Goal: Task Accomplishment & Management: Manage account settings

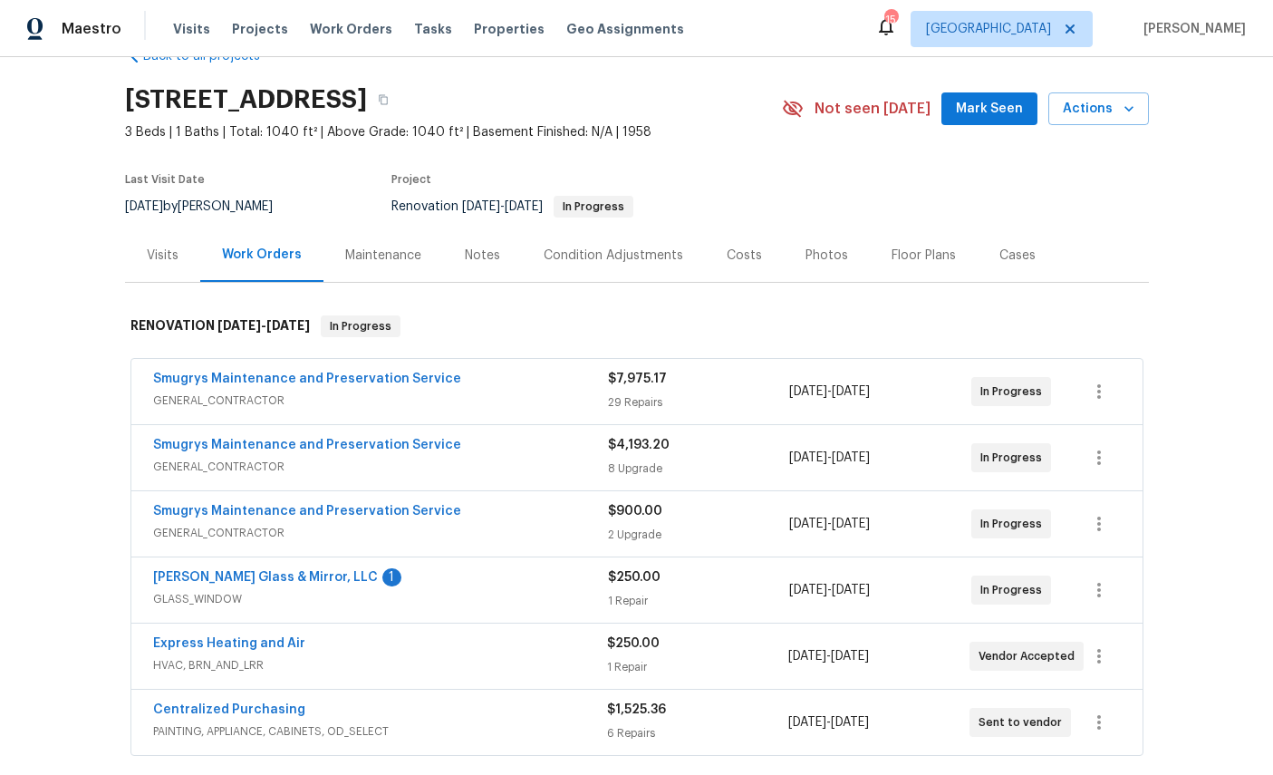
scroll to position [93, 0]
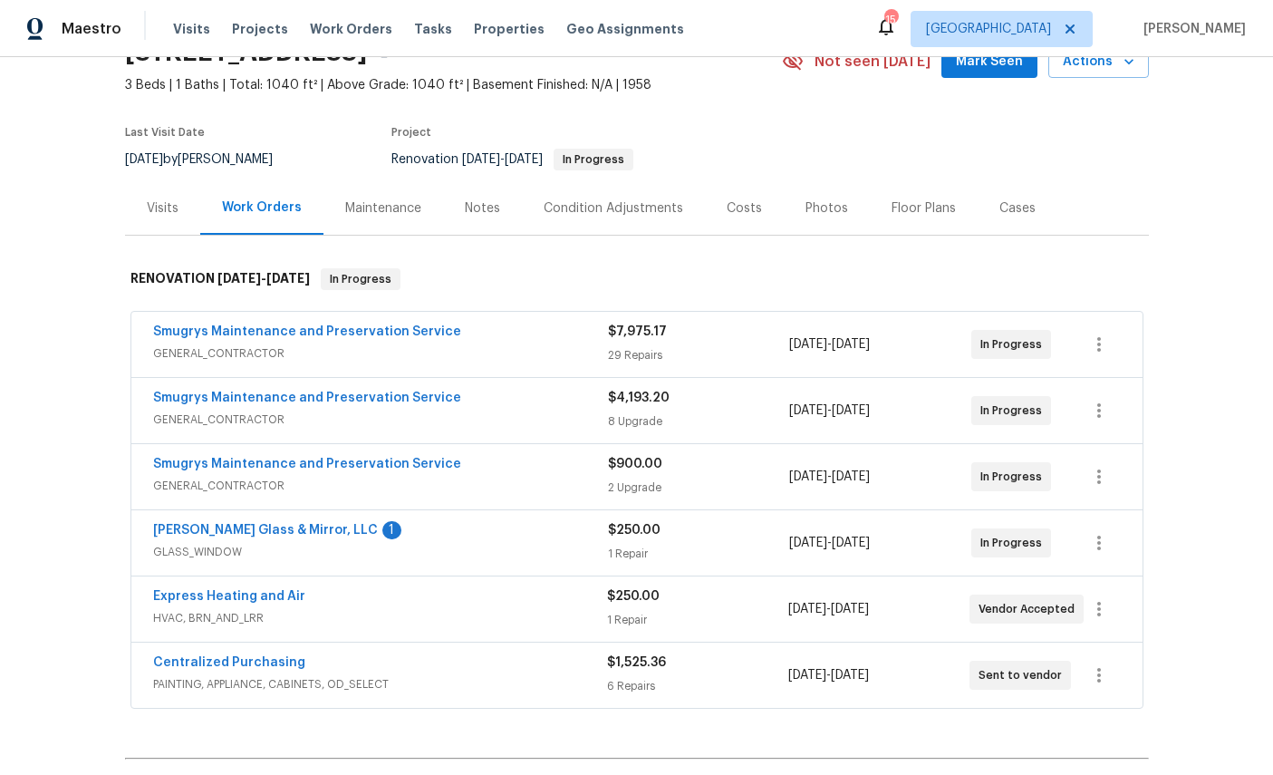
click at [194, 327] on link "Smugrys Maintenance and Preservation Service" at bounding box center [307, 331] width 308 height 13
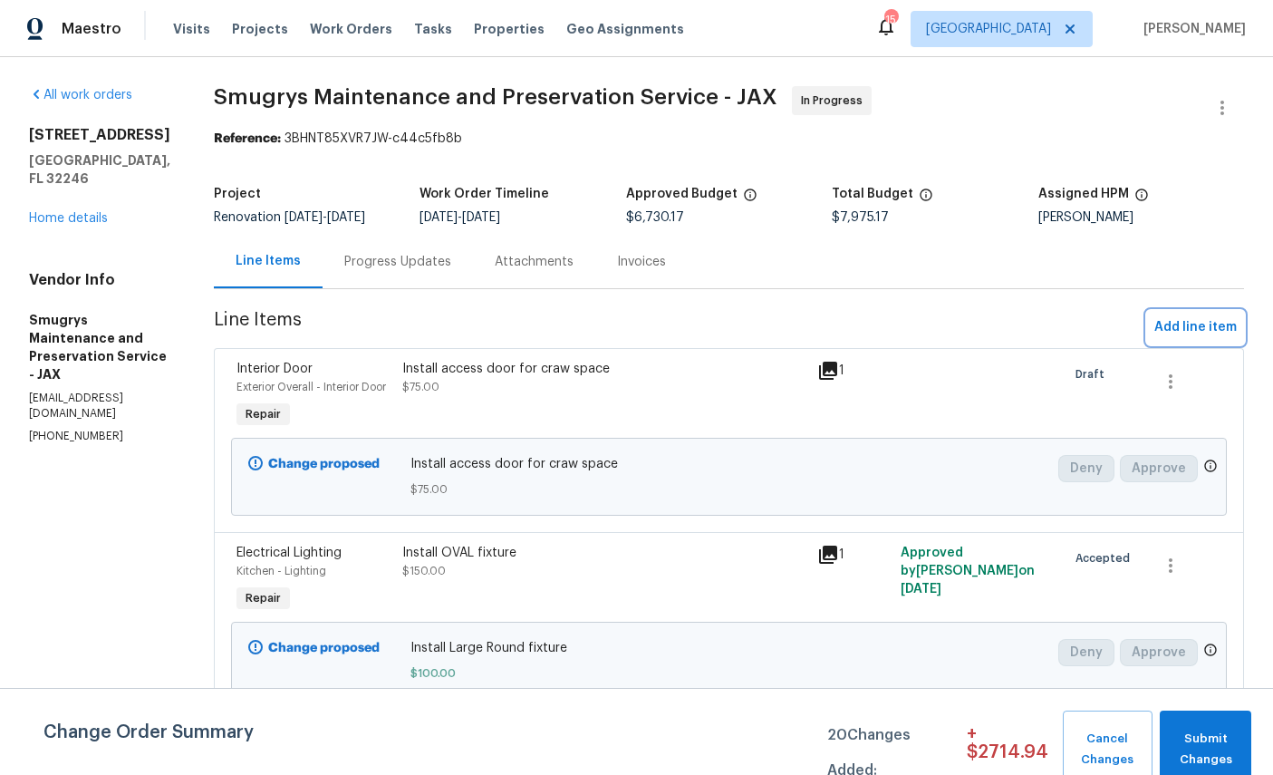
click at [1203, 339] on button "Add line item" at bounding box center [1195, 328] width 97 height 34
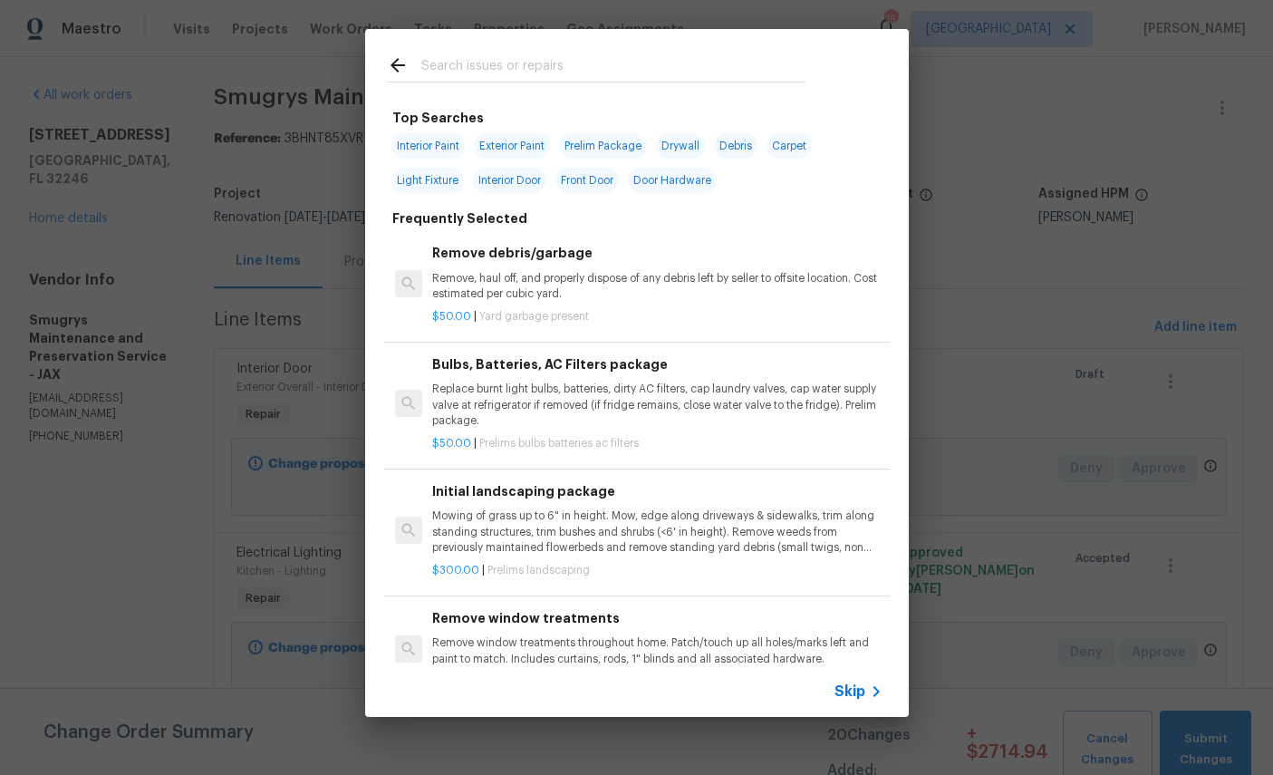
click at [605, 56] on input "text" at bounding box center [613, 67] width 384 height 27
type input "Cab"
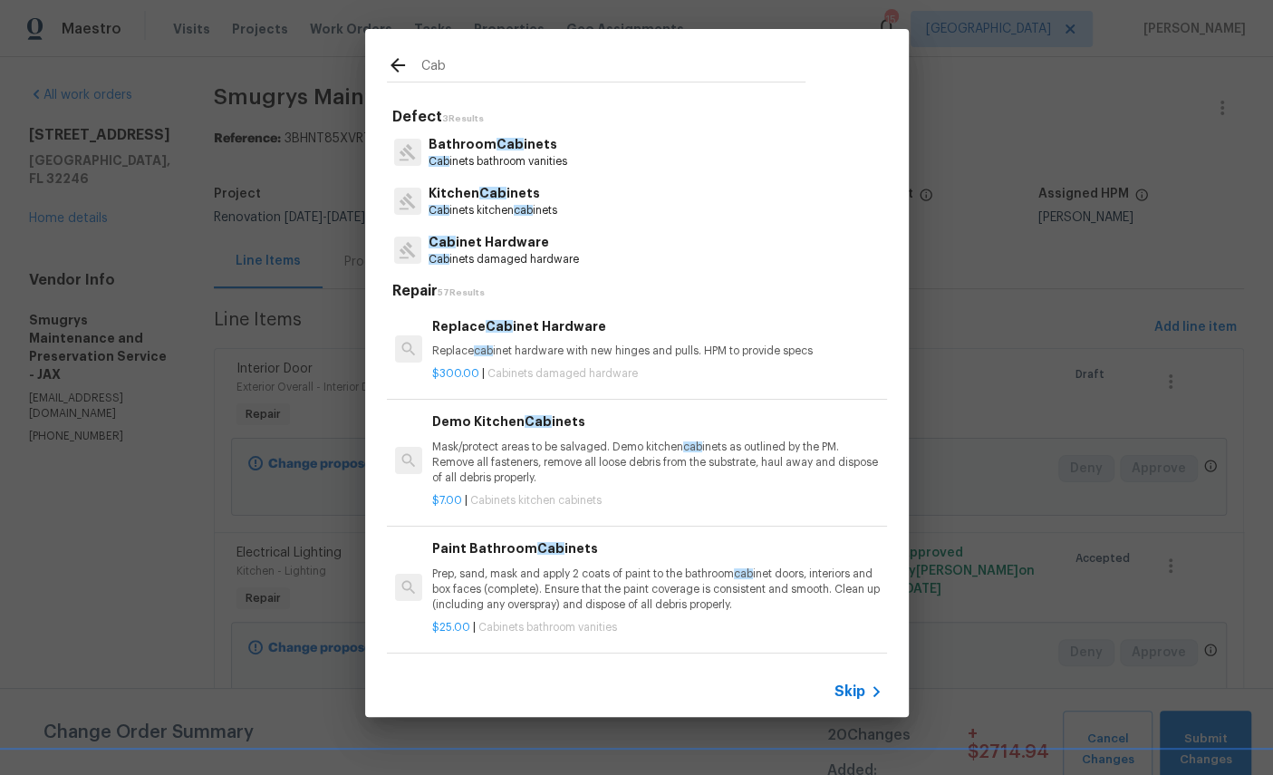
click at [525, 137] on p "Bathroom Cab inets" at bounding box center [498, 144] width 139 height 19
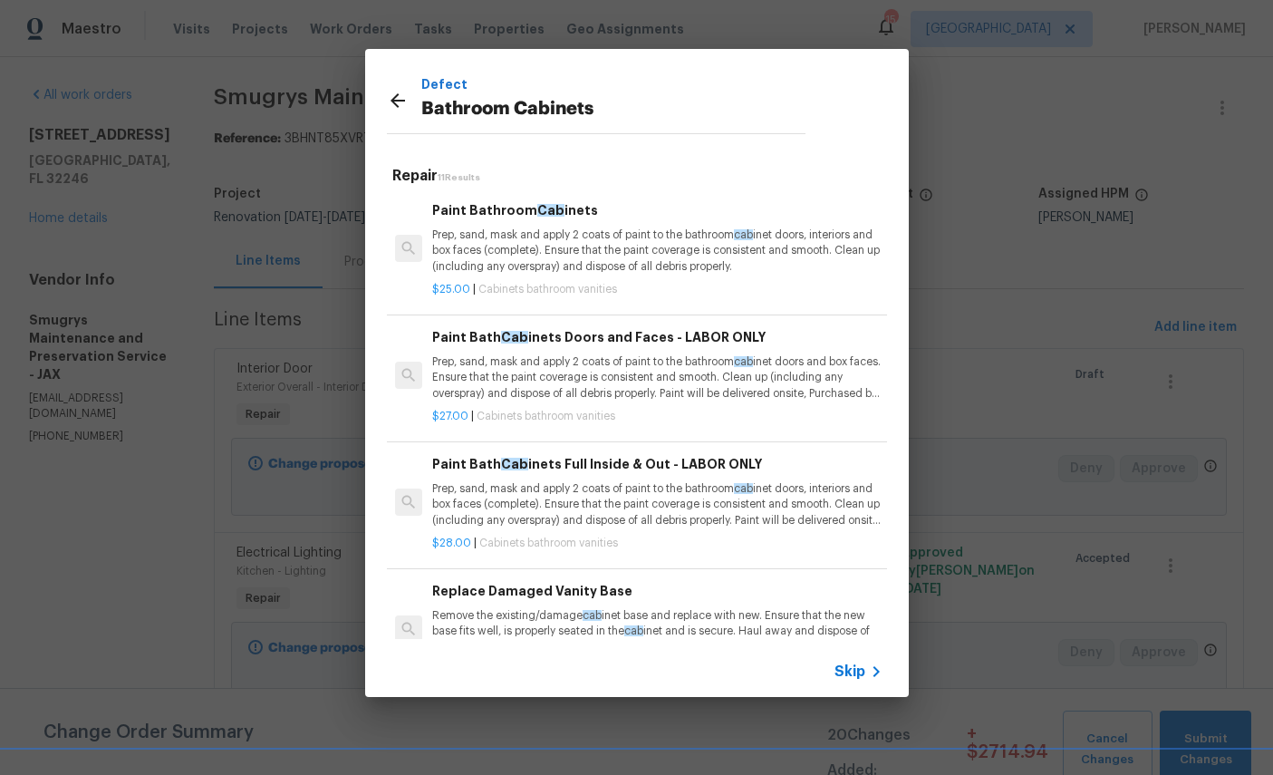
click at [381, 101] on div "Defect Bathroom Cabinets" at bounding box center [596, 100] width 462 height 102
click at [402, 95] on icon at bounding box center [398, 101] width 22 height 22
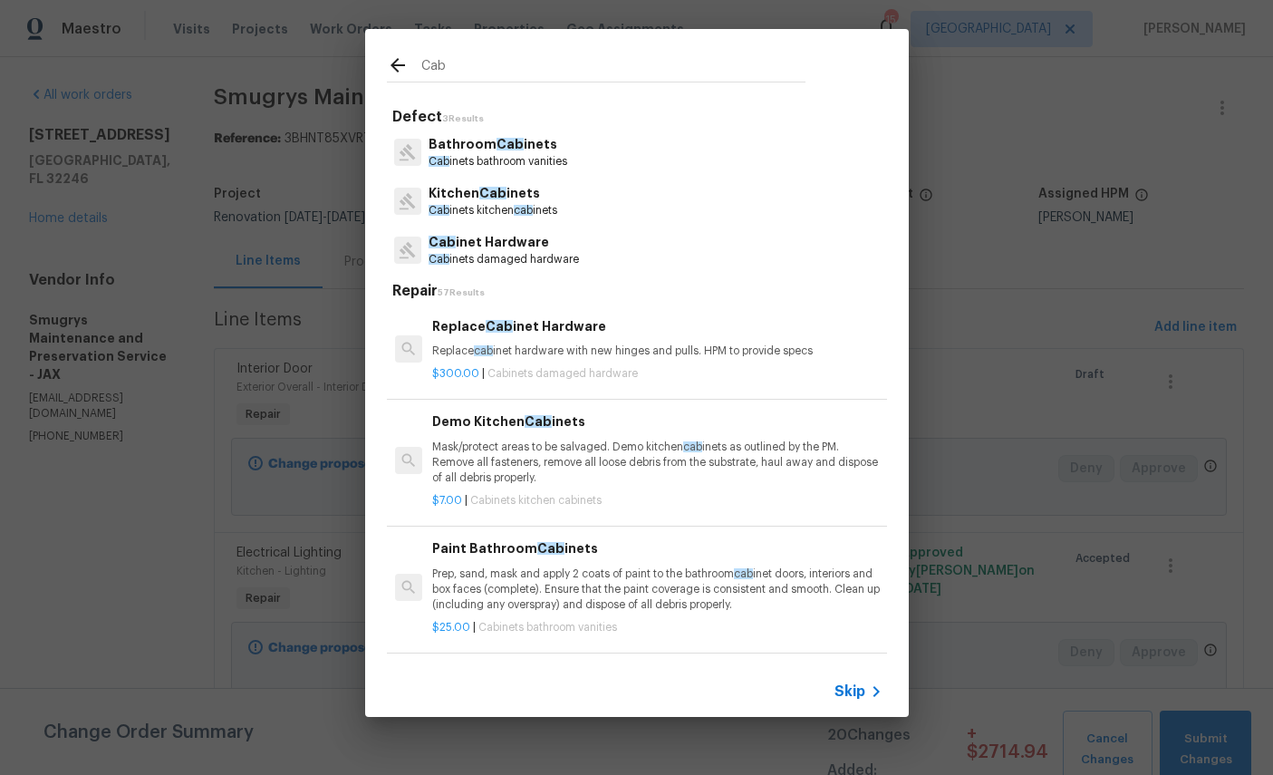
click at [511, 63] on input "Cab" at bounding box center [613, 67] width 384 height 27
click at [472, 198] on p "Kitchen Cab inets" at bounding box center [493, 193] width 129 height 19
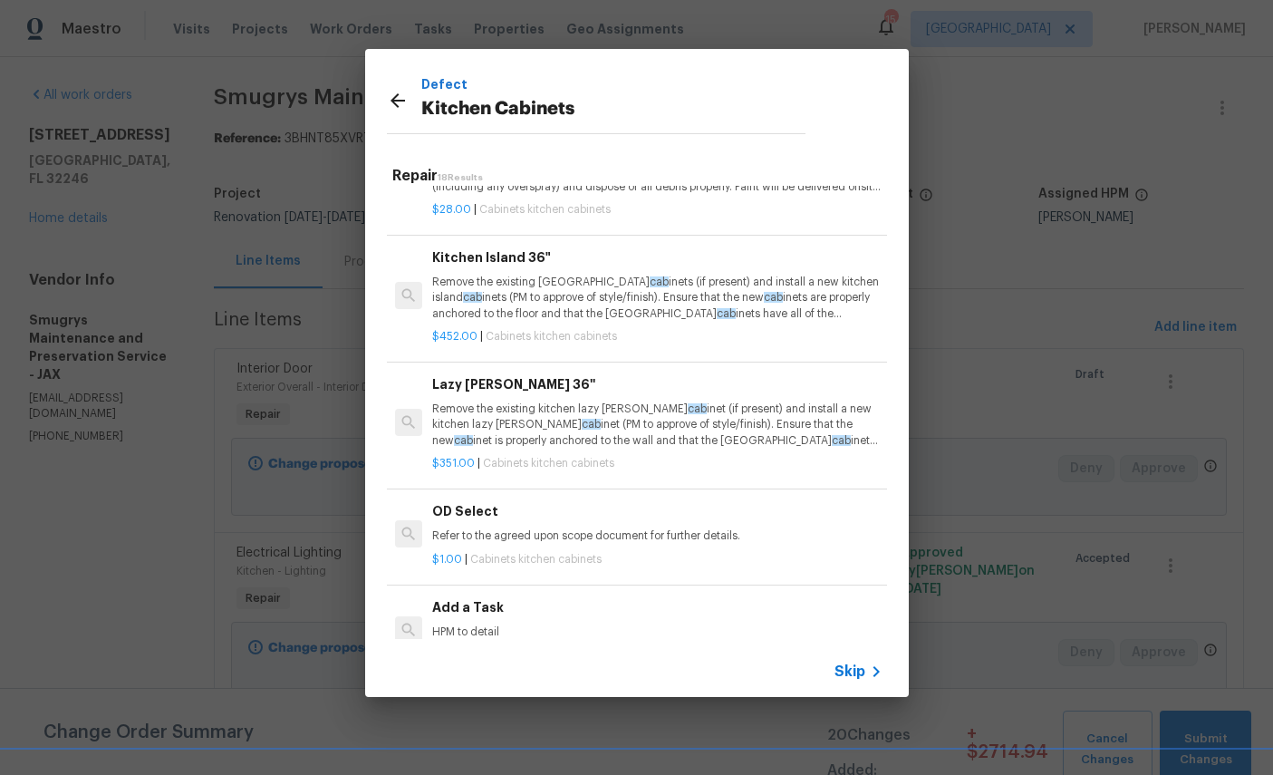
click at [720, 606] on div "Add a Task HPM to detail" at bounding box center [657, 619] width 450 height 44
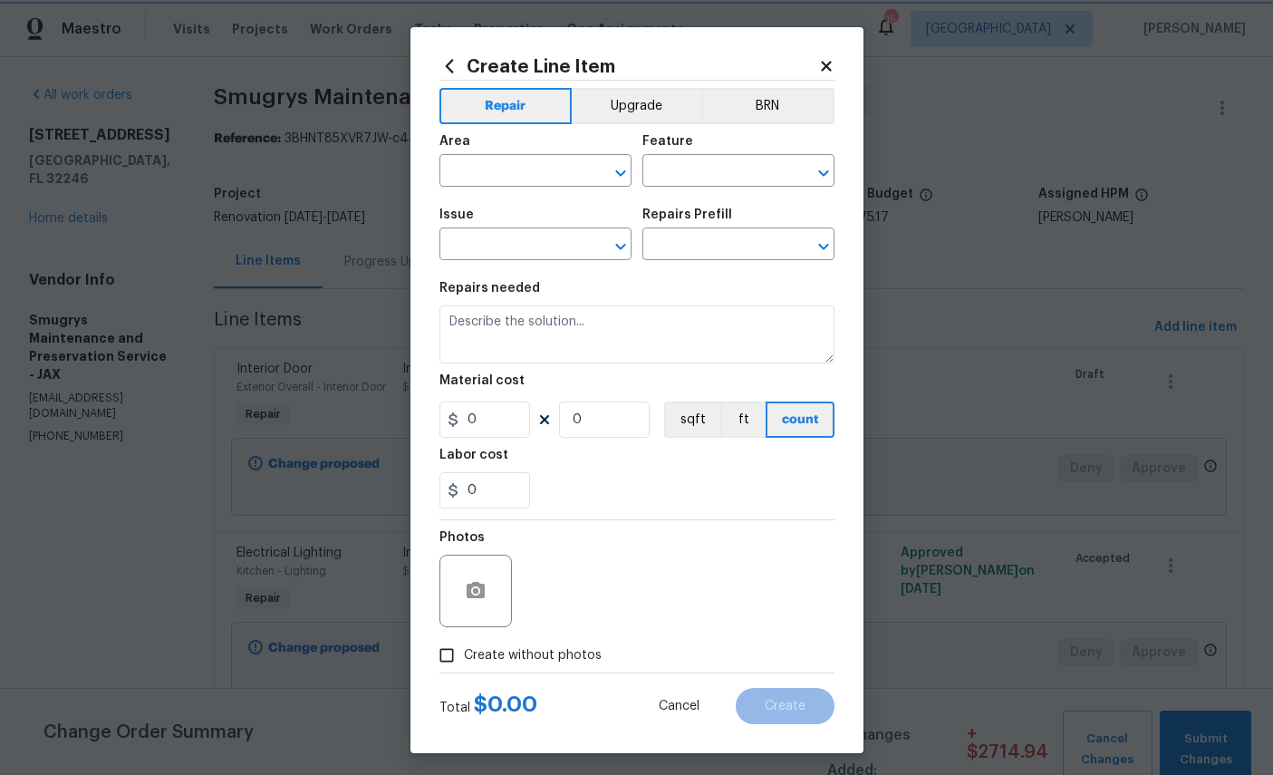
type input "Cabinets"
type input "Kitchen Cabinets"
type textarea "HPM to detail"
type input "1"
type input "Add a Task $1.00"
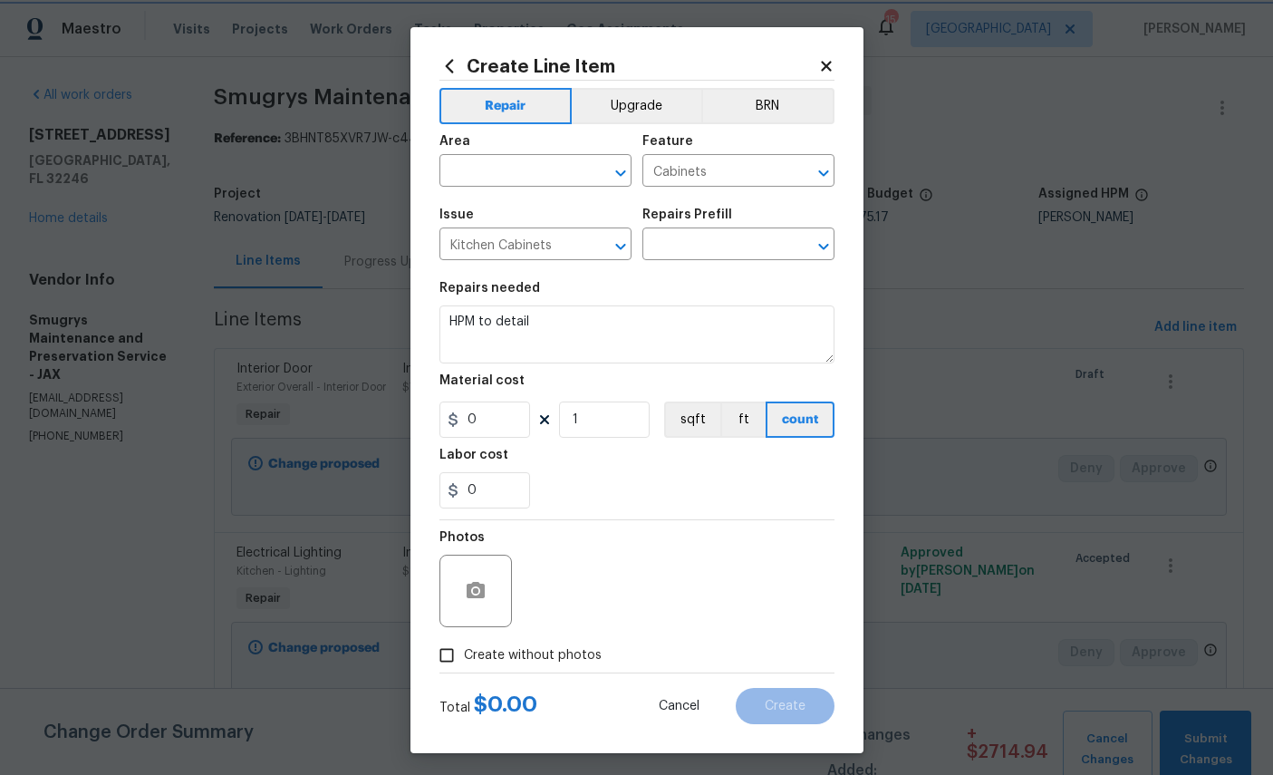
type input "1"
click at [545, 170] on input "text" at bounding box center [510, 173] width 141 height 28
click at [525, 209] on li "Kitchen" at bounding box center [536, 215] width 192 height 30
type input "Kitchen"
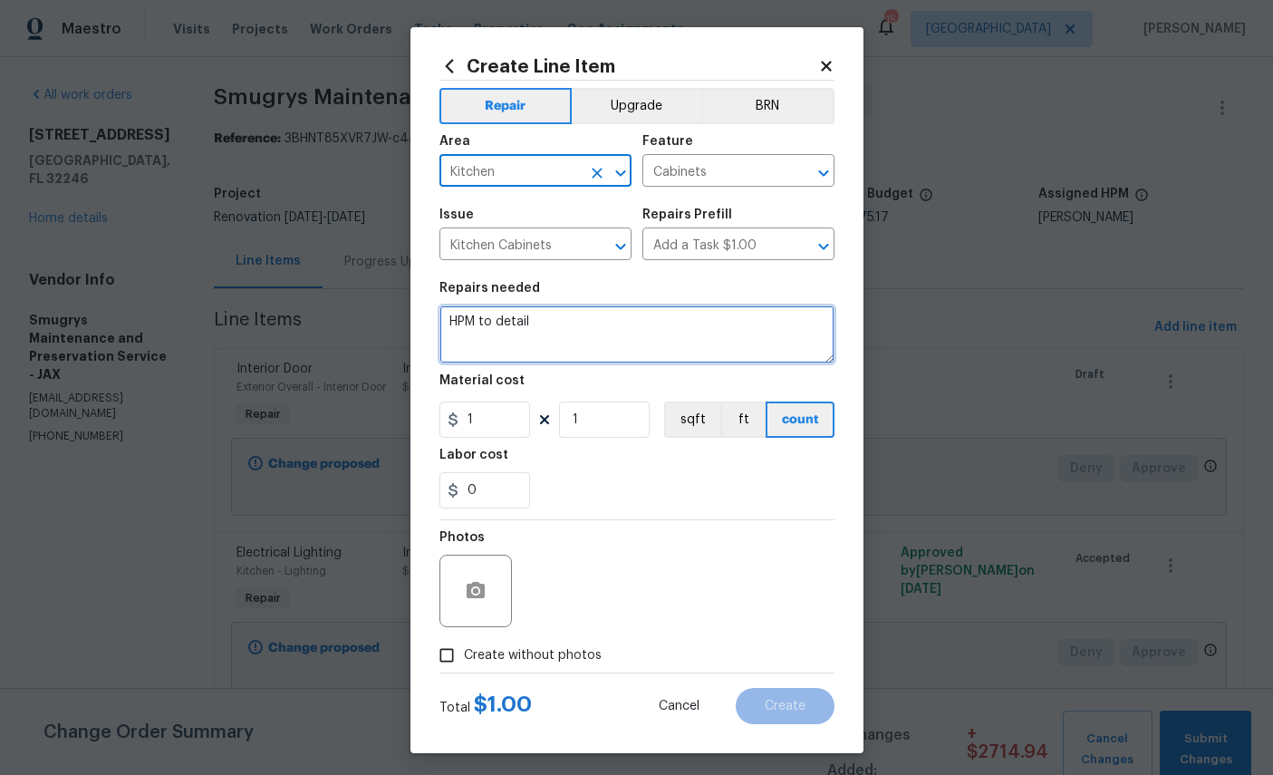
click at [611, 343] on textarea "HPM to detail" at bounding box center [637, 334] width 395 height 58
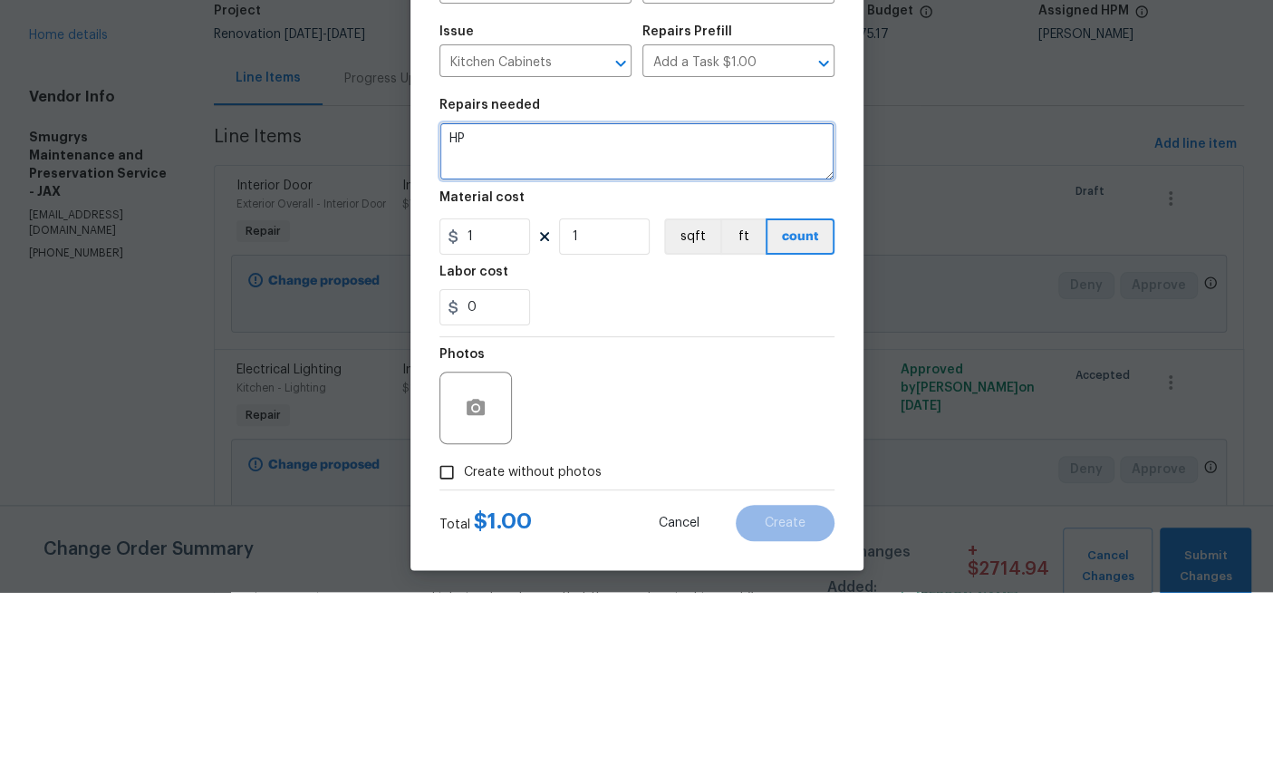
type textarea "H"
type textarea "Replace cabinet doors (4)"
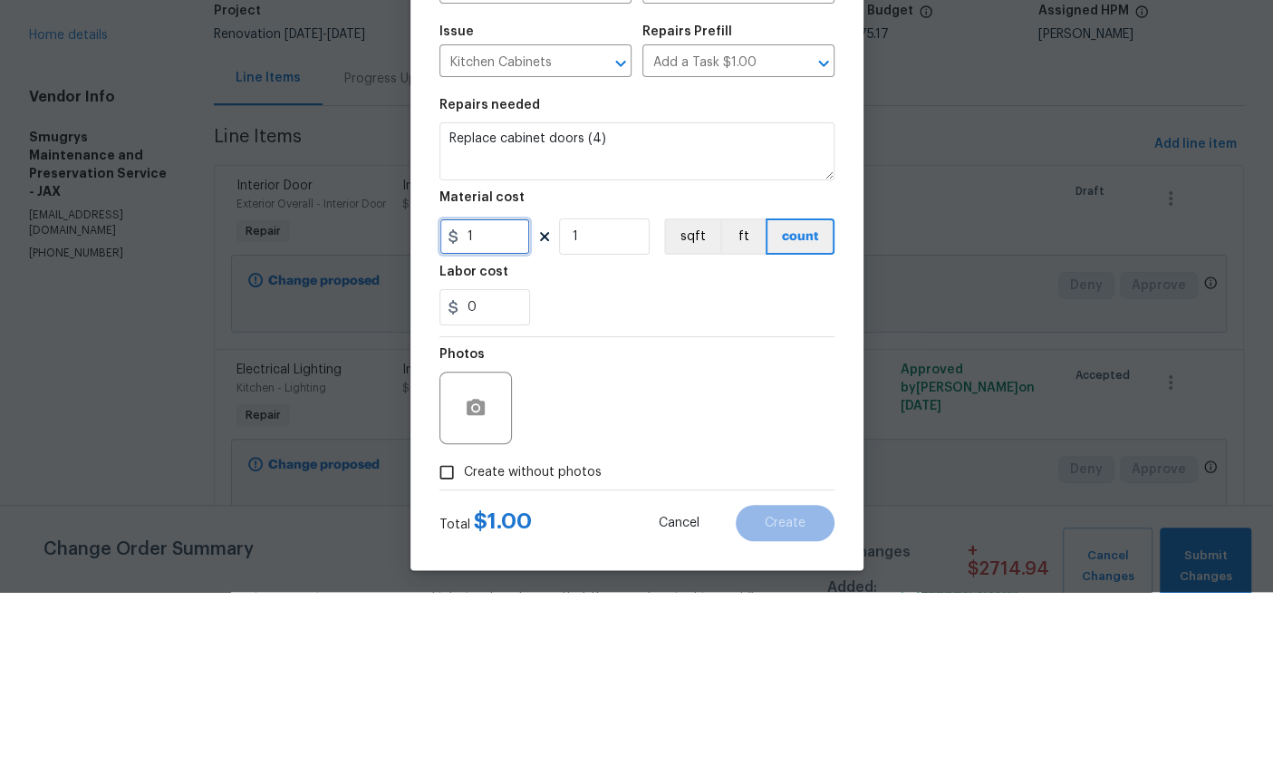
click at [510, 402] on input "1" at bounding box center [485, 420] width 91 height 36
type input "751"
click at [615, 402] on input "1" at bounding box center [604, 420] width 91 height 36
type input "0"
click at [512, 402] on input "751" at bounding box center [485, 420] width 91 height 36
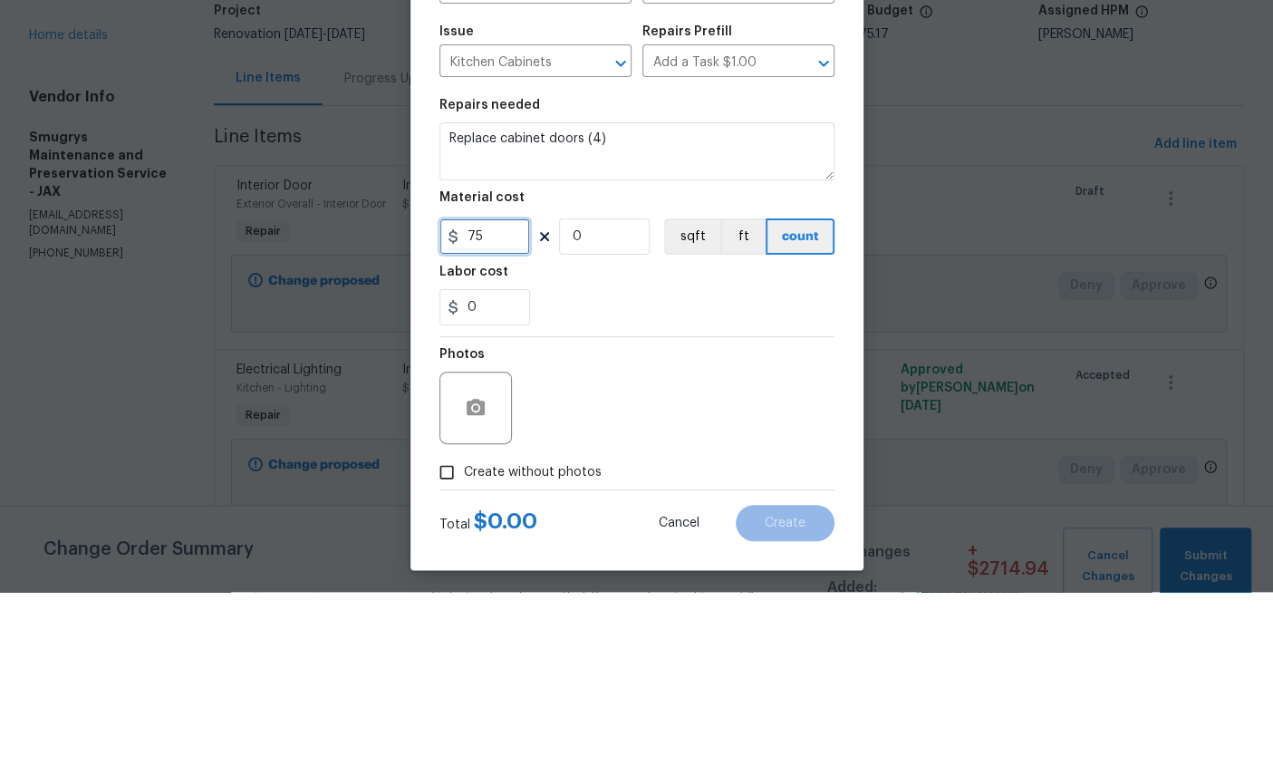
type input "75"
click at [631, 402] on input "0" at bounding box center [604, 420] width 91 height 36
type input "4"
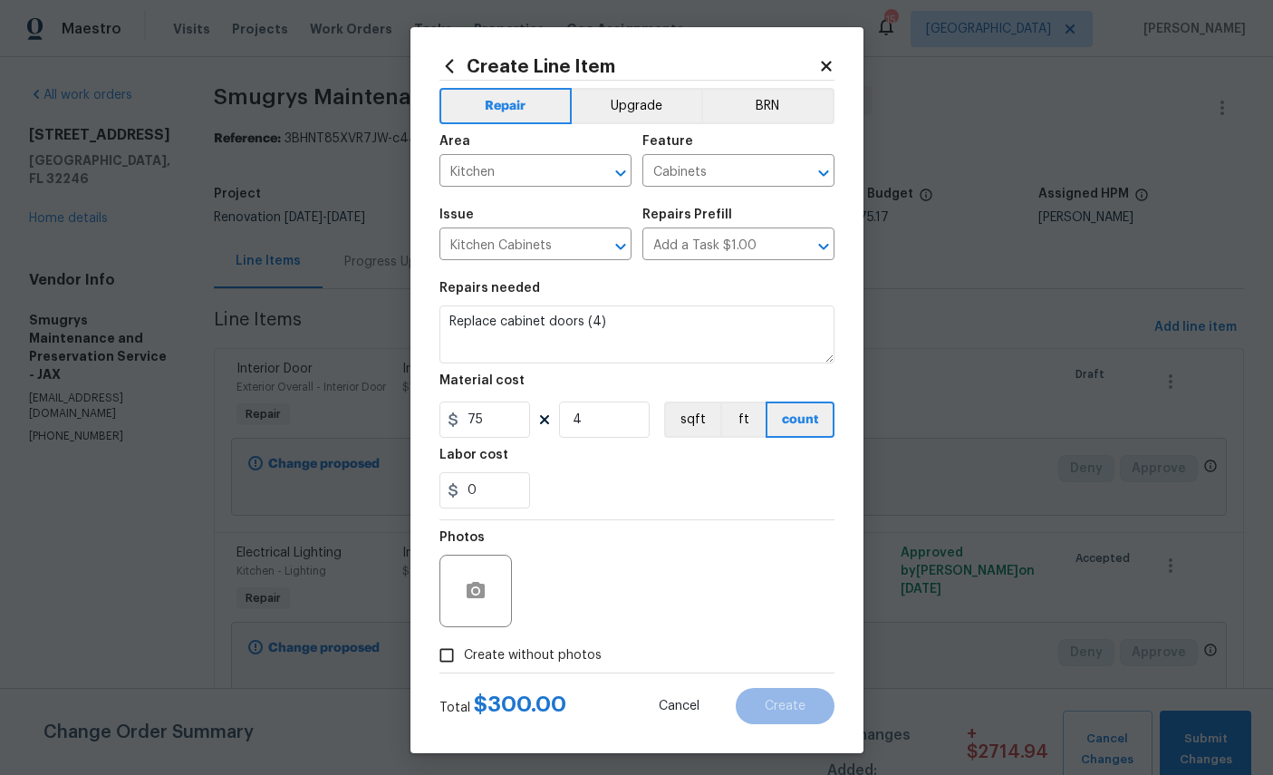
click at [701, 609] on div "Photos" at bounding box center [637, 579] width 395 height 118
click at [477, 594] on circle "button" at bounding box center [474, 590] width 5 height 5
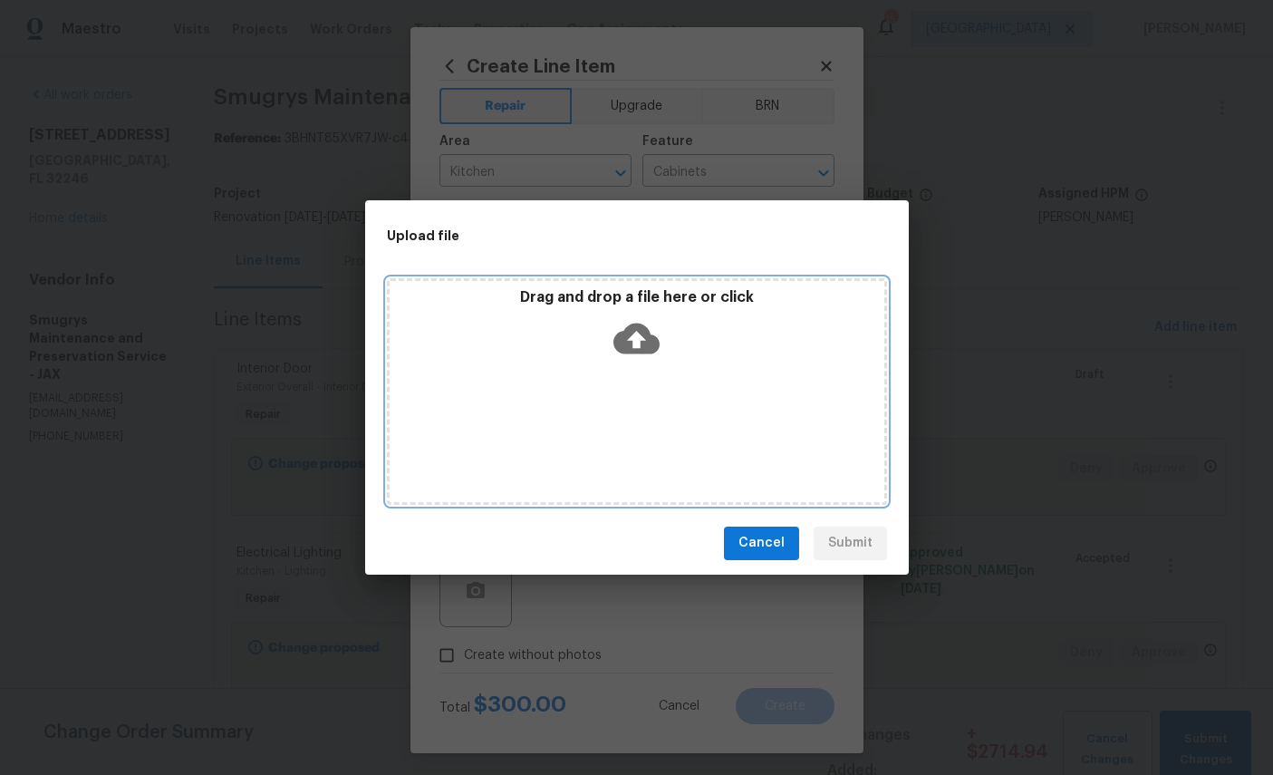
click at [640, 348] on icon at bounding box center [637, 338] width 46 height 31
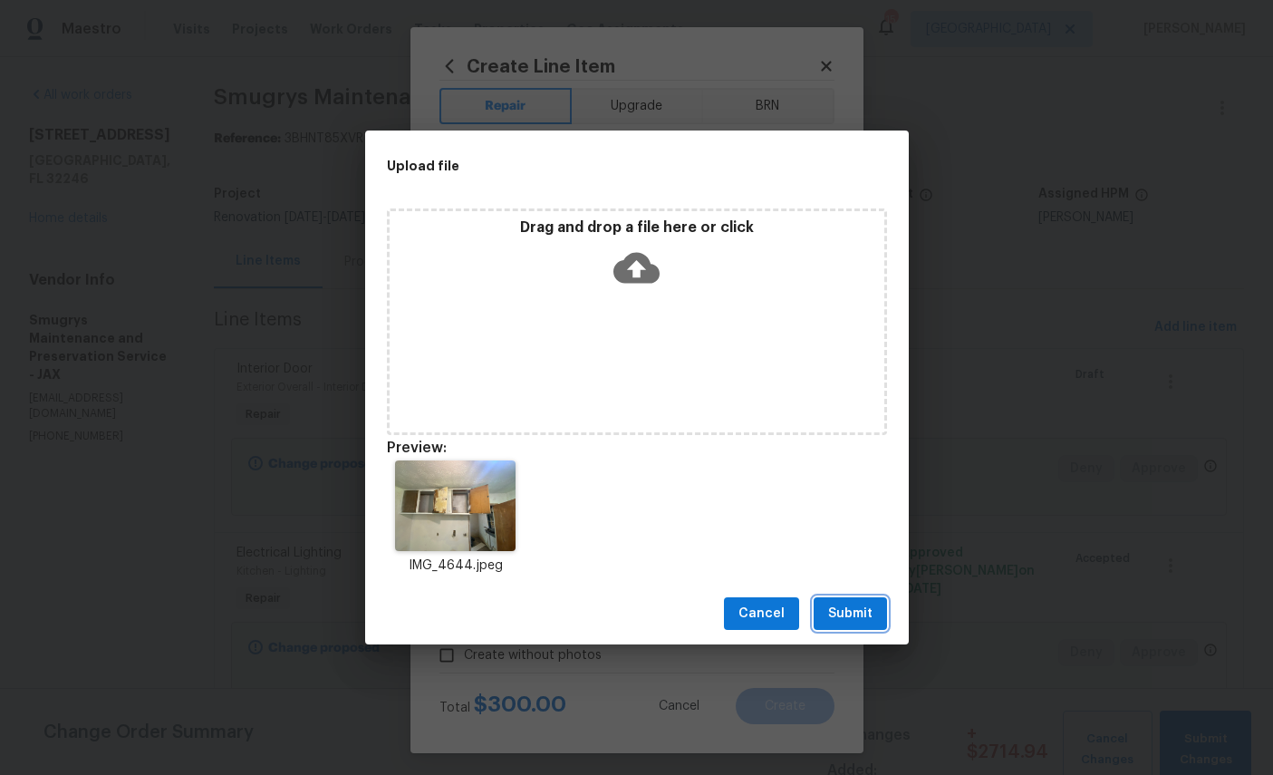
click at [831, 603] on span "Submit" at bounding box center [850, 614] width 44 height 23
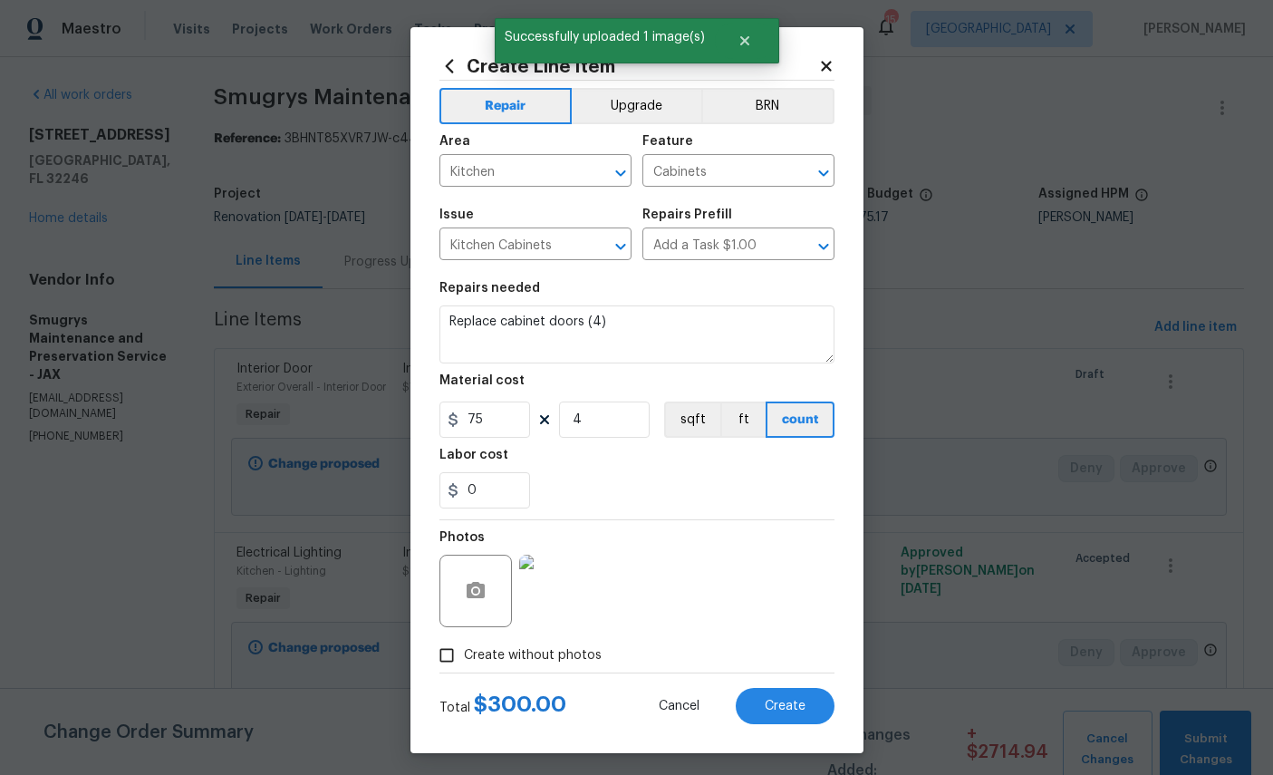
click at [798, 713] on span "Create" at bounding box center [785, 707] width 41 height 14
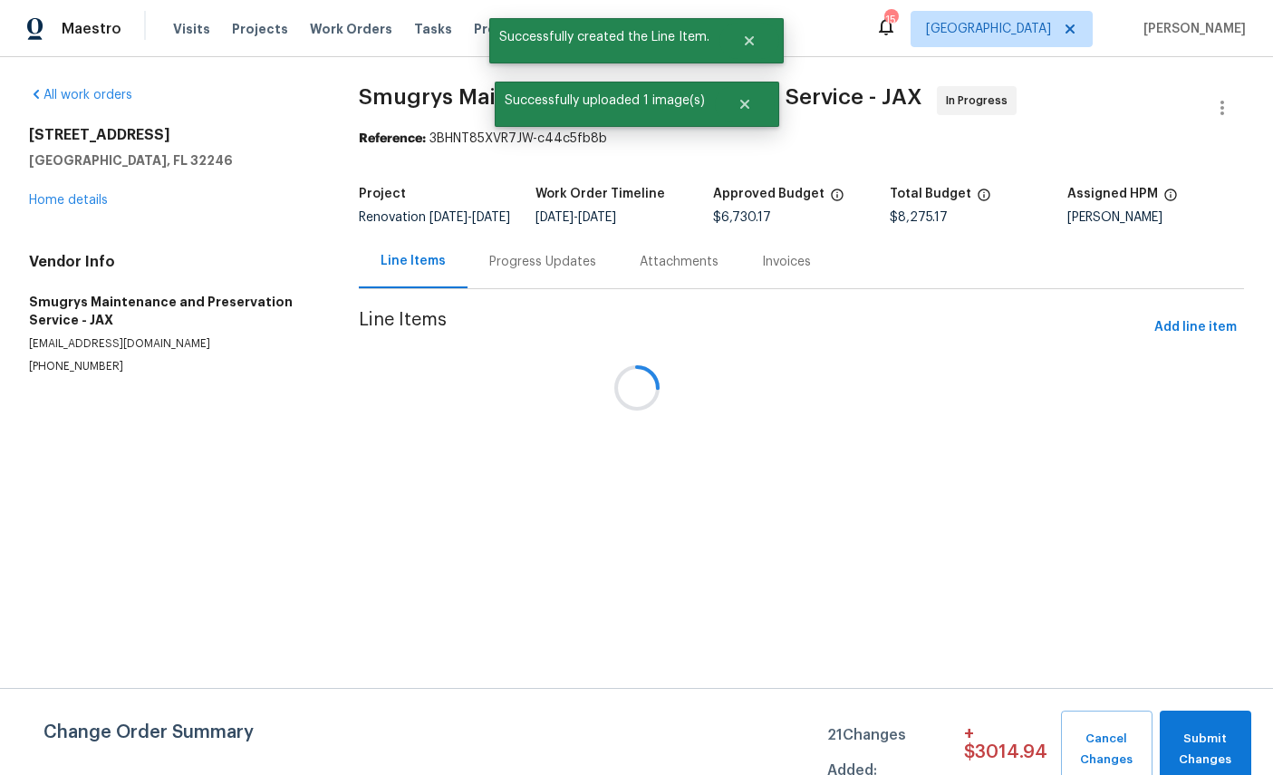
scroll to position [0, 0]
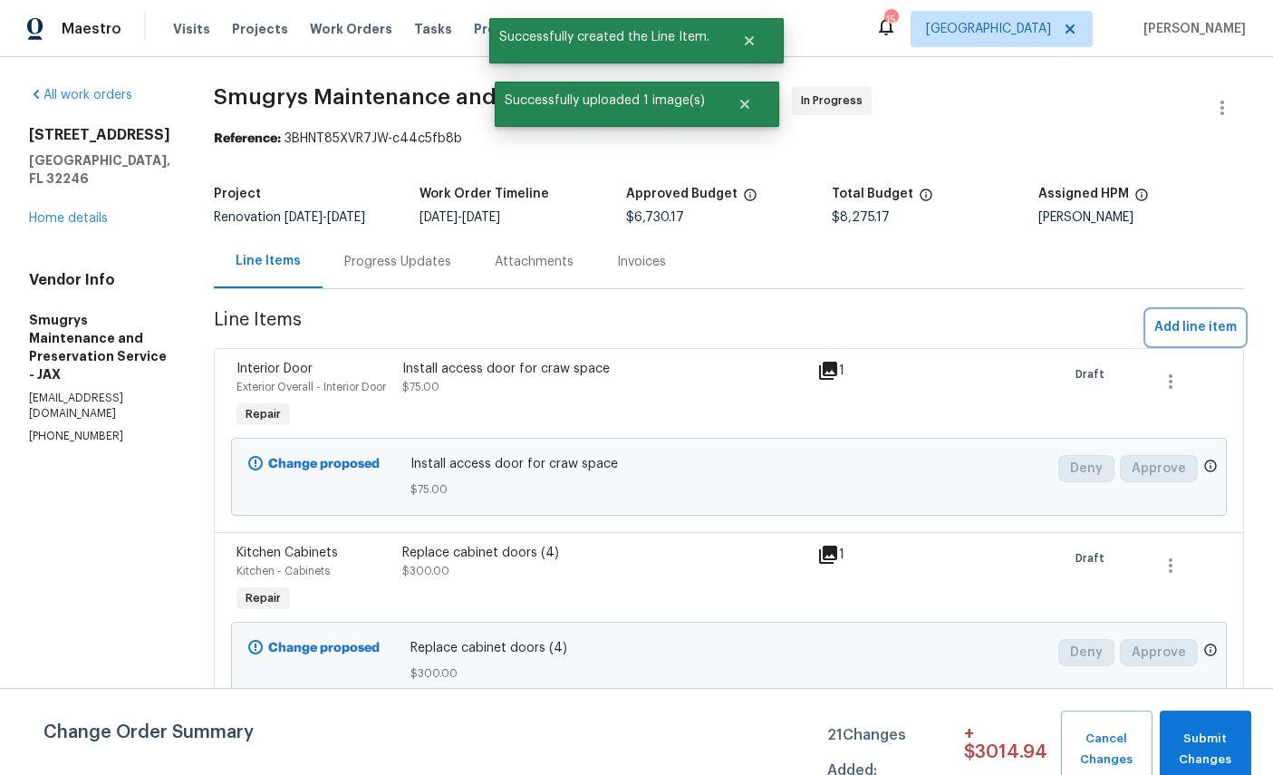
click at [1205, 323] on span "Add line item" at bounding box center [1196, 327] width 82 height 23
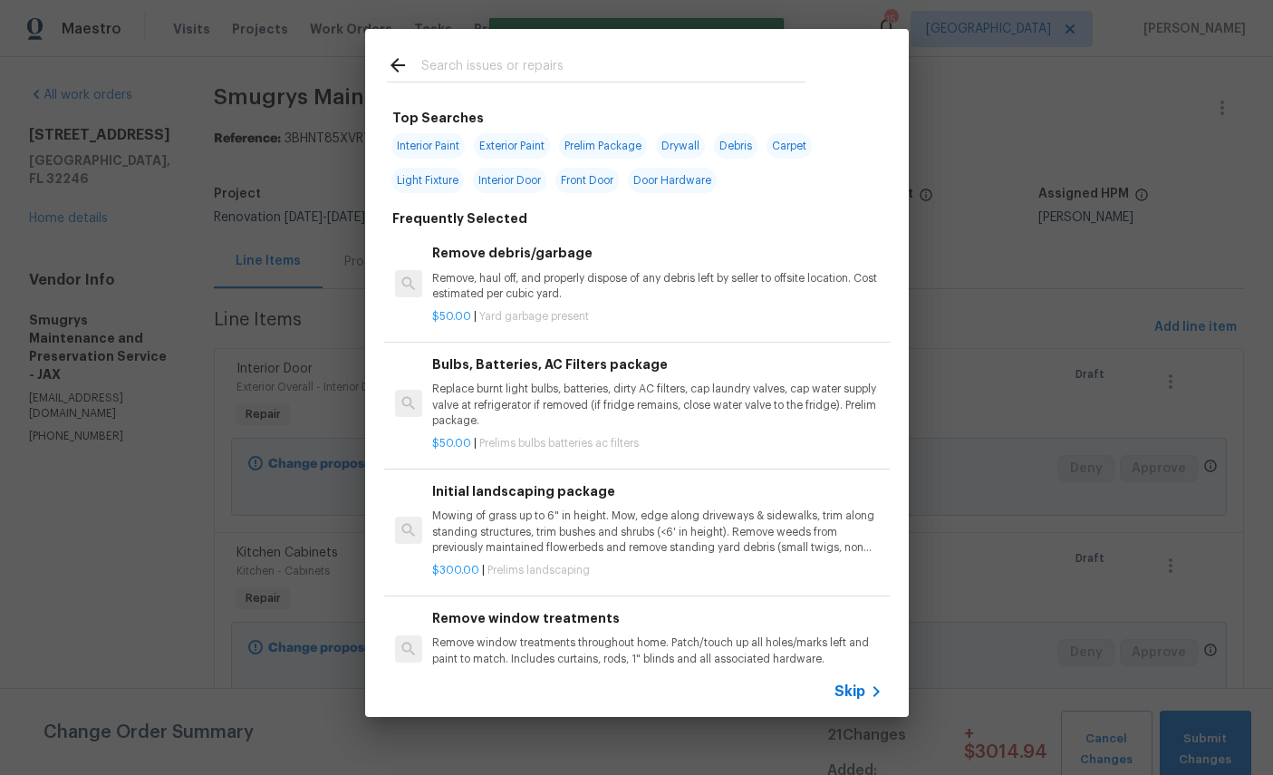
click at [588, 55] on input "text" at bounding box center [613, 67] width 384 height 27
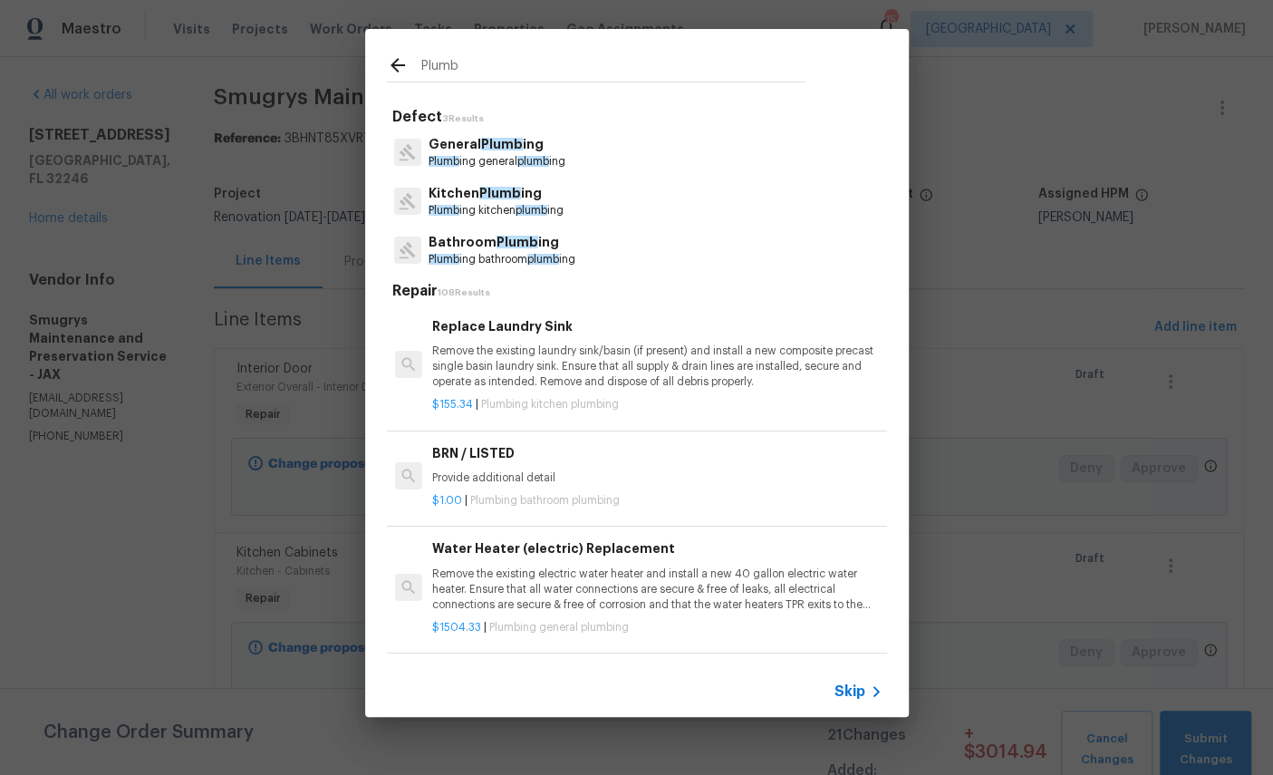
type input "Plumb"
click at [1026, 106] on div "Plumb Defect 3 Results General Plumb ing Plumb ing general plumb ing Kitchen Pl…" at bounding box center [636, 373] width 1273 height 746
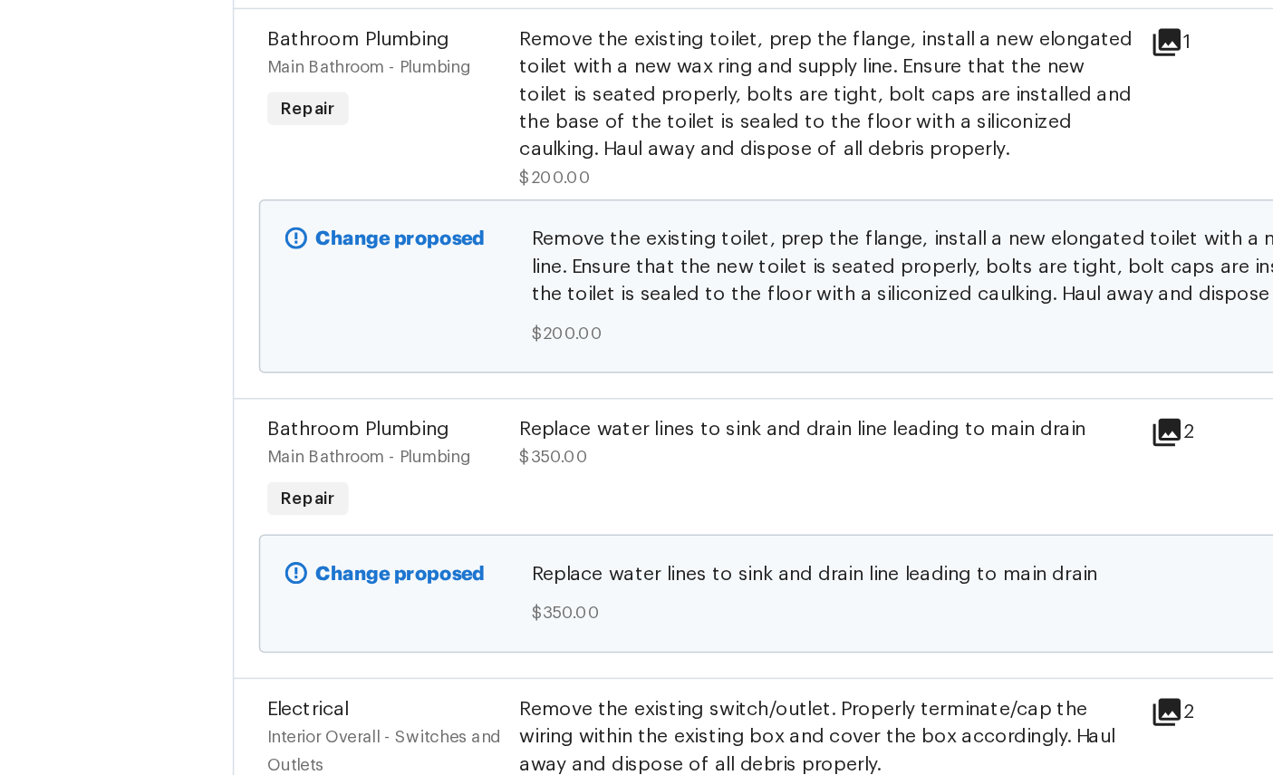
scroll to position [2172, 0]
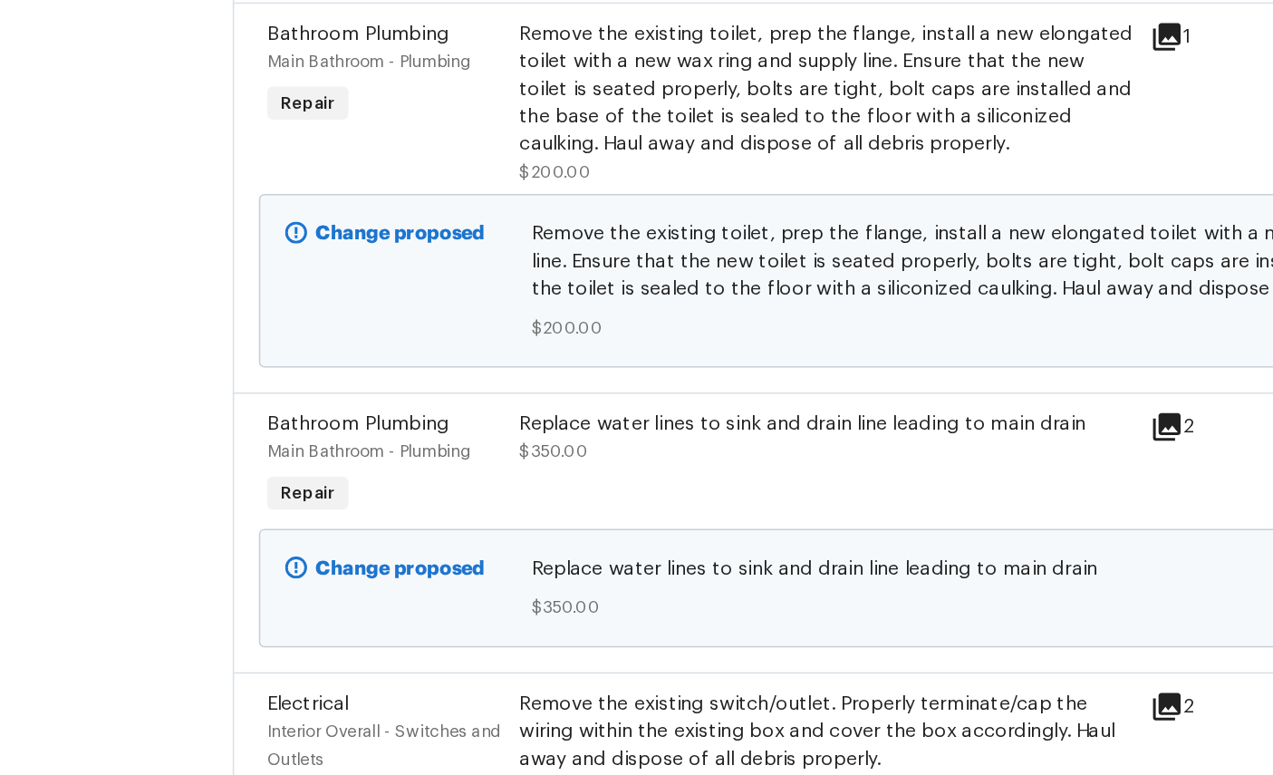
click at [237, 411] on span "Bathroom Plumbing" at bounding box center [297, 417] width 120 height 13
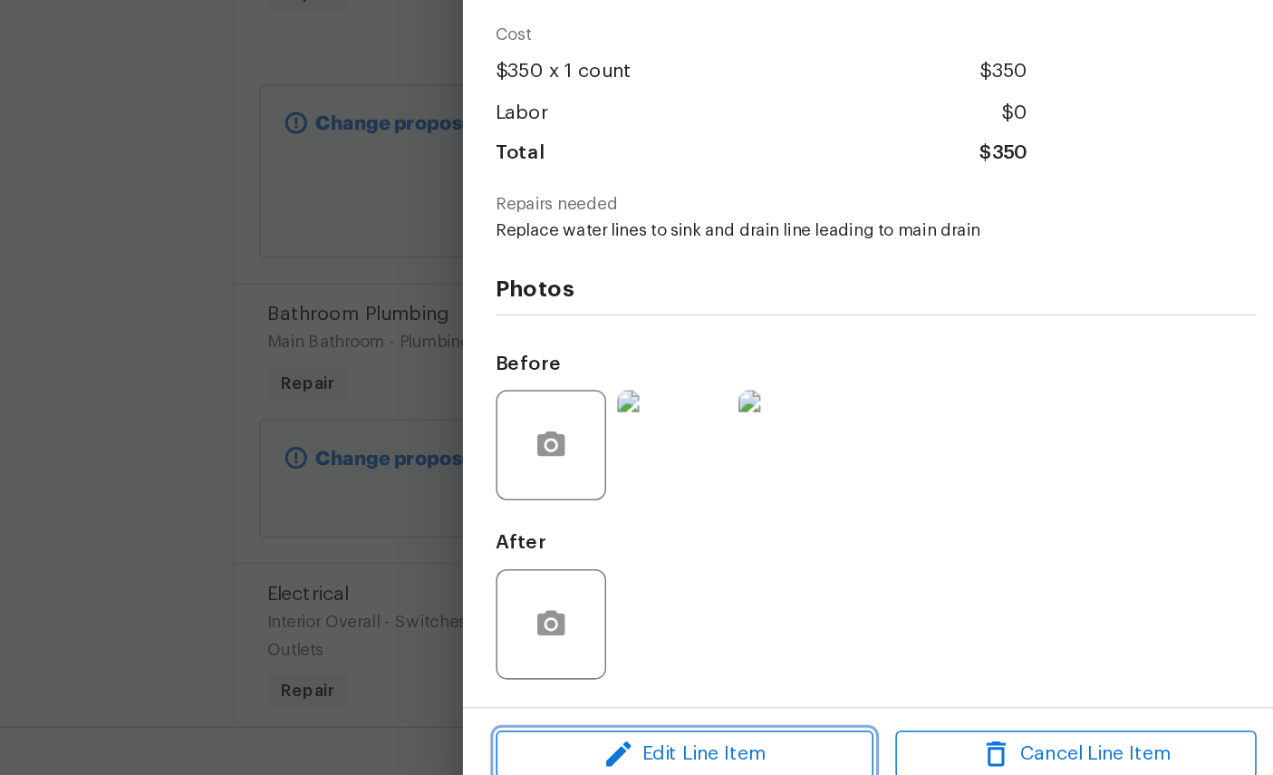
click at [502, 695] on span "Edit Line Item" at bounding box center [510, 706] width 237 height 23
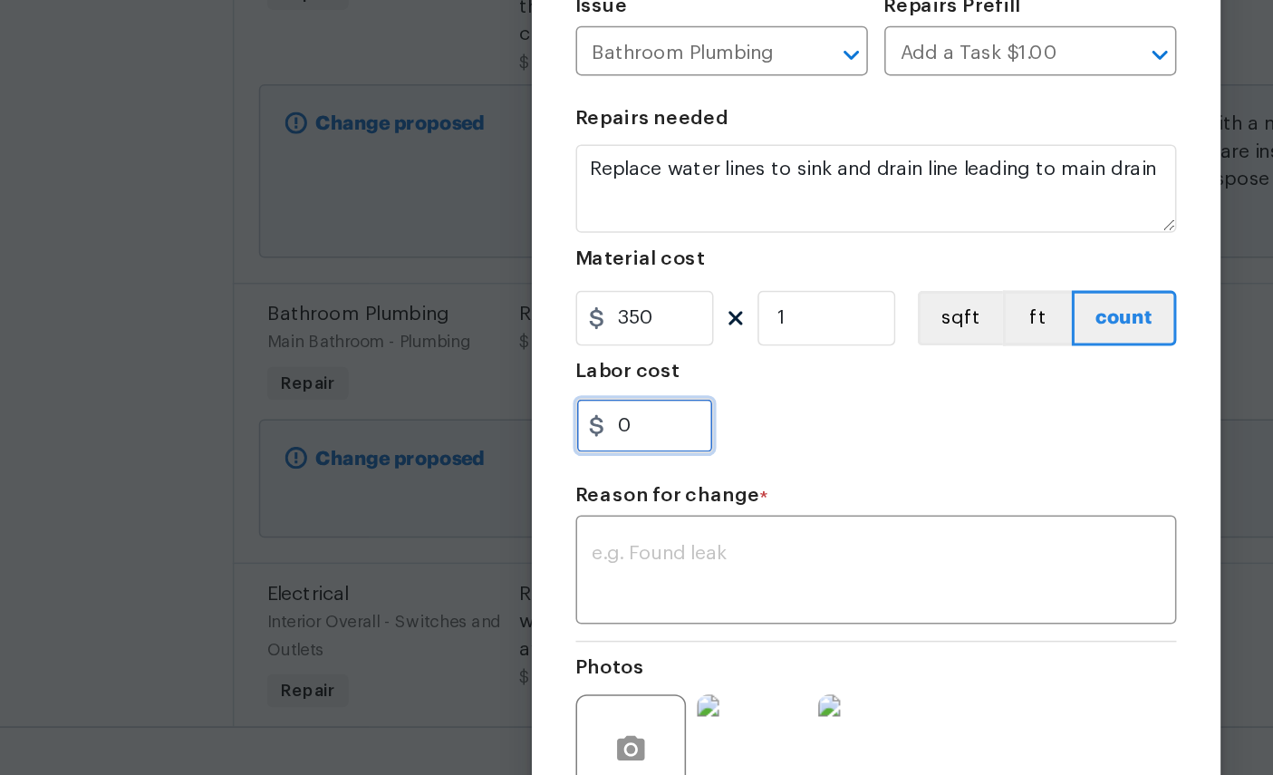
click at [440, 472] on input "0" at bounding box center [485, 490] width 91 height 36
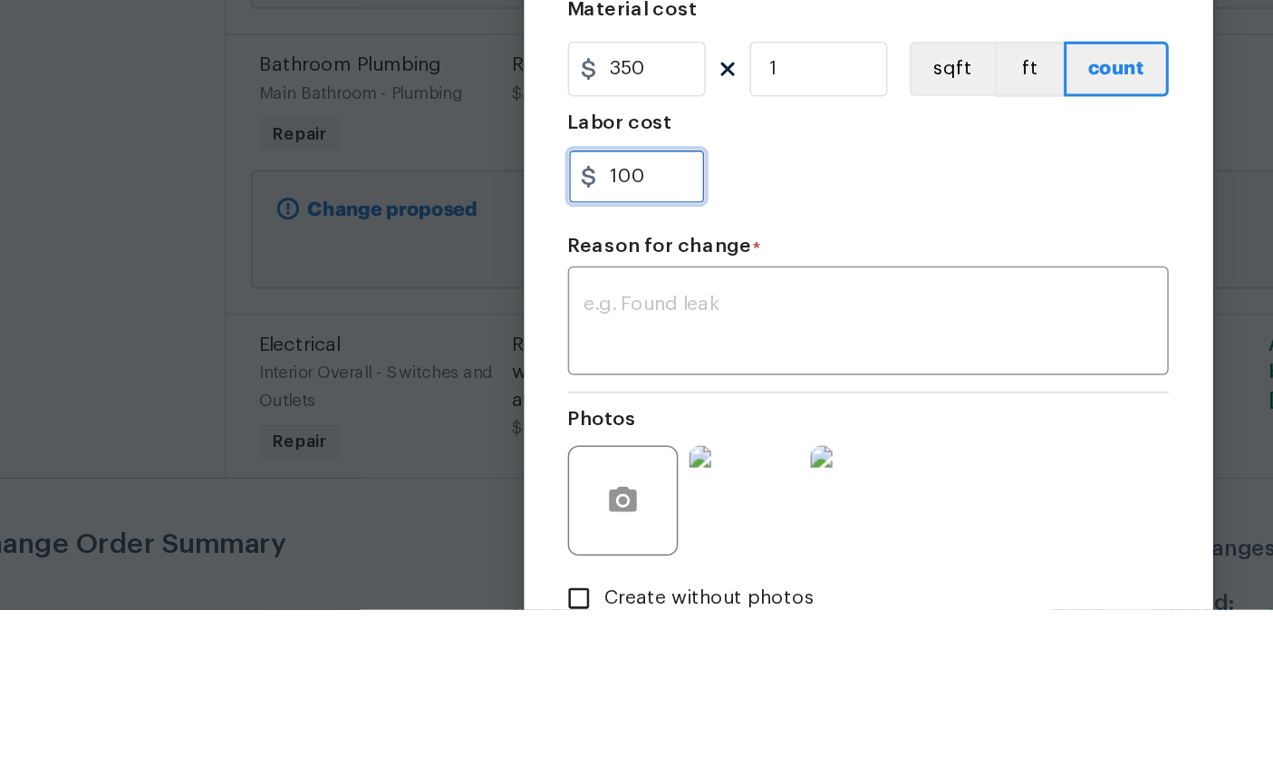
type input "100"
click at [528, 568] on textarea at bounding box center [636, 587] width 373 height 38
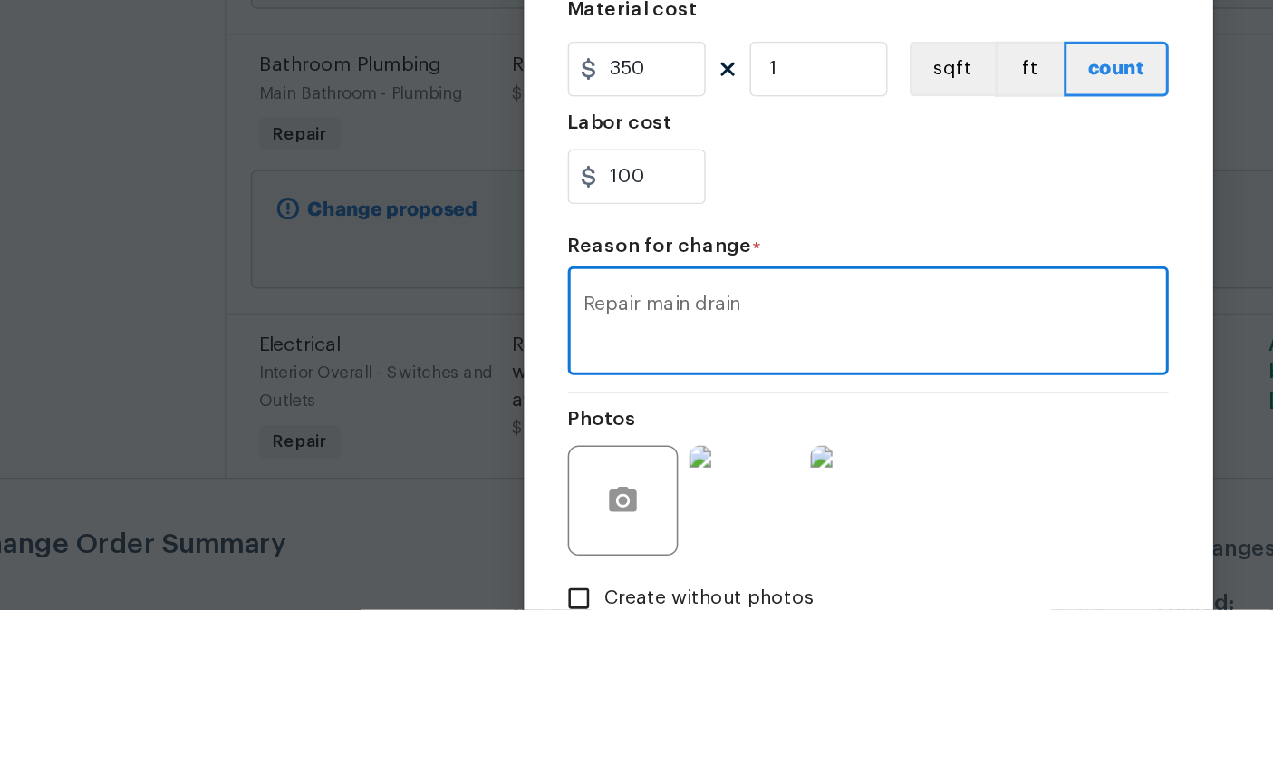
scroll to position [154, 0]
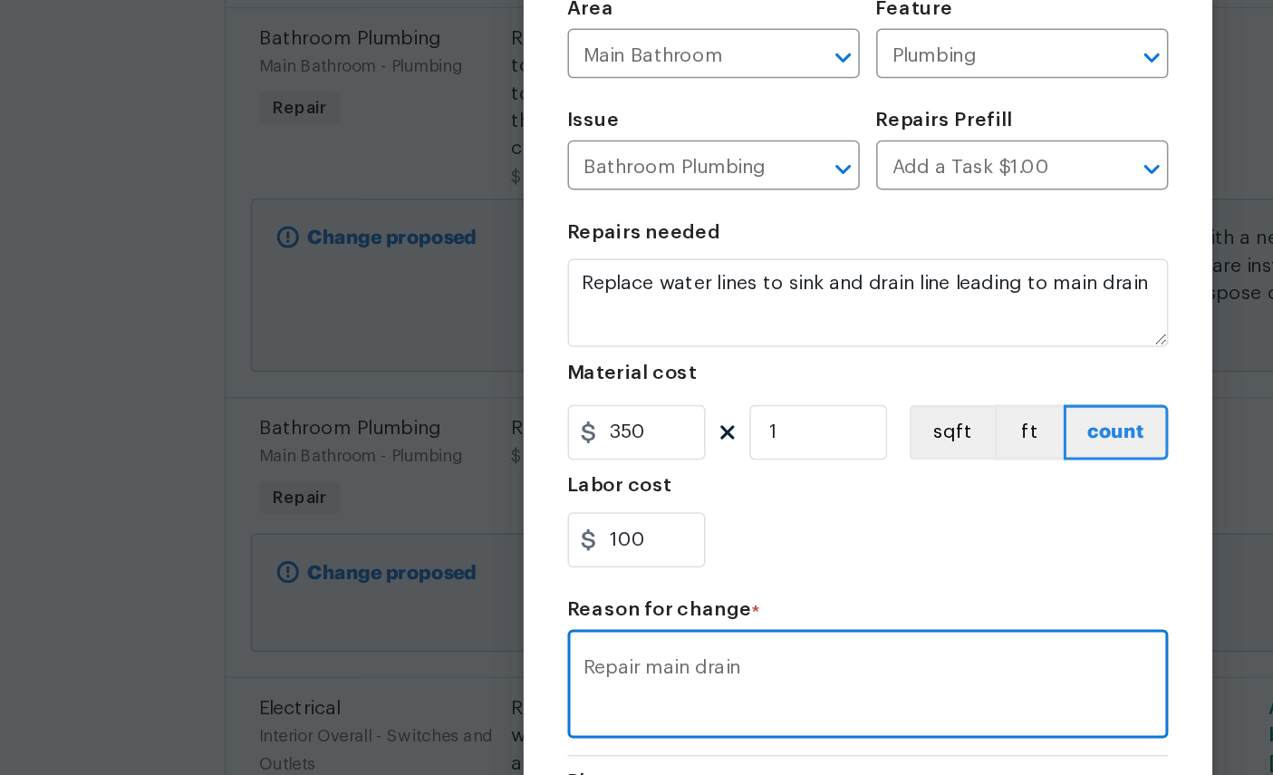
type textarea "Repair main drain"
click at [440, 554] on div "Repair main drain x ​" at bounding box center [637, 587] width 395 height 67
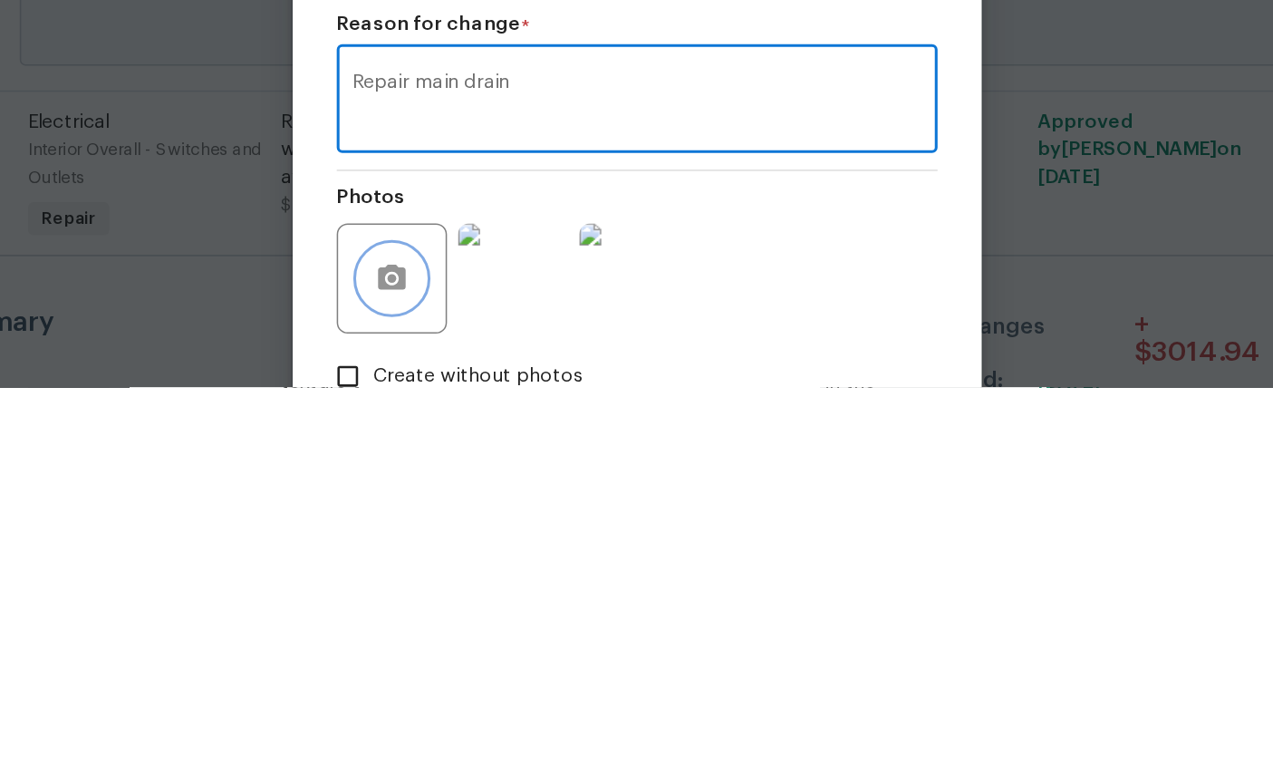
click at [467, 694] on icon "button" at bounding box center [476, 702] width 18 height 16
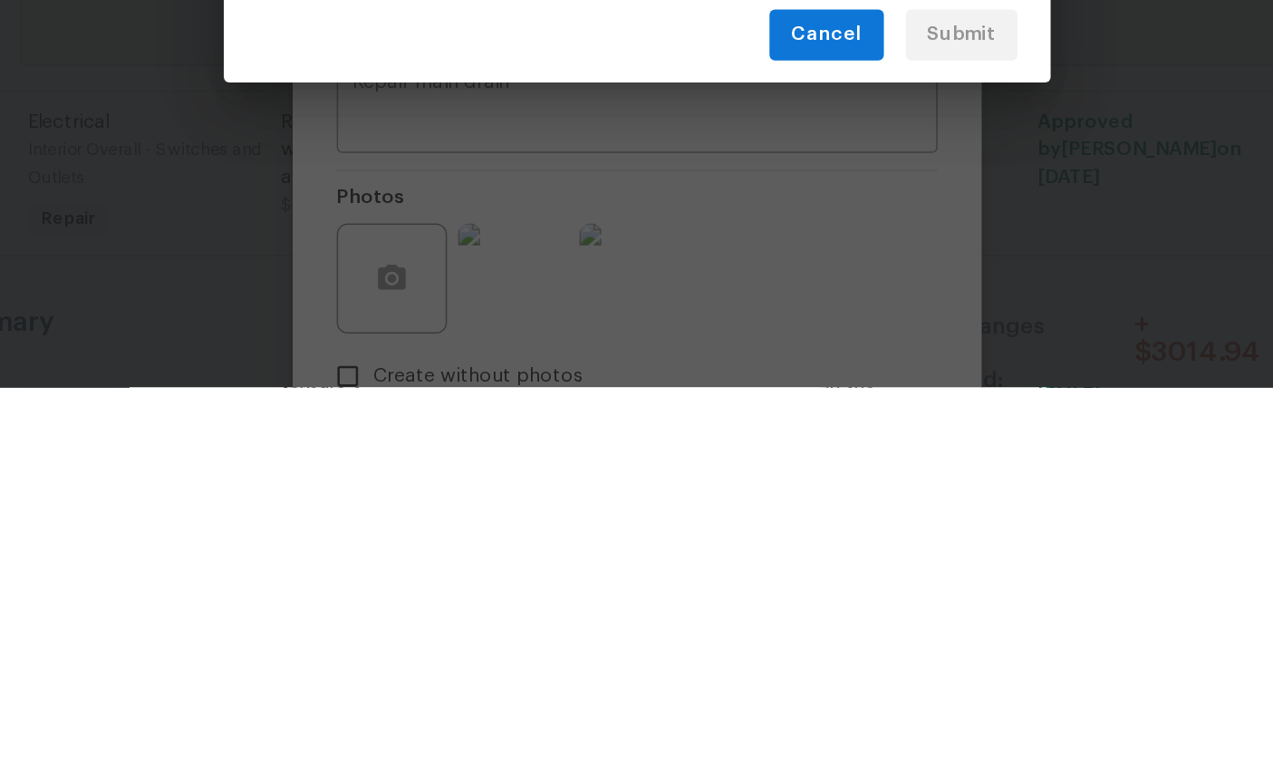
scroll to position [69, 0]
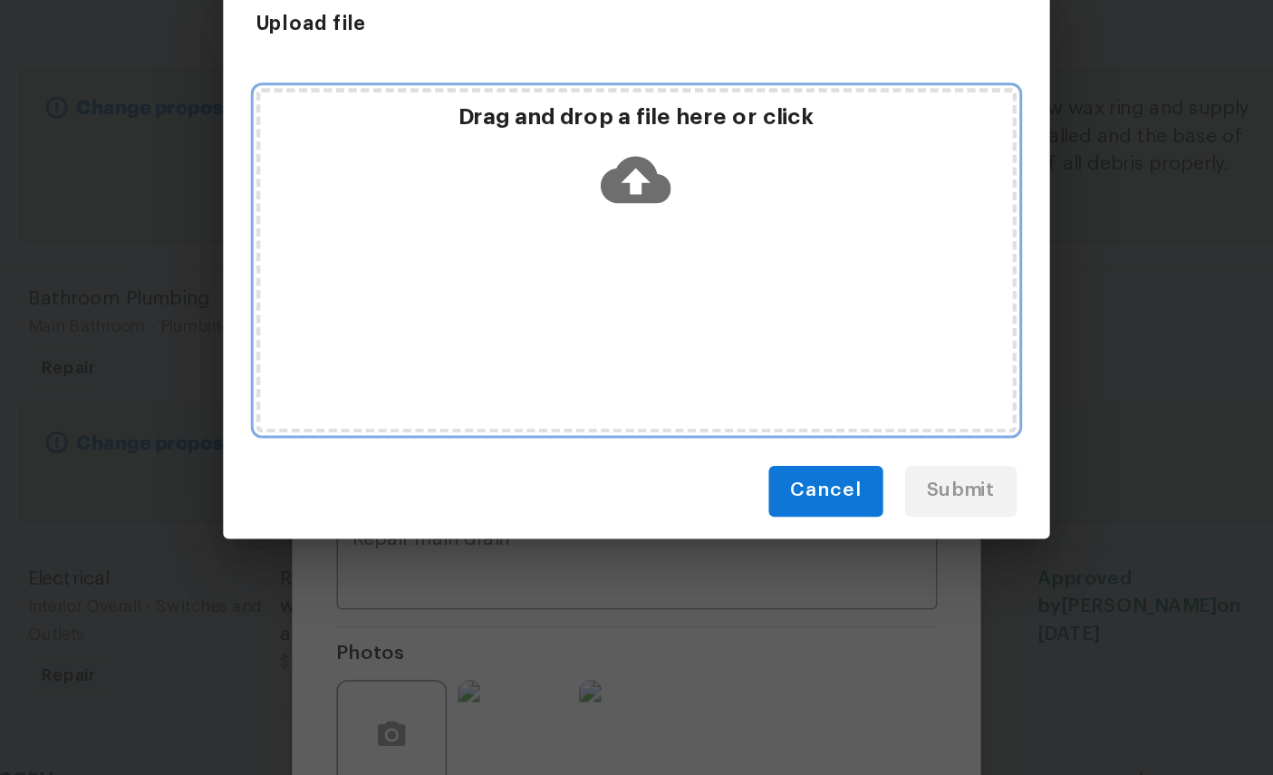
click at [614, 315] on icon at bounding box center [637, 338] width 46 height 46
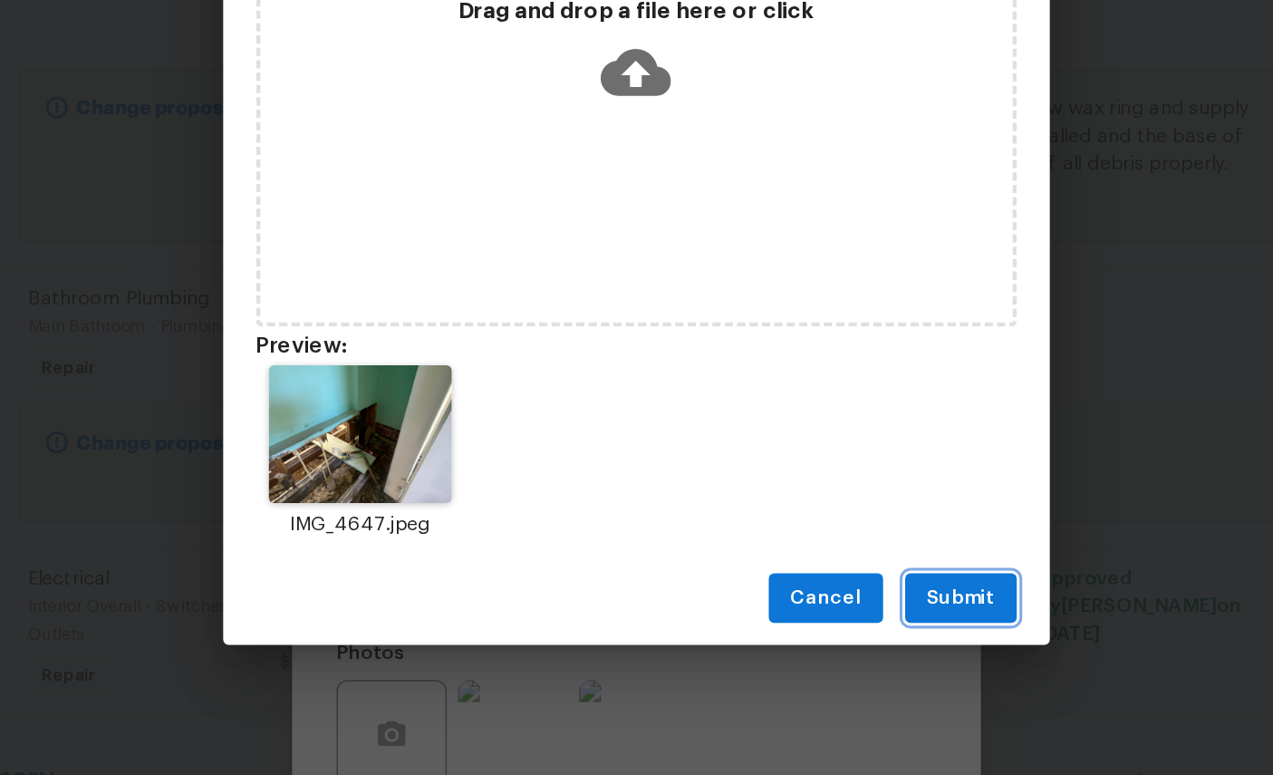
click at [814, 597] on button "Submit" at bounding box center [850, 614] width 73 height 34
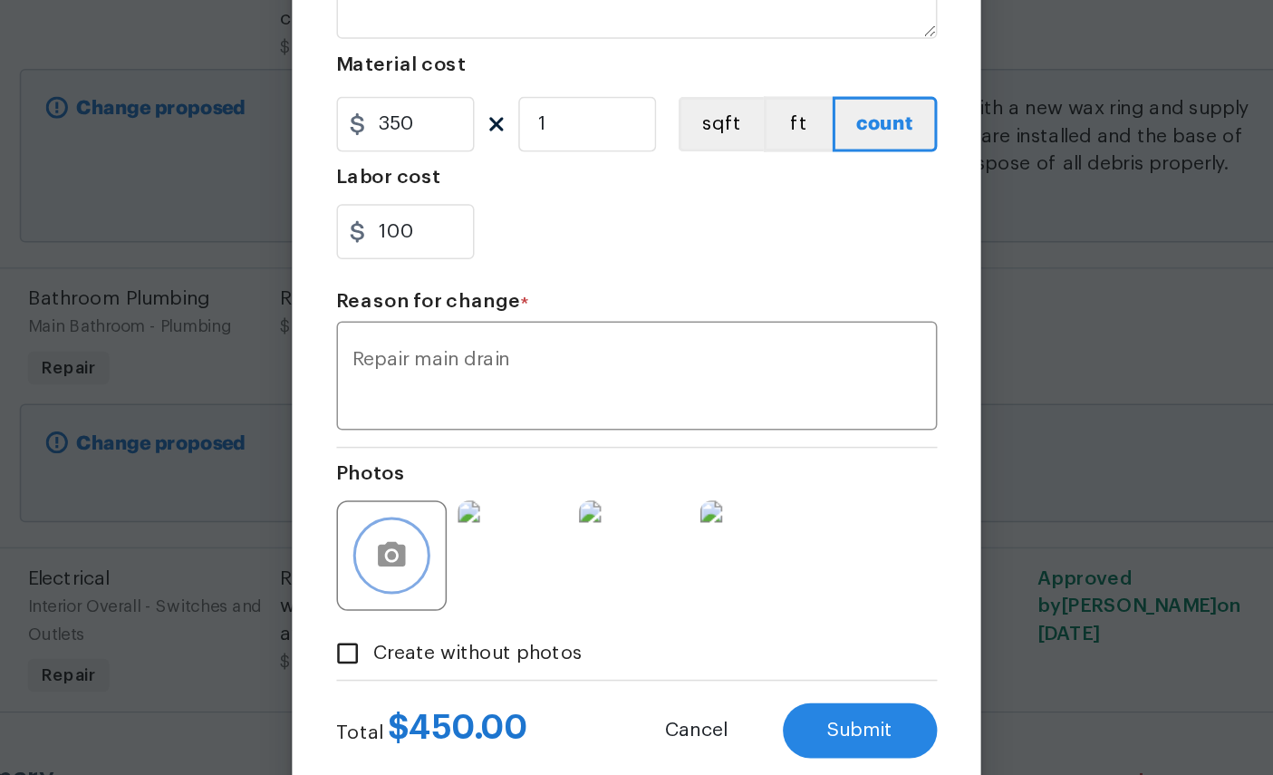
scroll to position [131, 0]
click at [762, 694] on span "Submit" at bounding box center [784, 701] width 44 height 14
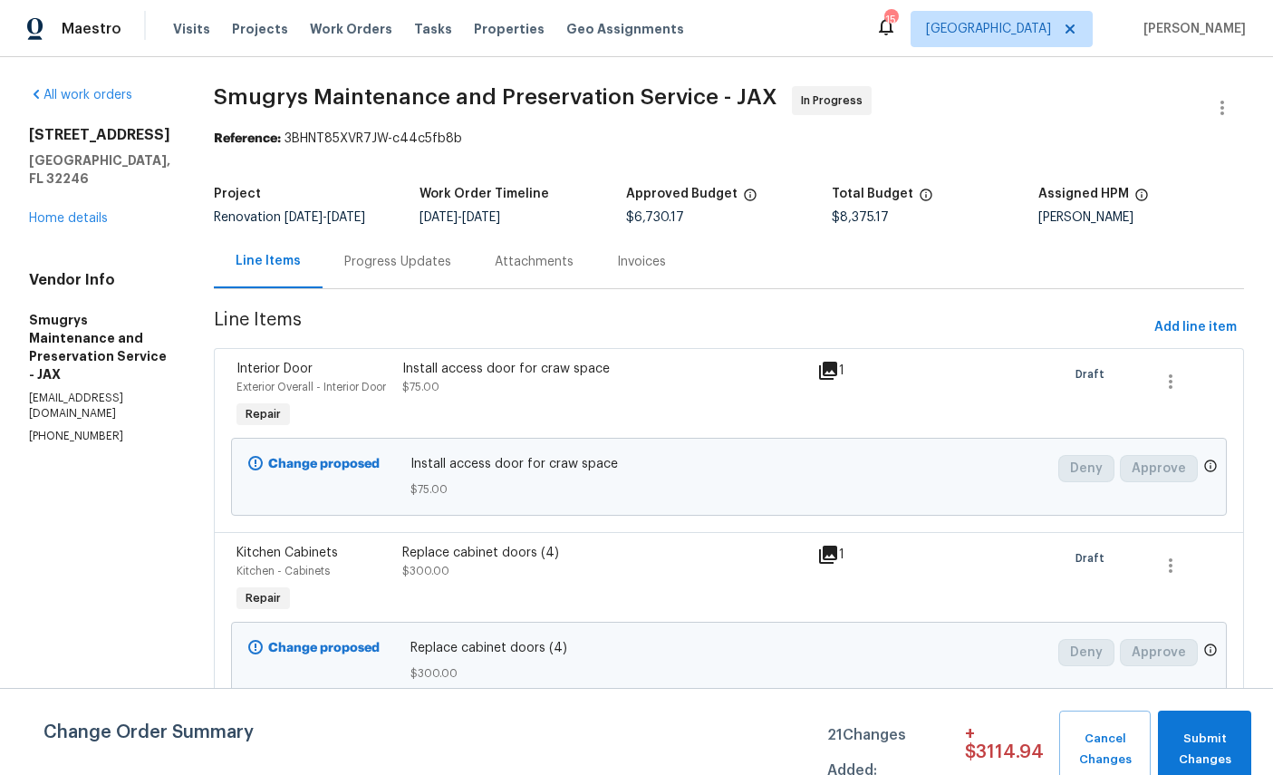
scroll to position [1, 0]
click at [60, 219] on link "Home details" at bounding box center [68, 218] width 79 height 13
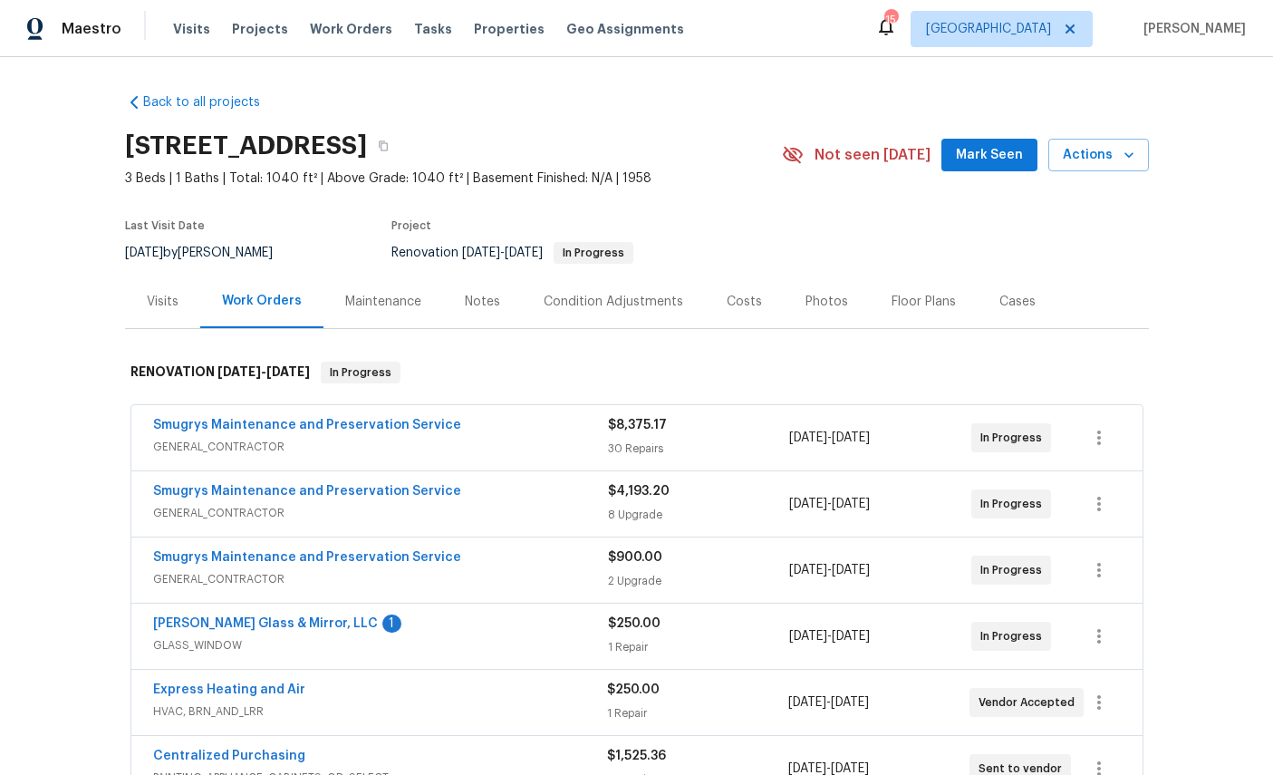
click at [179, 617] on link "Baum Glass & Mirror, LLC" at bounding box center [265, 623] width 225 height 13
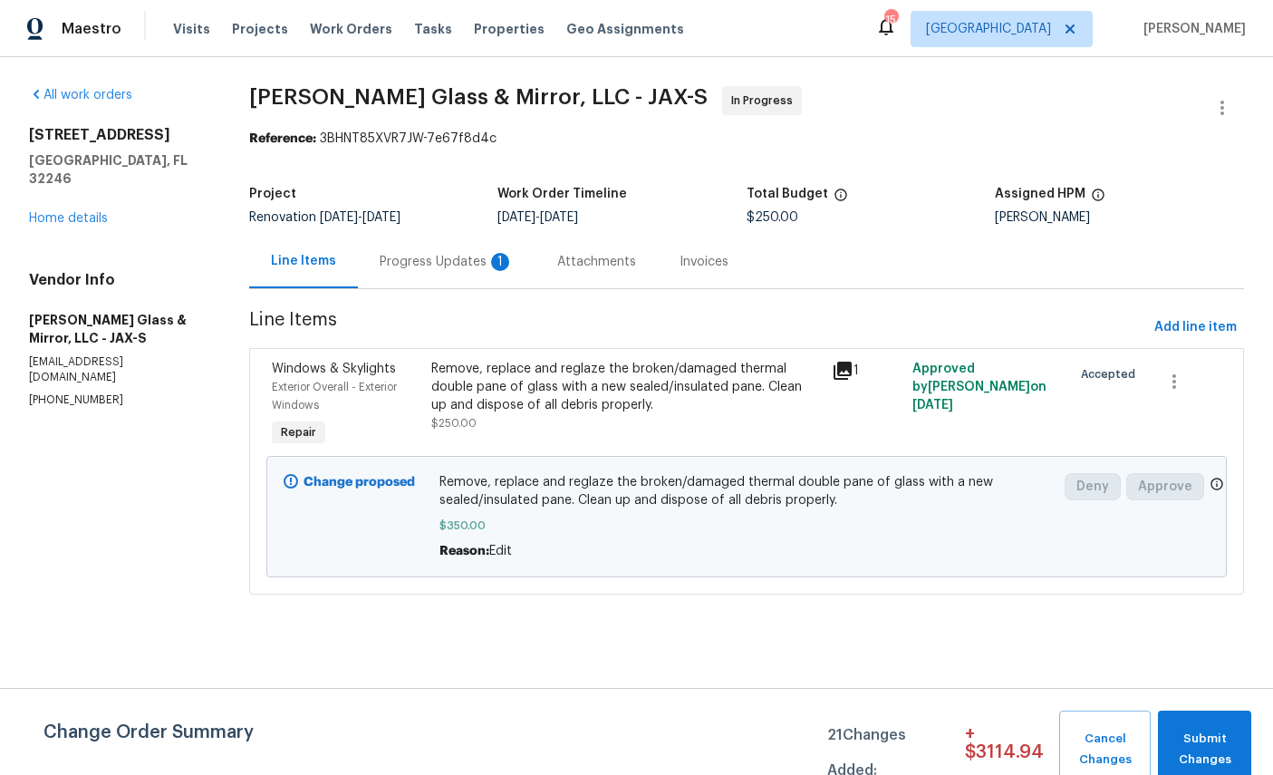
click at [452, 247] on div "Progress Updates 1" at bounding box center [447, 261] width 178 height 53
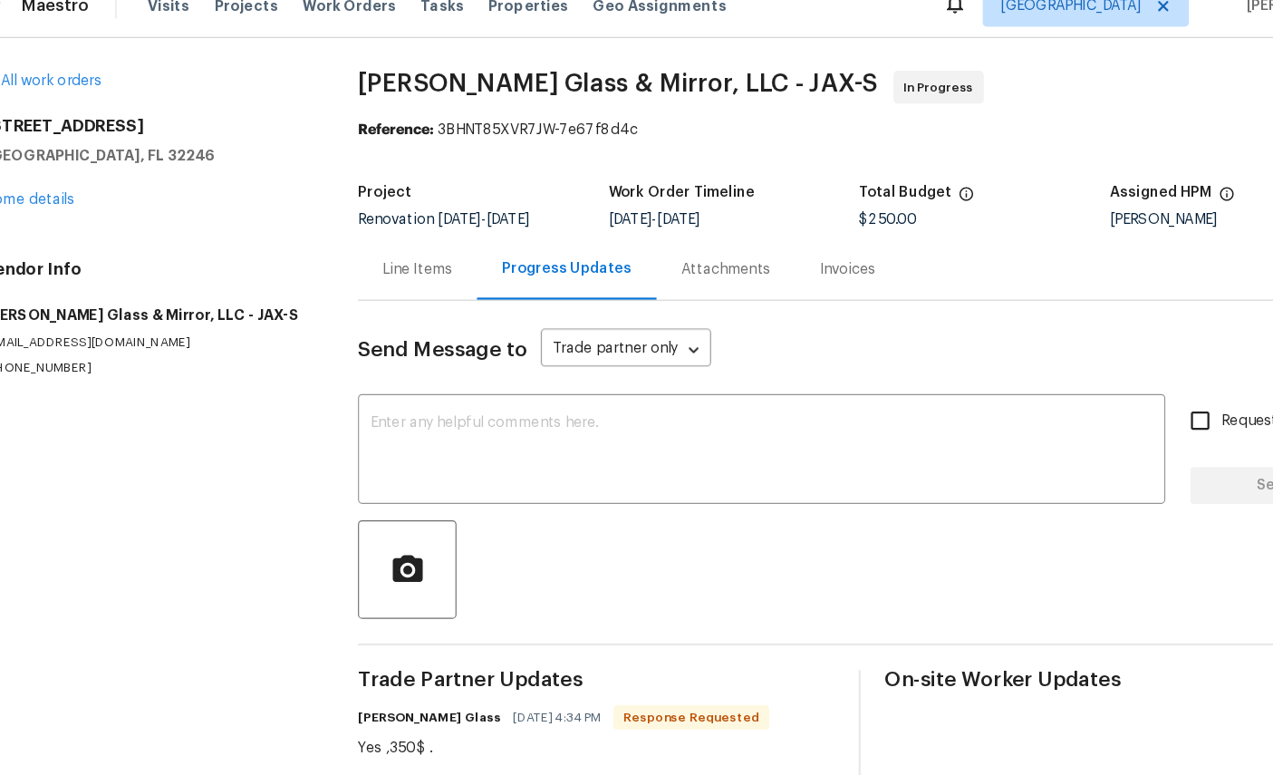
click at [59, 167] on div "3871 Dalry Dr Jacksonville, FL 32246 Home details" at bounding box center [172, 167] width 286 height 83
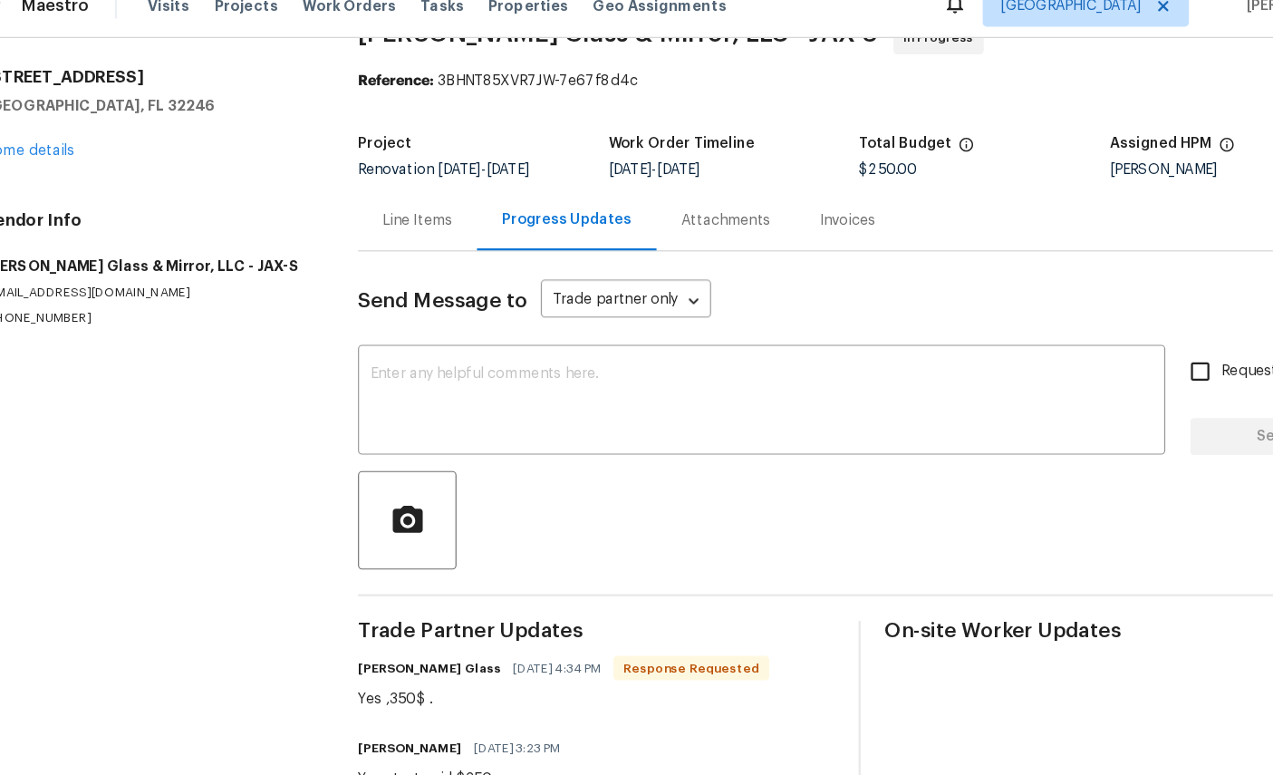
scroll to position [43, 0]
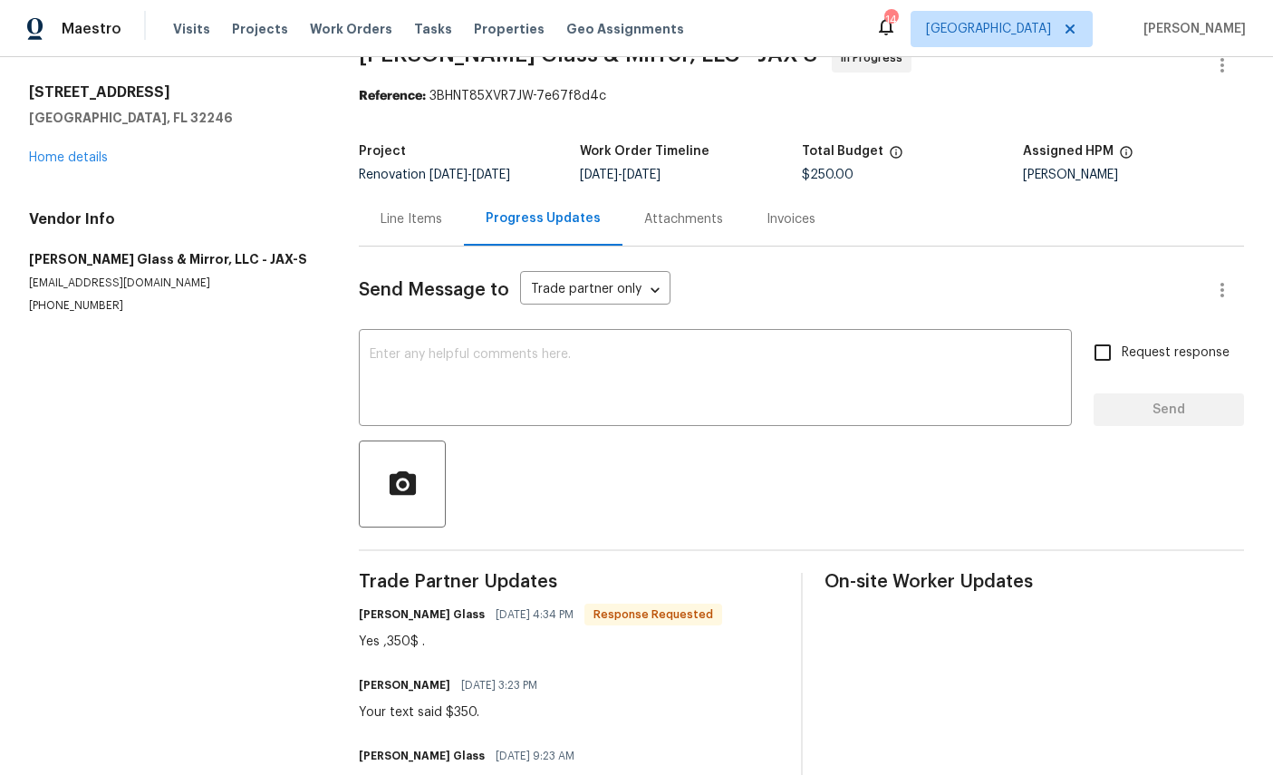
click at [67, 164] on link "Home details" at bounding box center [68, 157] width 79 height 13
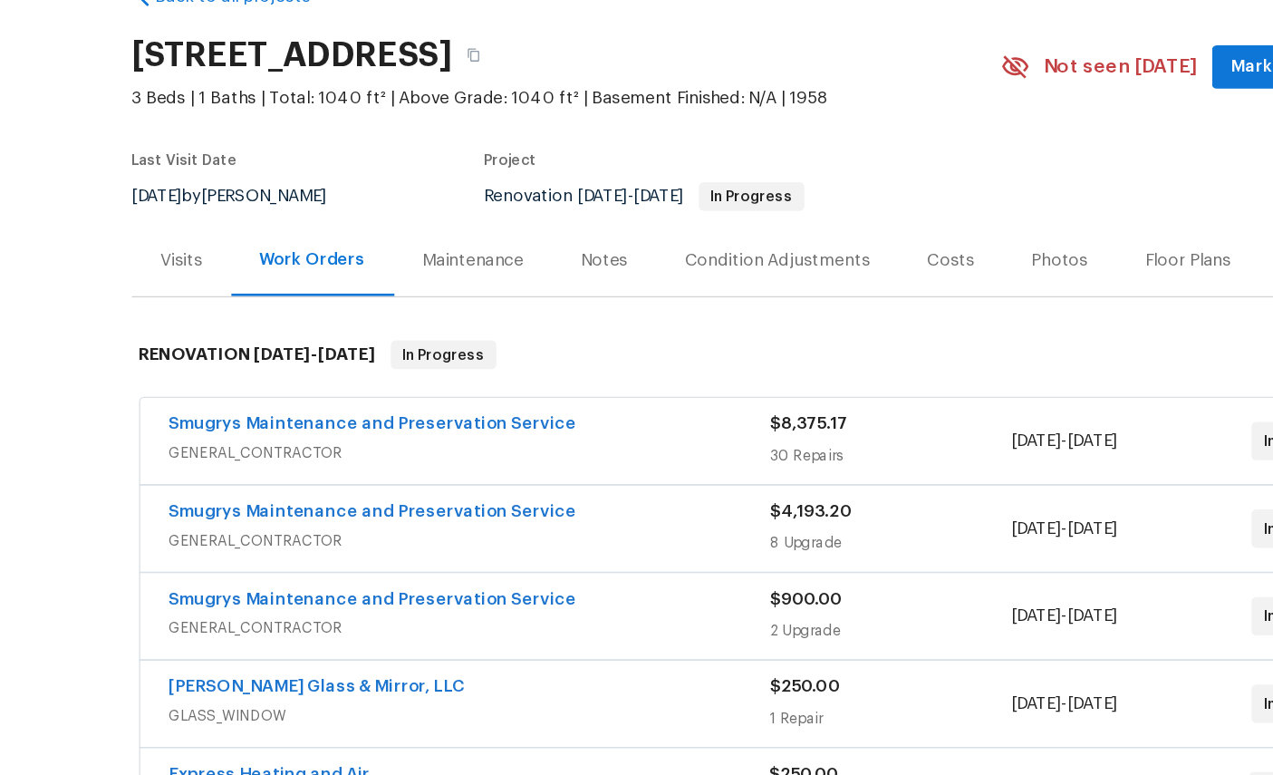
scroll to position [11, 0]
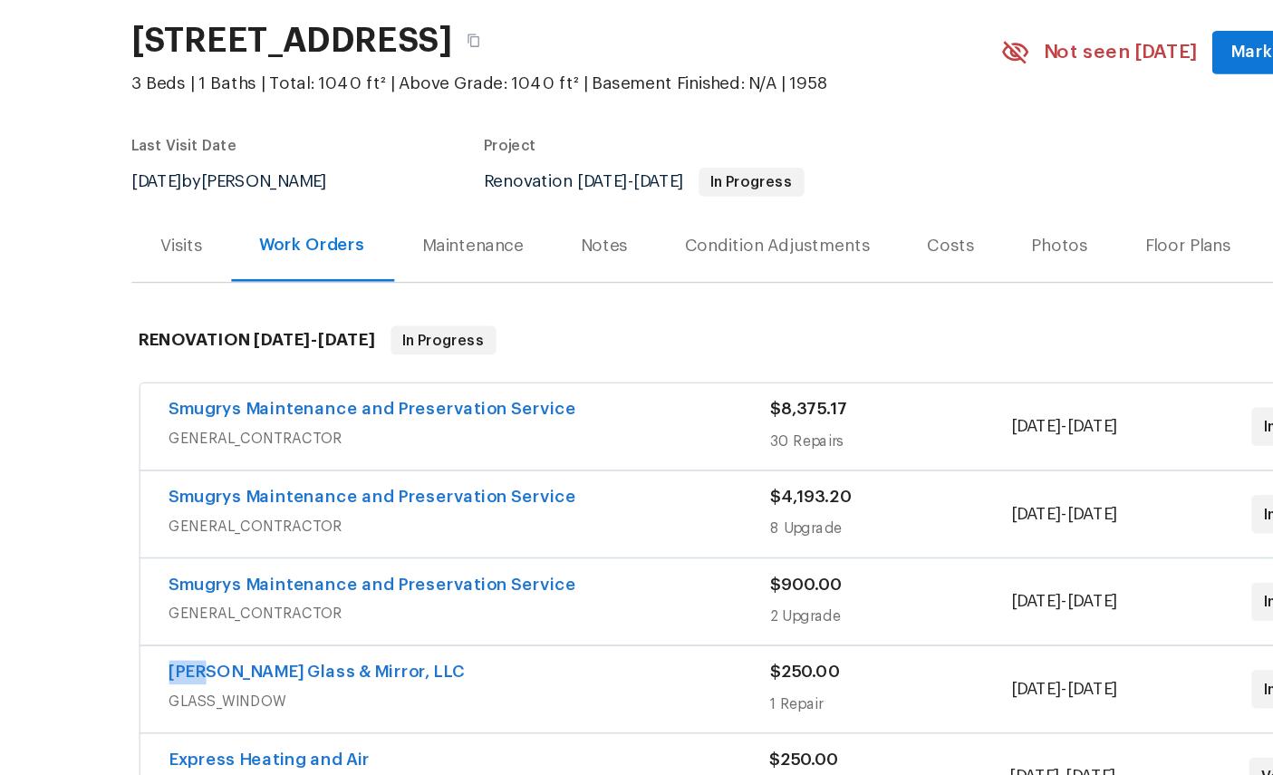
click at [62, 543] on div "Back to all projects 3871 Dalry Dr, Jacksonville, FL 32246 3 Beds | 1 Baths | T…" at bounding box center [636, 416] width 1273 height 718
click at [153, 606] on link "Baum Glass & Mirror, LLC" at bounding box center [265, 612] width 225 height 13
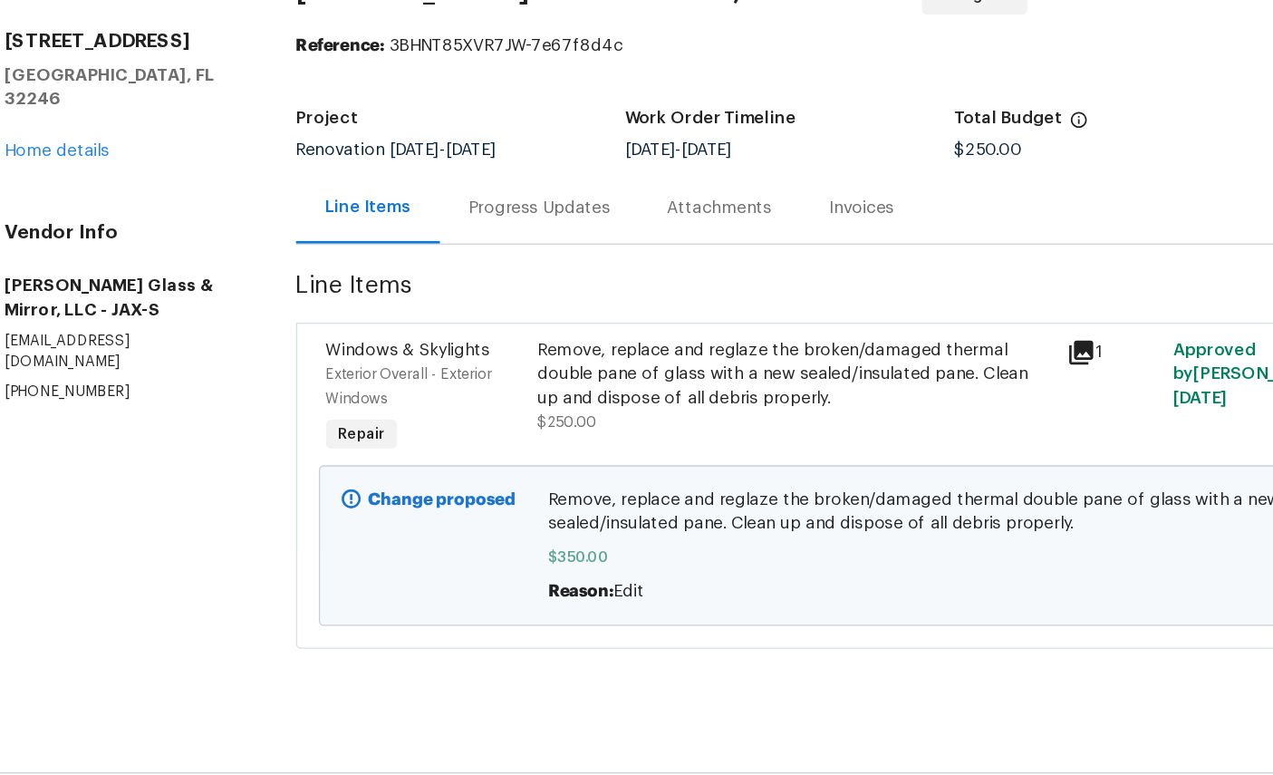
click at [43, 212] on link "Home details" at bounding box center [68, 218] width 79 height 13
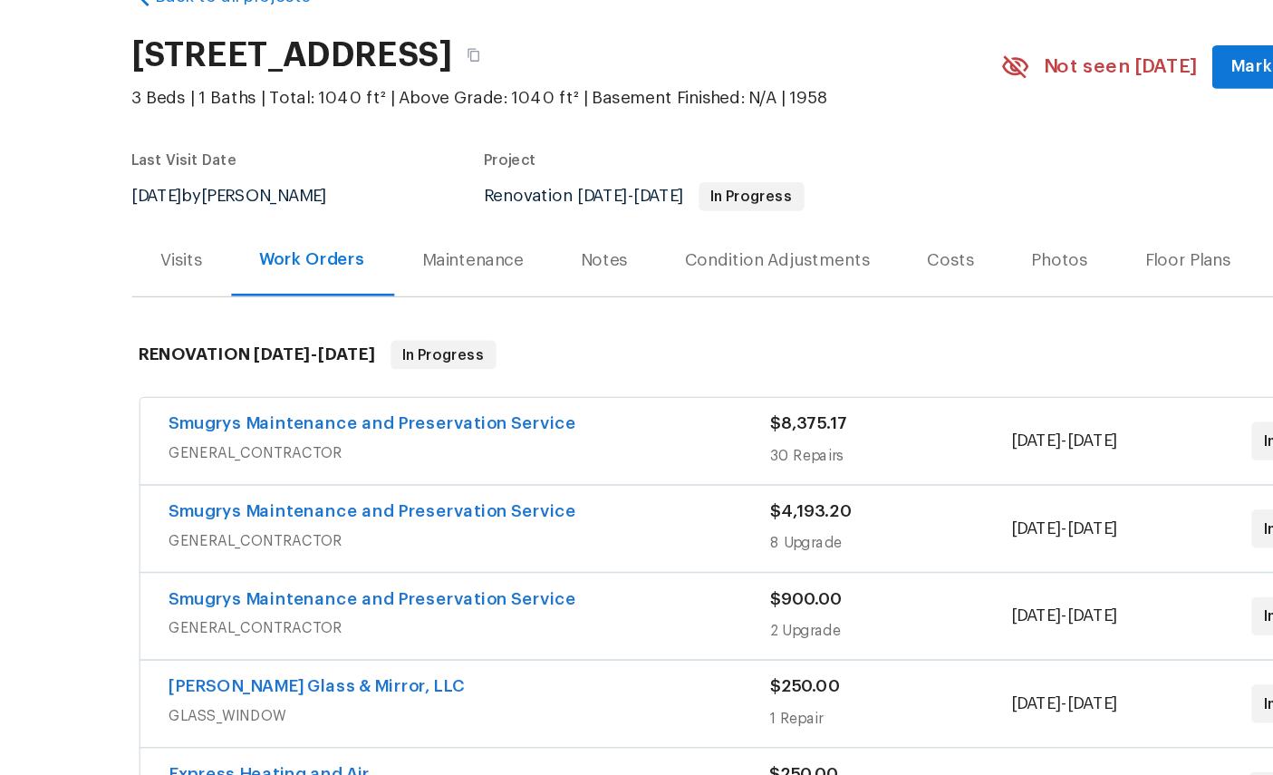
click at [153, 617] on link "Baum Glass & Mirror, LLC" at bounding box center [265, 623] width 225 height 13
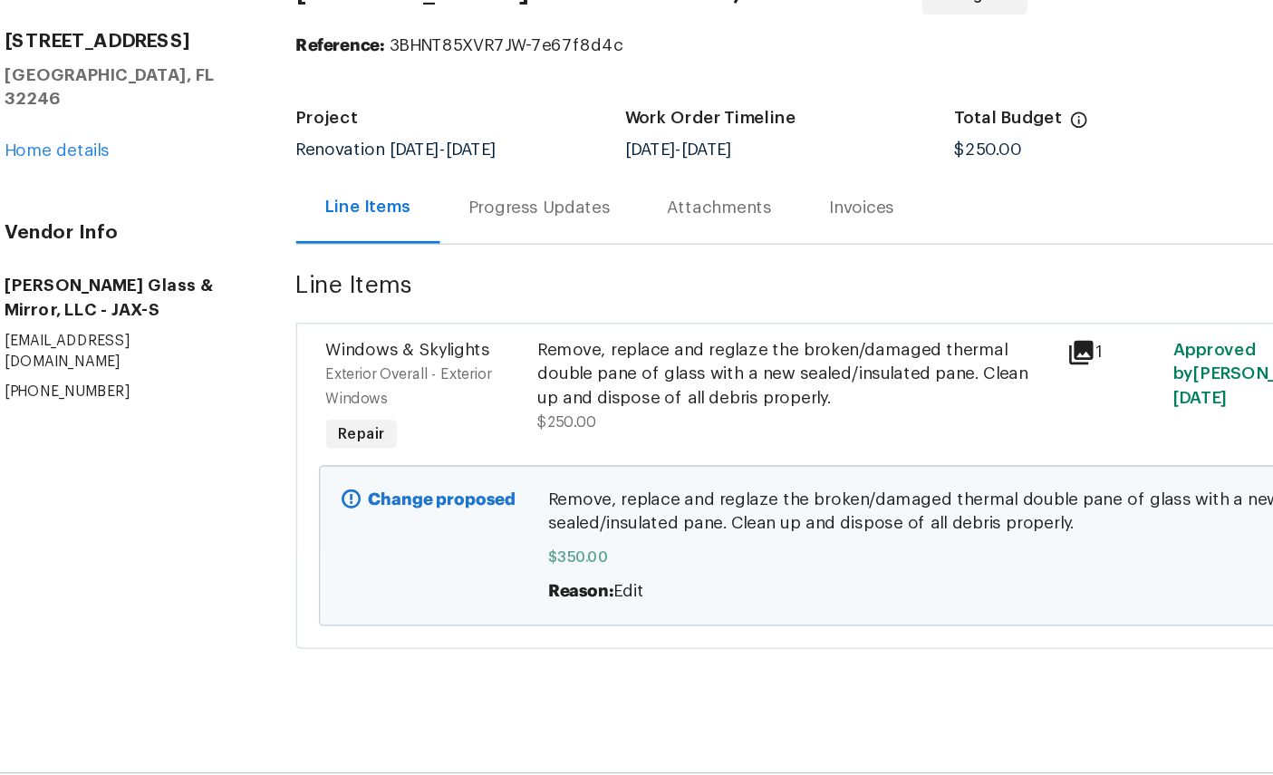
click at [409, 253] on div "Progress Updates" at bounding box center [433, 262] width 107 height 18
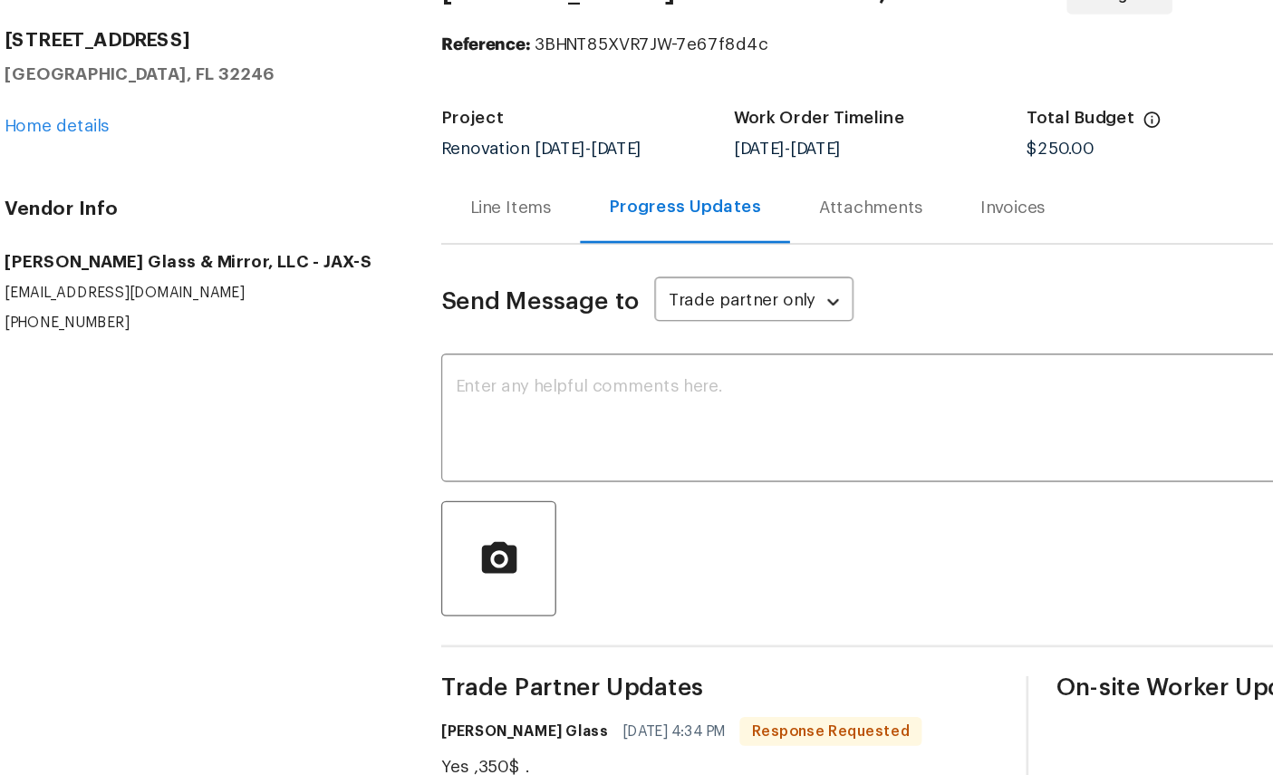
click at [515, 391] on textarea at bounding box center [716, 422] width 692 height 63
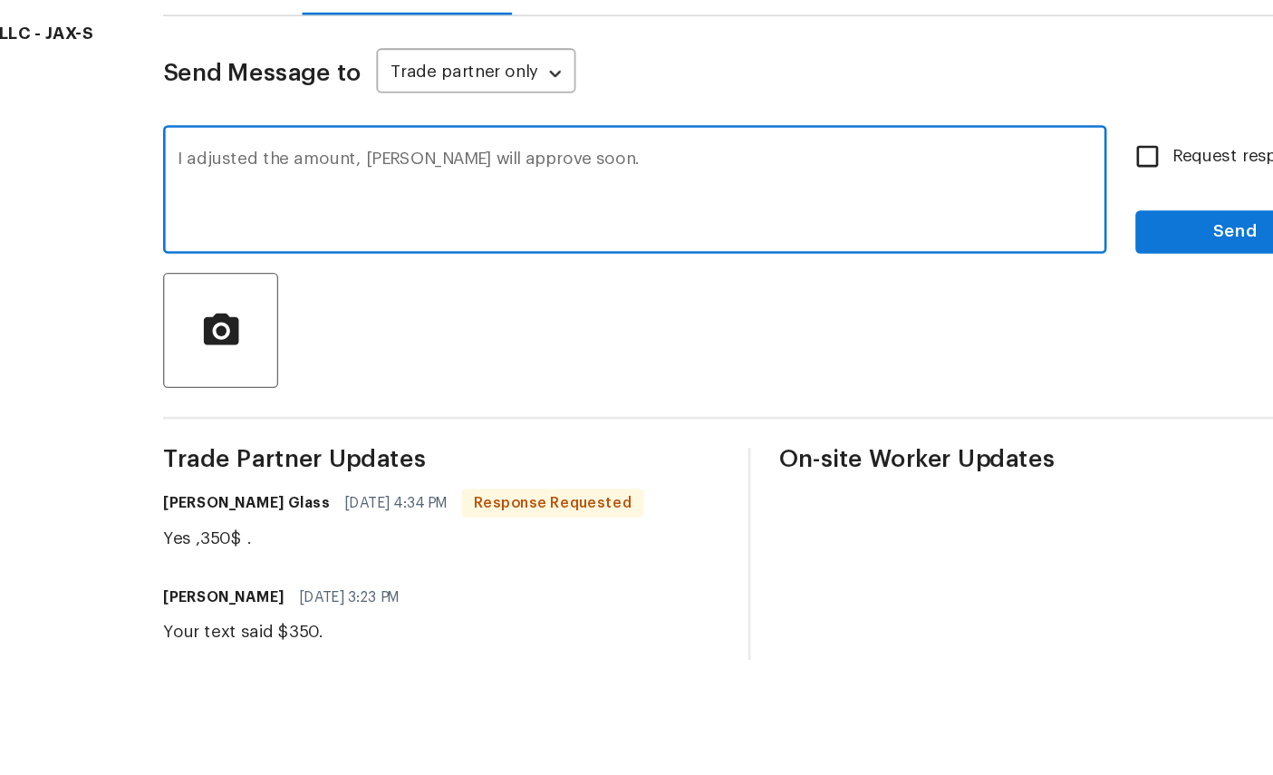
type textarea "I adjusted the amount, Dave will approve soon."
click at [1108, 441] on span "Send" at bounding box center [1168, 452] width 121 height 23
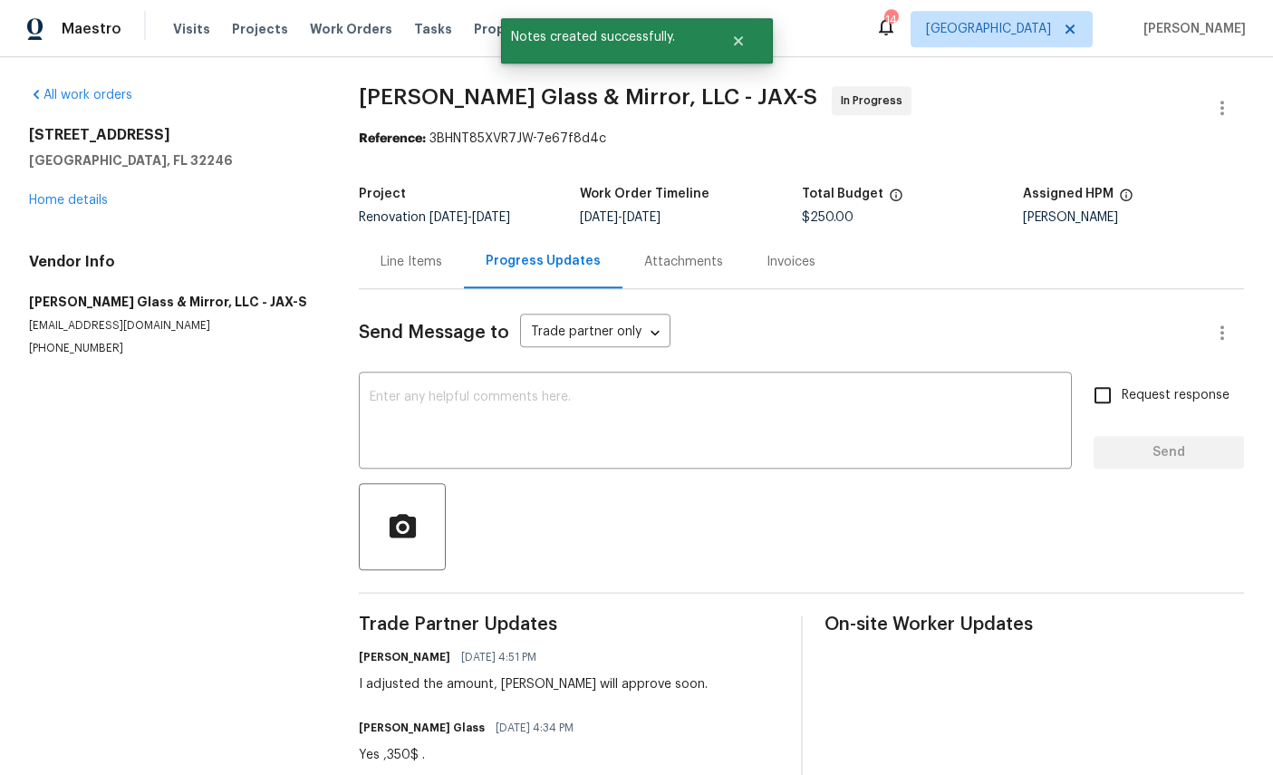
click at [69, 194] on link "Home details" at bounding box center [68, 200] width 79 height 13
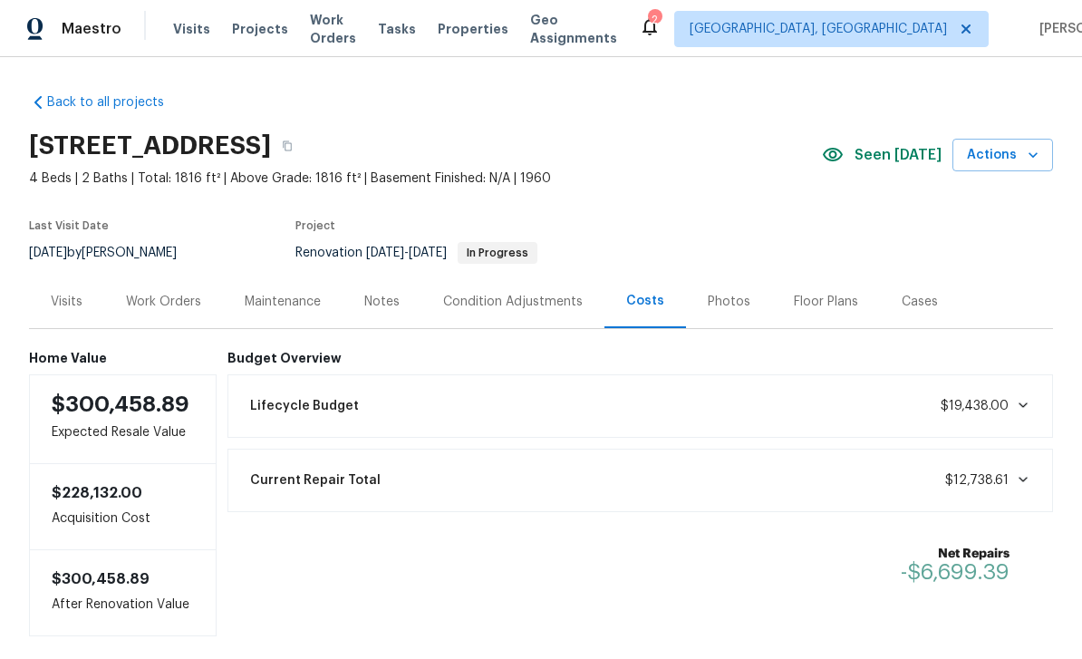
click at [158, 281] on div "Work Orders" at bounding box center [163, 301] width 119 height 53
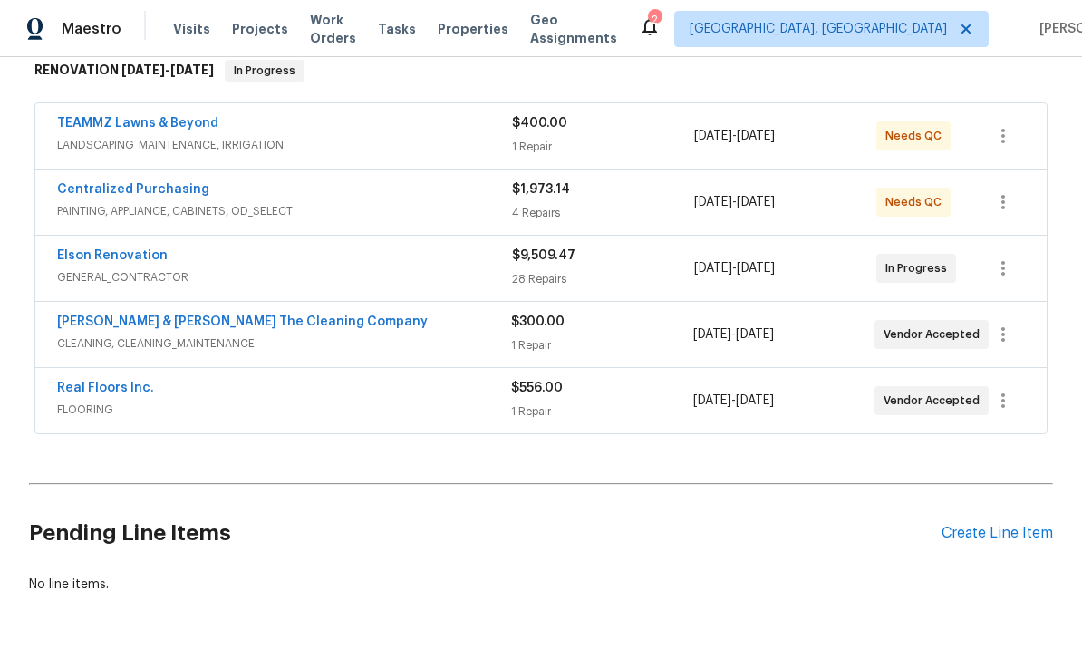
scroll to position [301, 0]
click at [71, 393] on link "Real Floors Inc." at bounding box center [105, 388] width 97 height 13
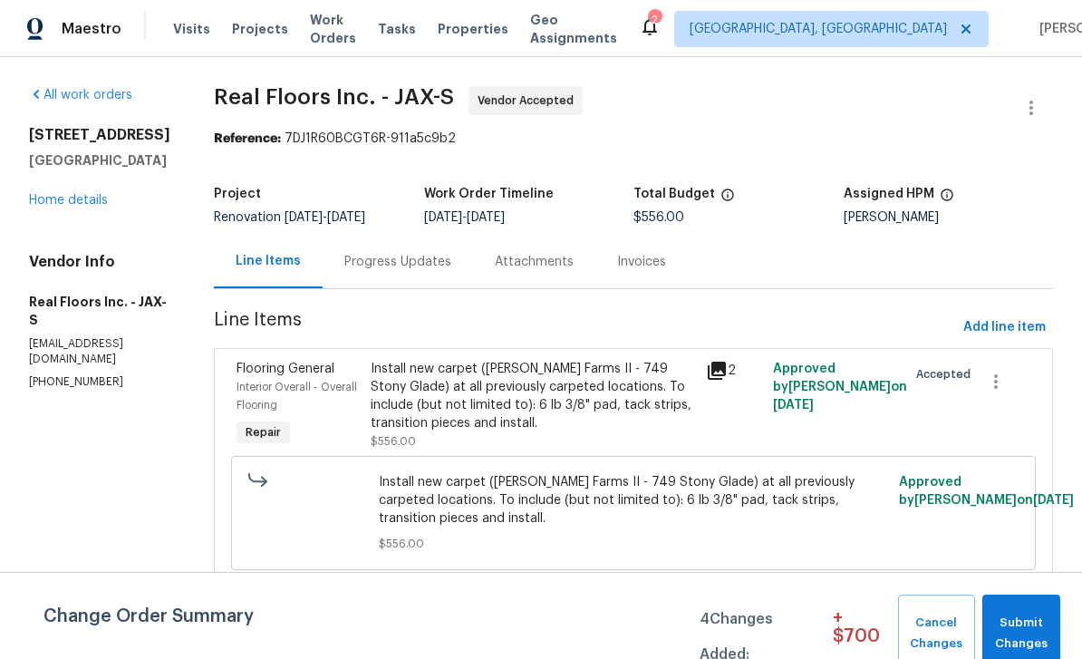
click at [276, 373] on span "Flooring General" at bounding box center [286, 369] width 98 height 13
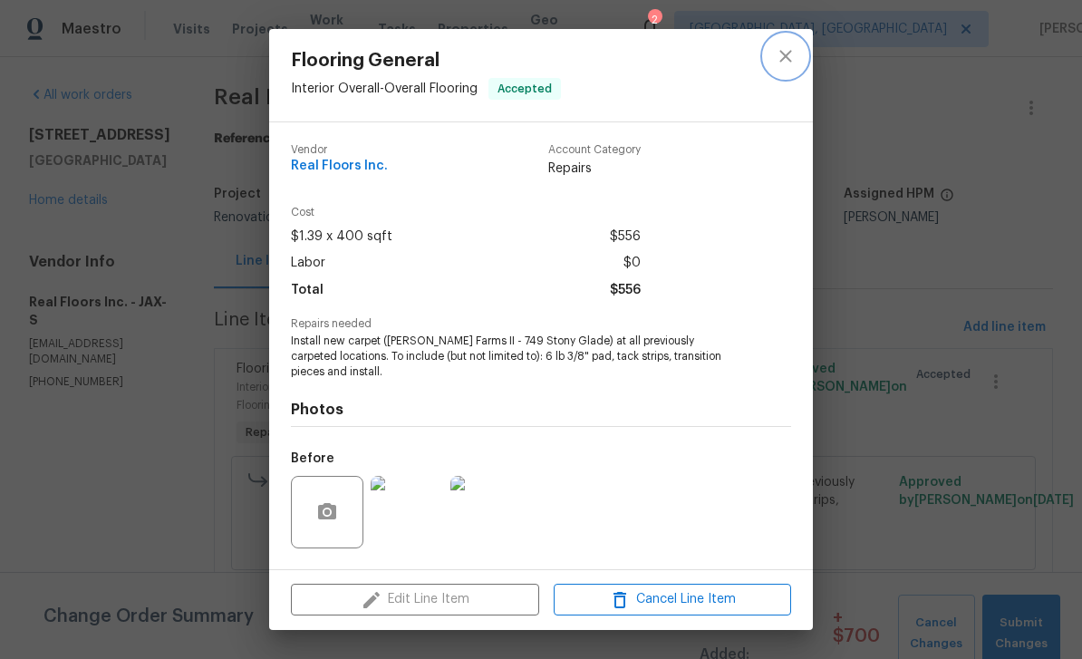
click at [786, 64] on icon "close" at bounding box center [786, 56] width 22 height 22
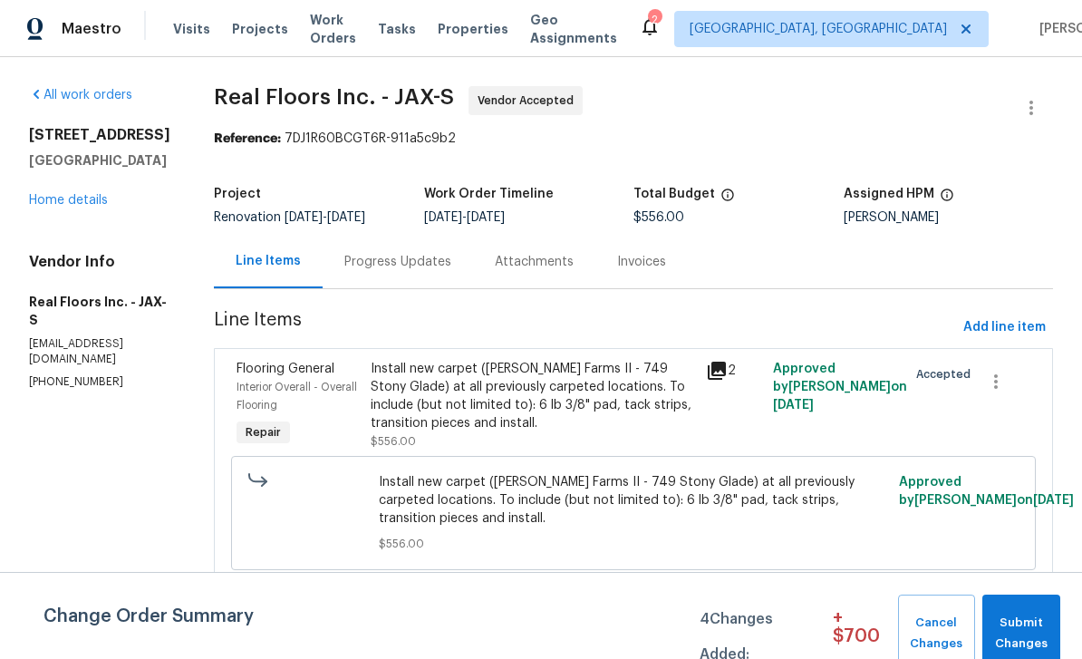
click at [295, 383] on span "Interior Overall - Overall Flooring" at bounding box center [297, 396] width 121 height 29
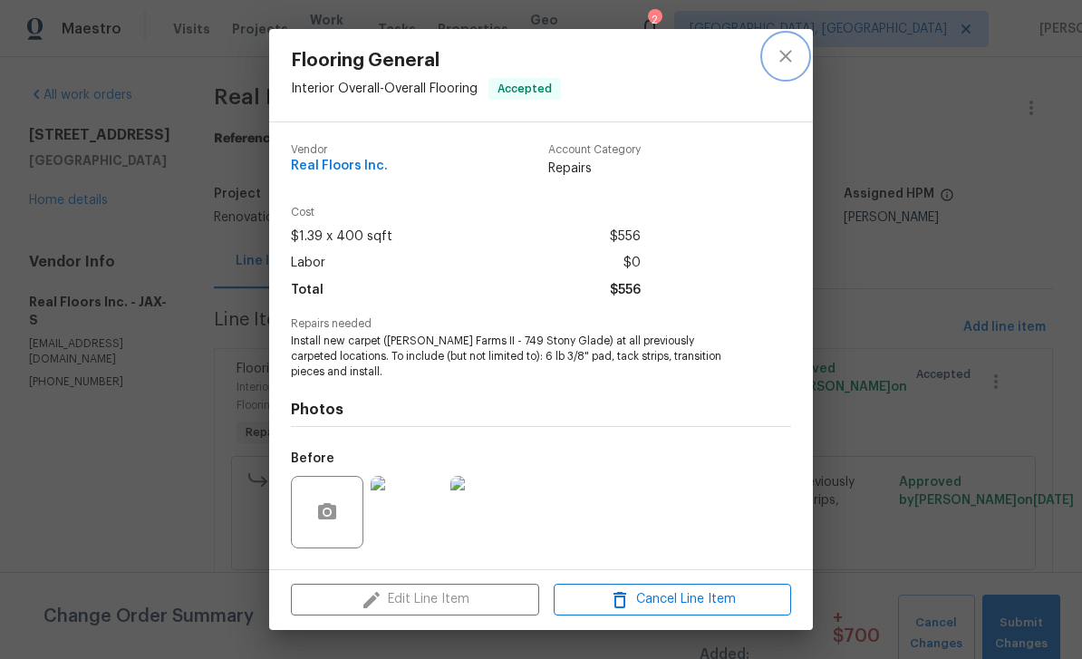
click at [792, 63] on icon "close" at bounding box center [786, 56] width 22 height 22
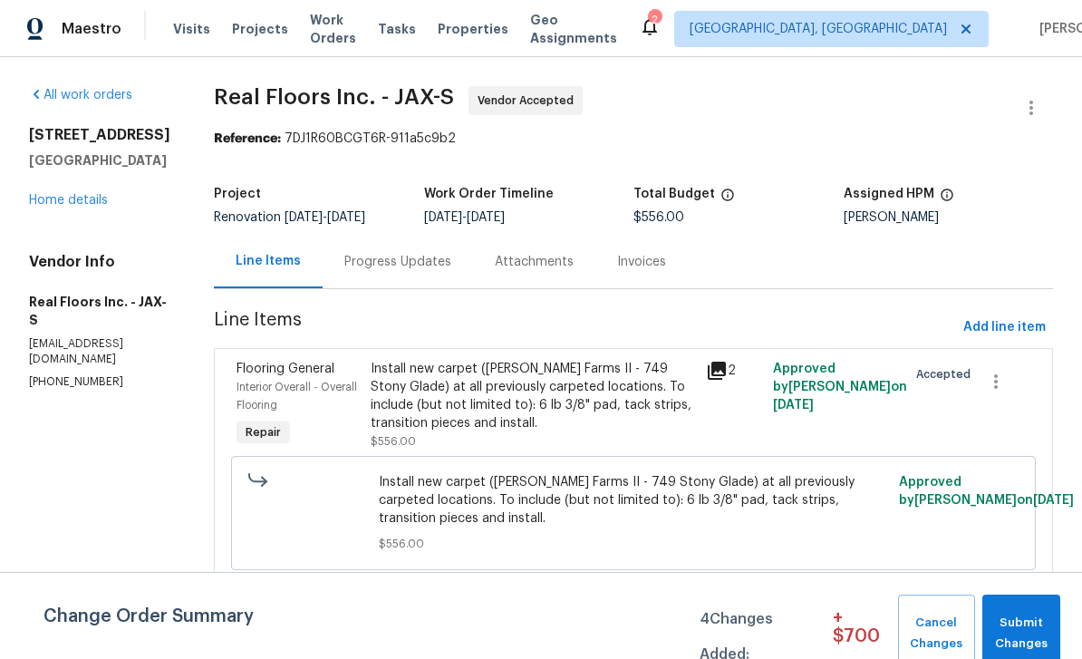
click at [97, 189] on div "5453 S Bend Cir N Jacksonville, FL 32207 Home details" at bounding box center [99, 167] width 141 height 83
click at [91, 196] on link "Home details" at bounding box center [68, 200] width 79 height 13
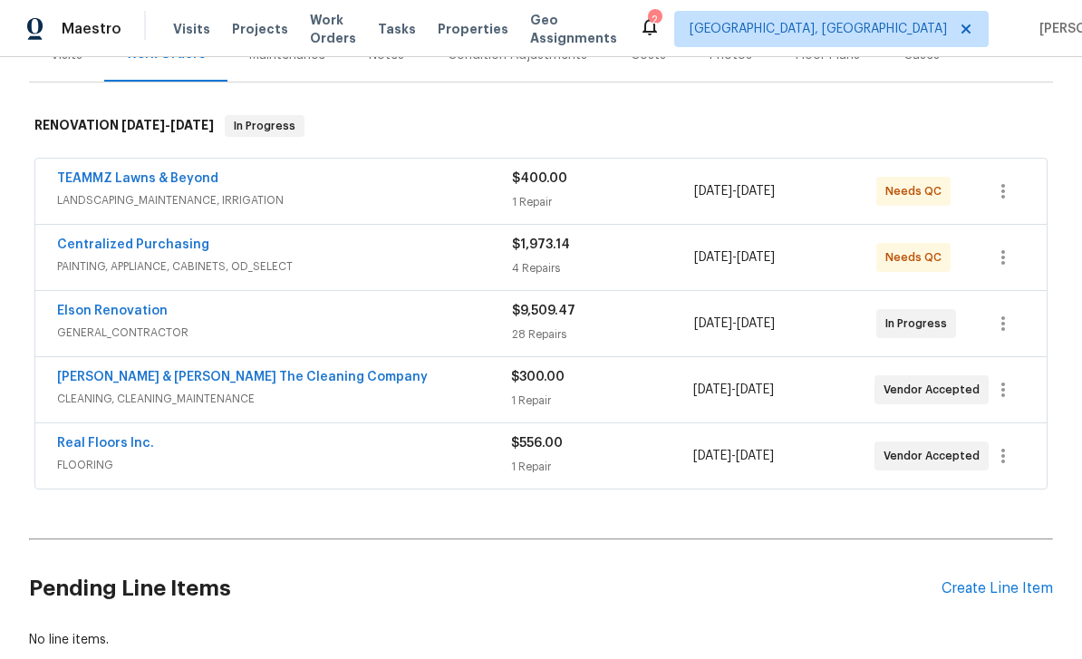
scroll to position [247, 0]
click at [111, 458] on span "FLOORING" at bounding box center [284, 464] width 454 height 18
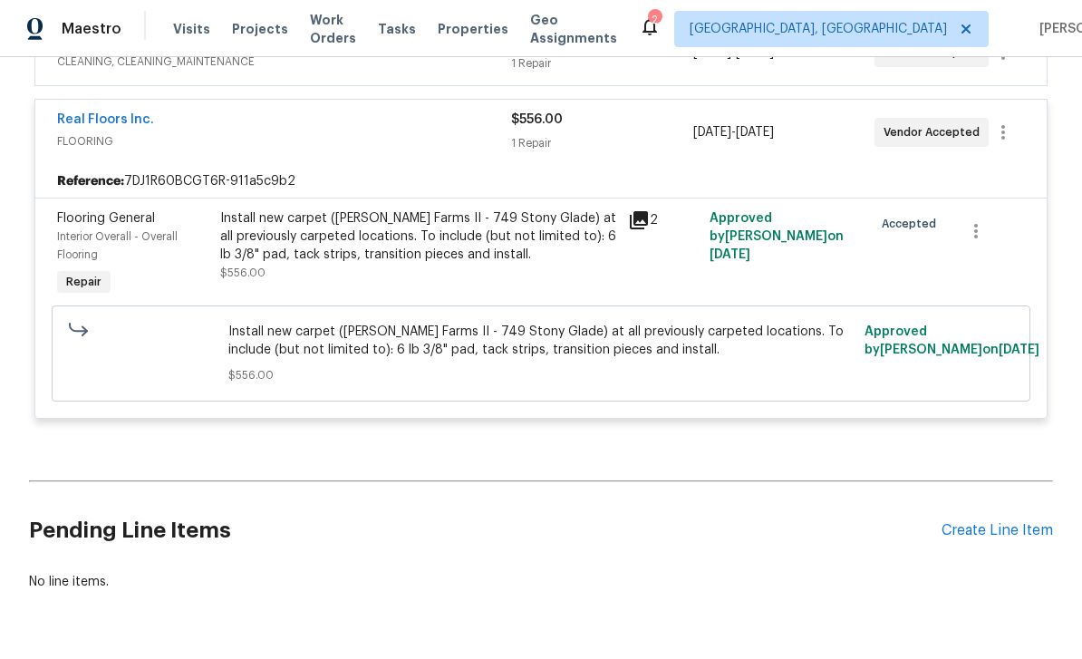
scroll to position [582, 0]
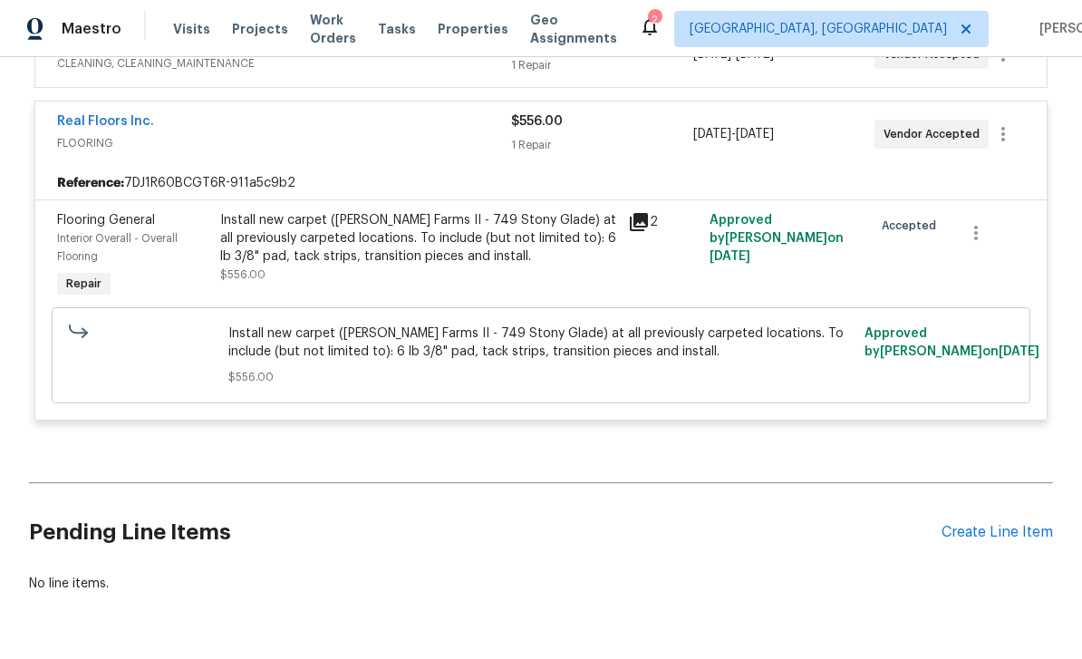
click at [135, 235] on span "Interior Overall - Overall Flooring" at bounding box center [117, 247] width 121 height 29
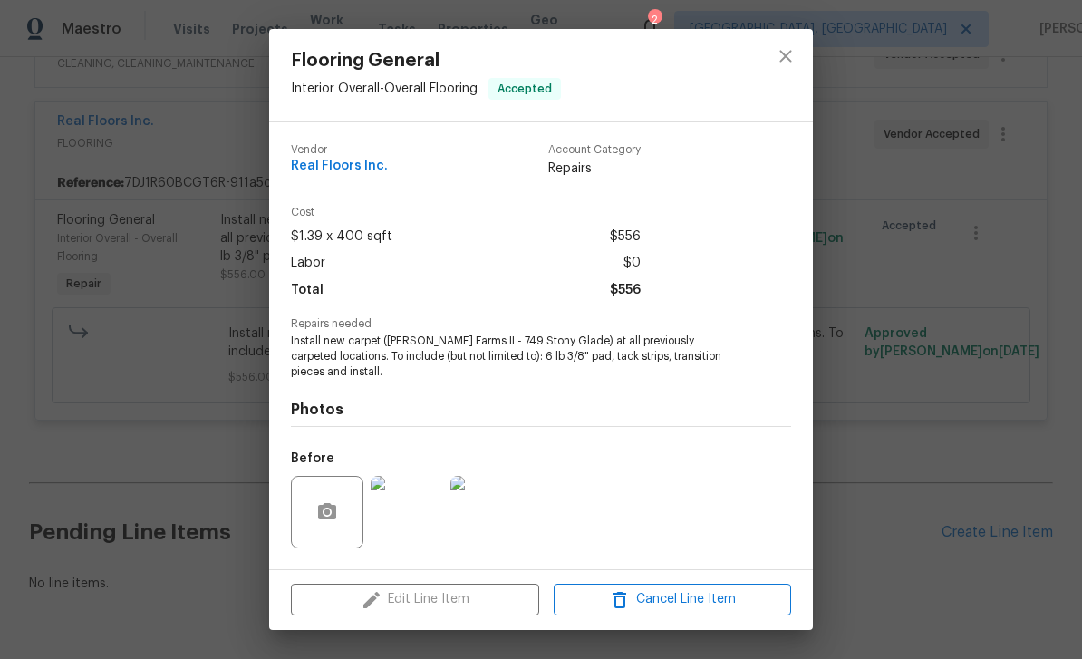
click at [454, 595] on div "Edit Line Item Cancel Line Item" at bounding box center [541, 599] width 544 height 61
click at [454, 599] on div "Edit Line Item Cancel Line Item" at bounding box center [541, 599] width 544 height 61
click at [799, 57] on button "close" at bounding box center [786, 56] width 44 height 44
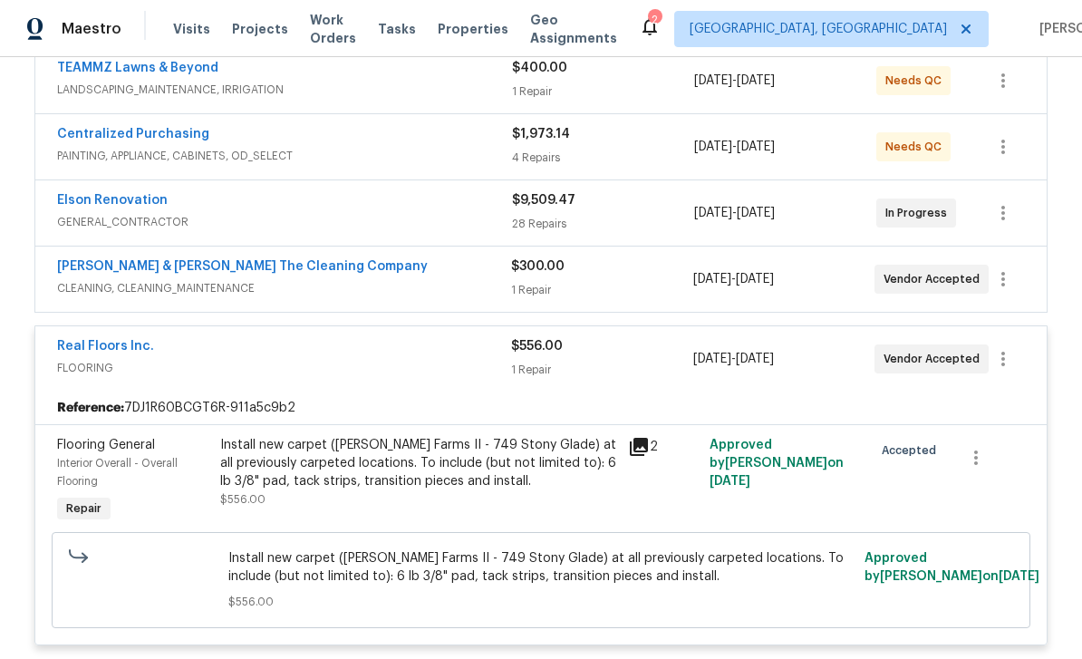
scroll to position [460, 0]
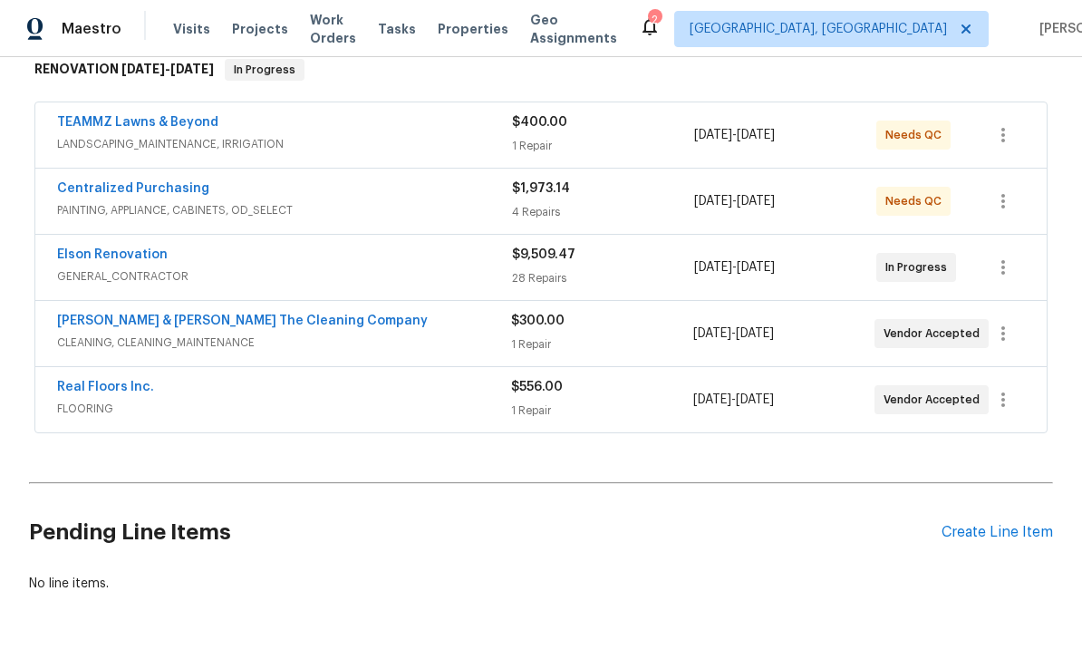
scroll to position [301, 0]
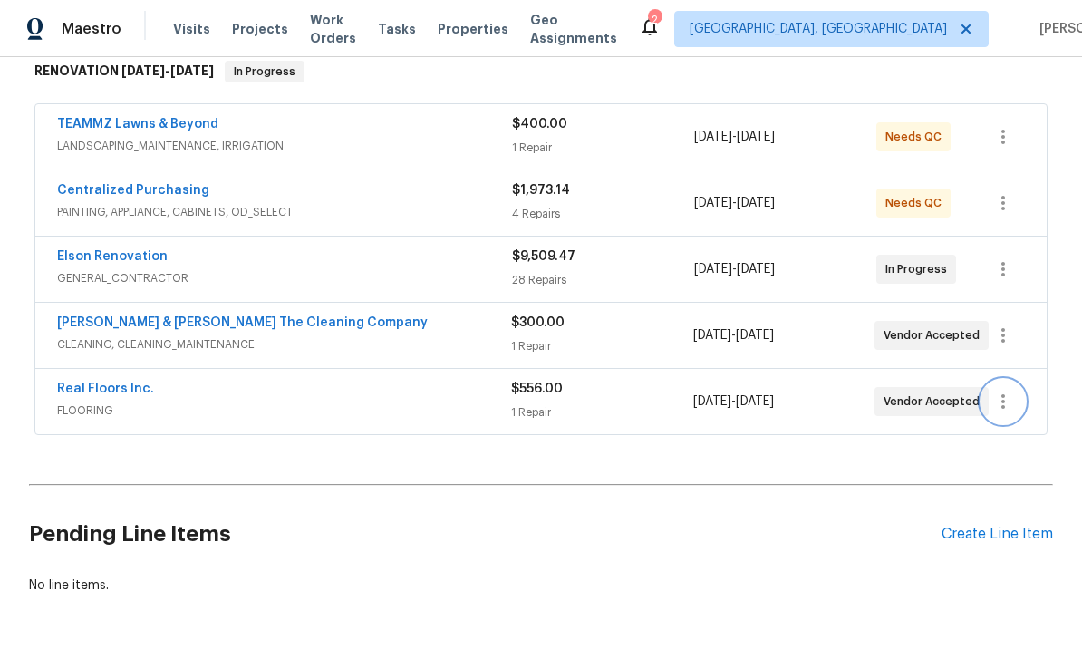
click at [1015, 396] on button "button" at bounding box center [1004, 402] width 44 height 44
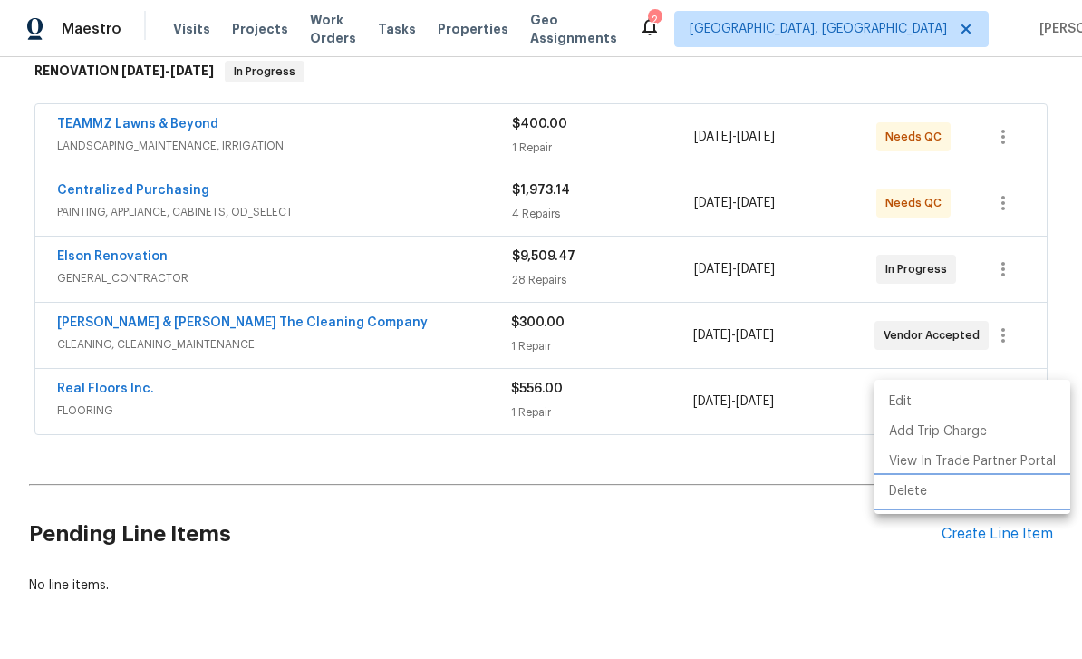
click at [914, 489] on li "Delete" at bounding box center [973, 492] width 196 height 30
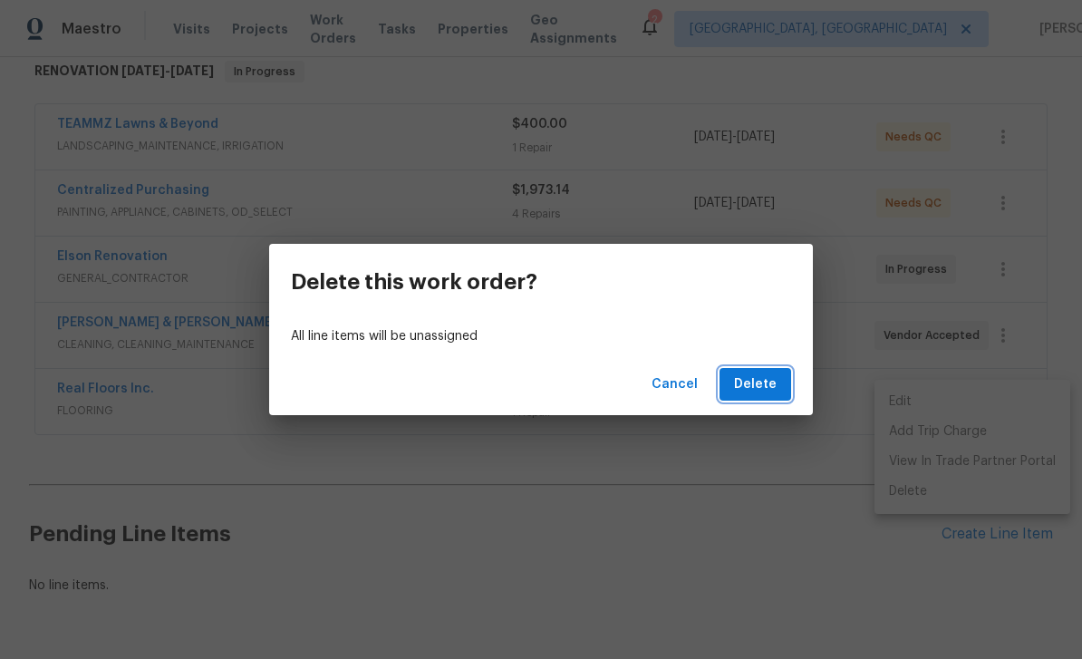
click at [762, 390] on span "Delete" at bounding box center [755, 384] width 43 height 23
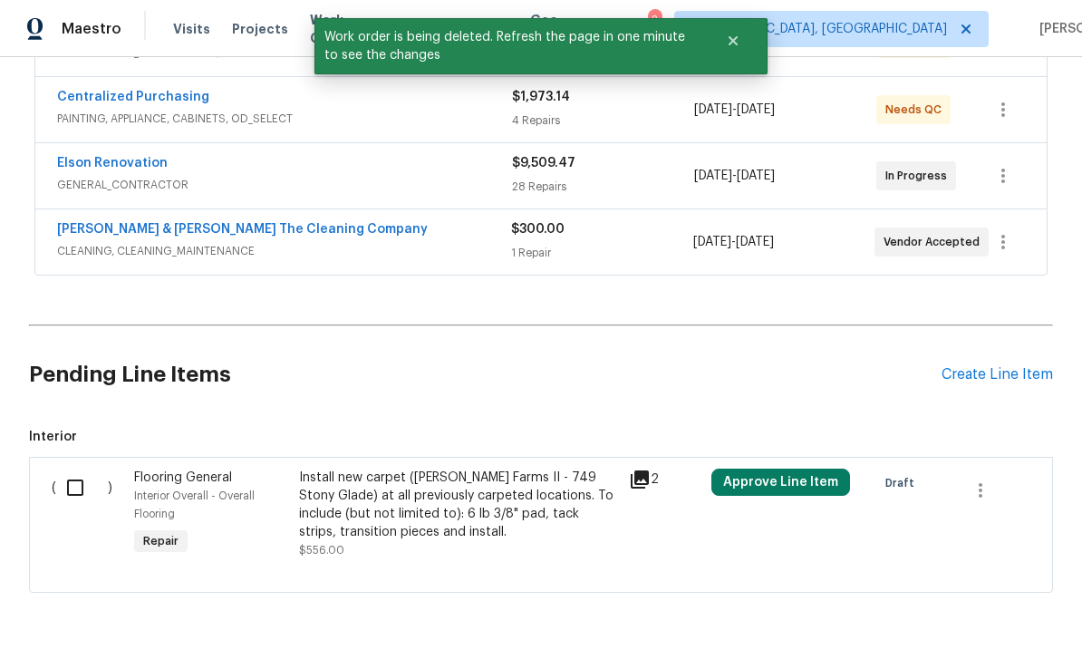
scroll to position [394, 0]
click at [173, 480] on span "Flooring General" at bounding box center [183, 477] width 98 height 13
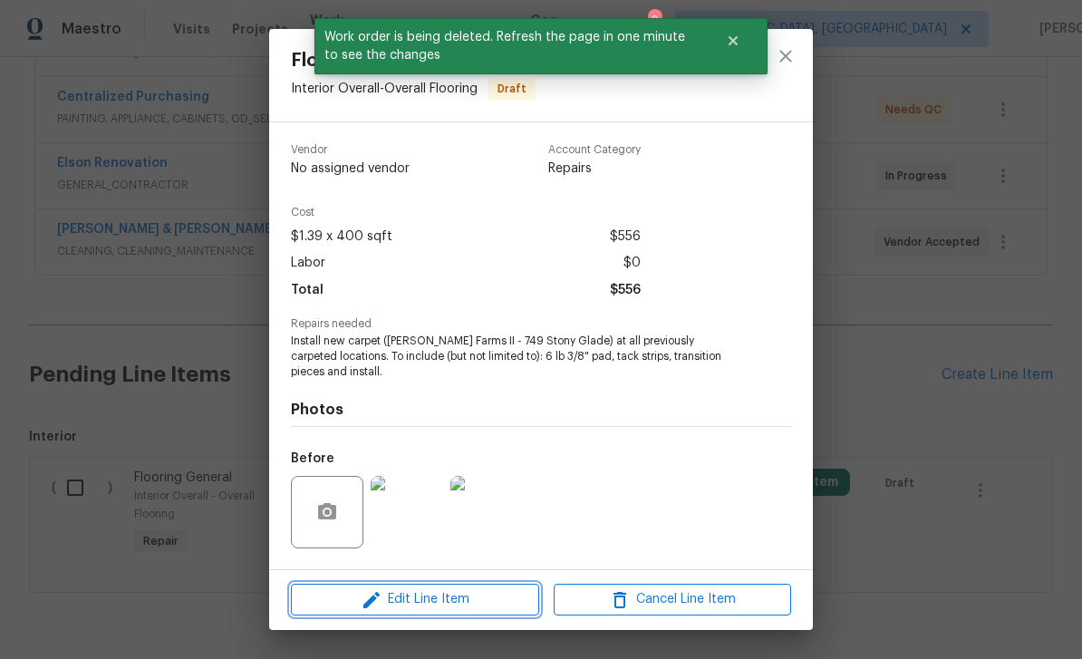
click at [426, 600] on span "Edit Line Item" at bounding box center [414, 599] width 237 height 23
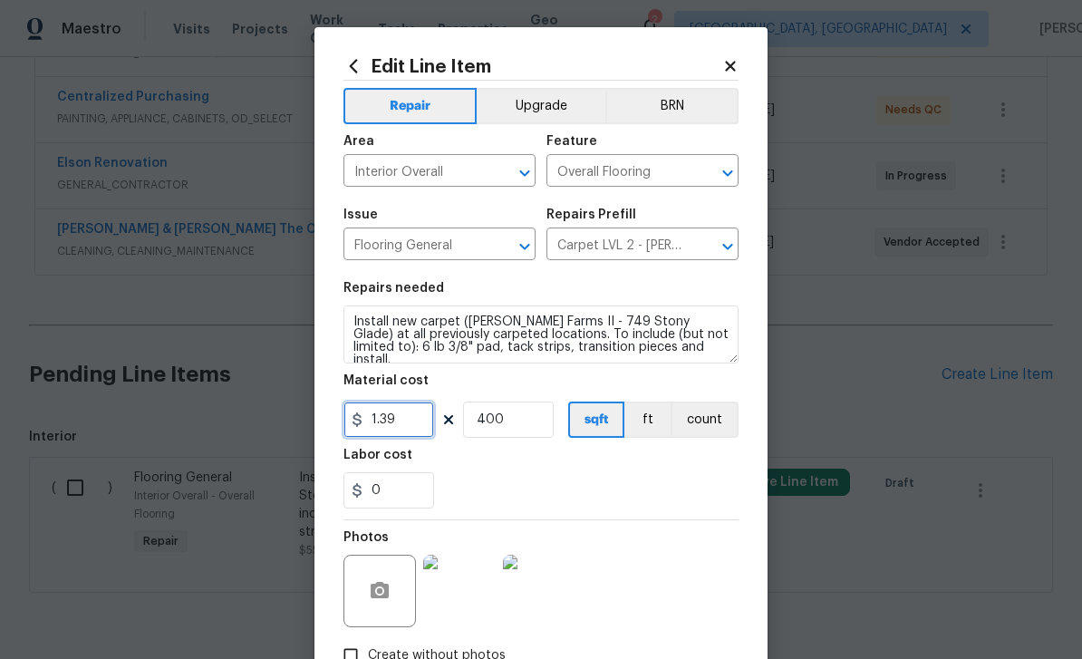
click at [414, 421] on input "1.39" at bounding box center [388, 420] width 91 height 36
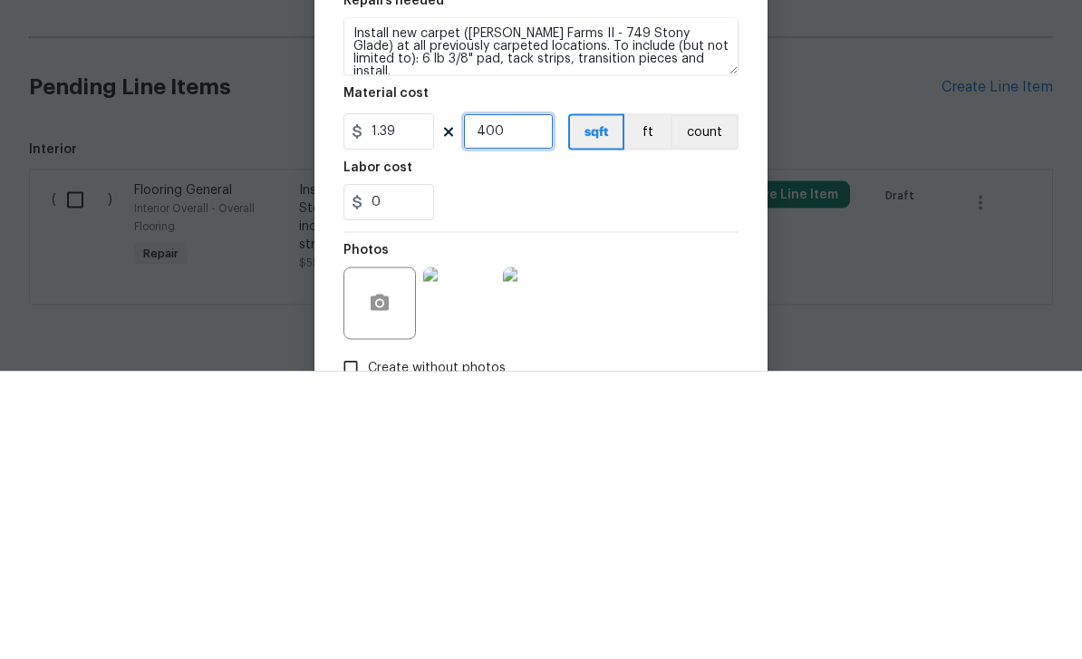
click at [526, 402] on input "400" at bounding box center [508, 420] width 91 height 36
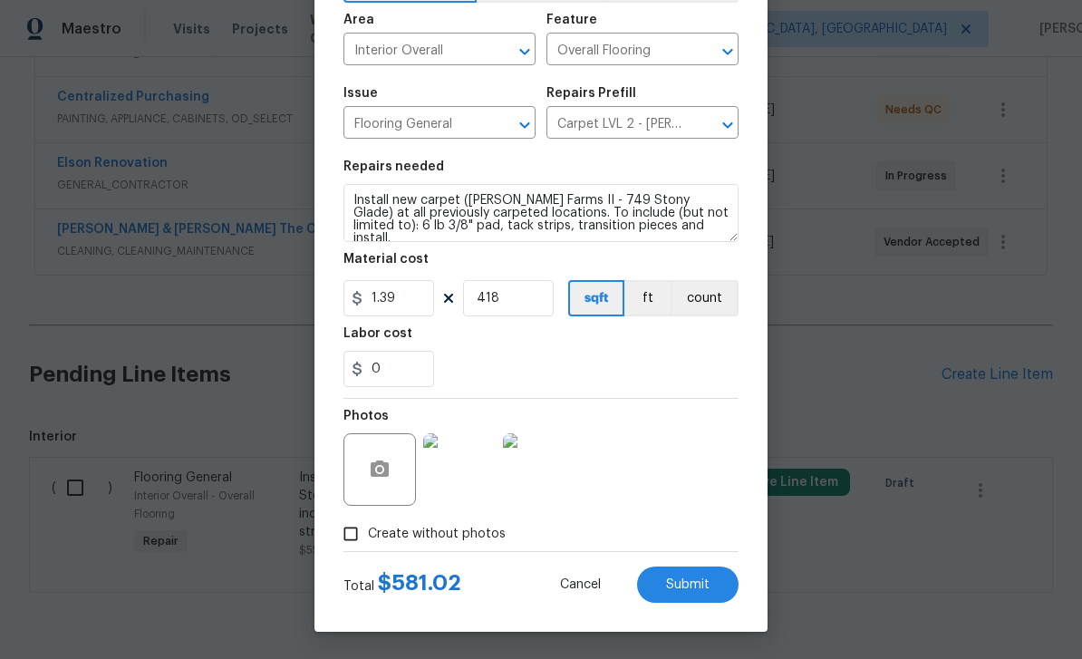
scroll to position [125, 0]
click at [534, 298] on input "418" at bounding box center [508, 298] width 91 height 36
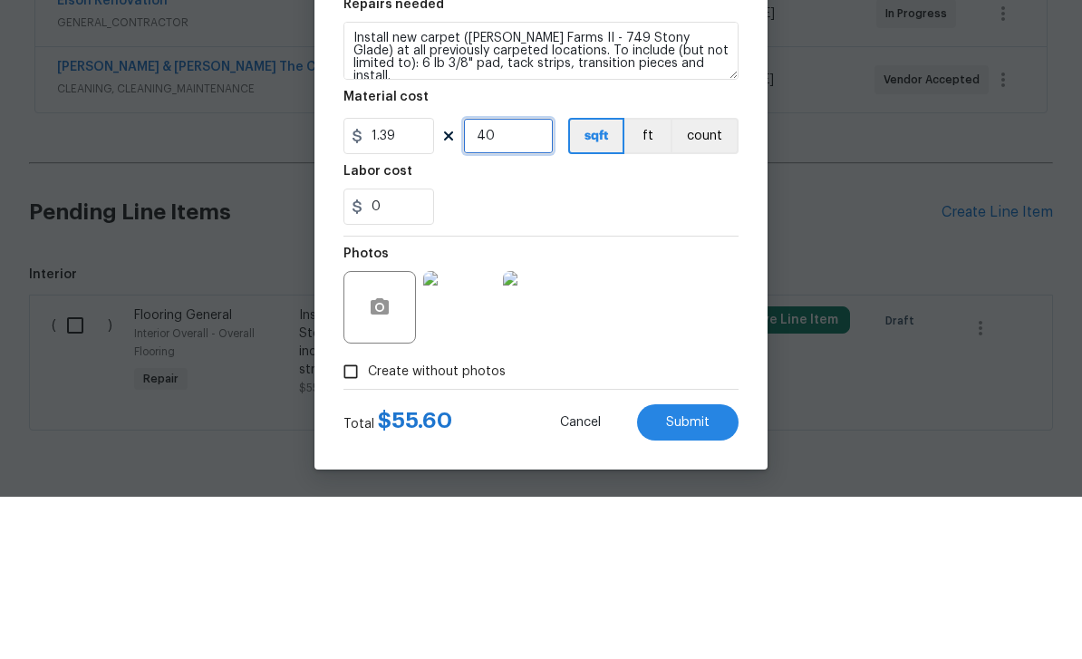
type input "400"
click at [594, 351] on div "0" at bounding box center [540, 369] width 395 height 36
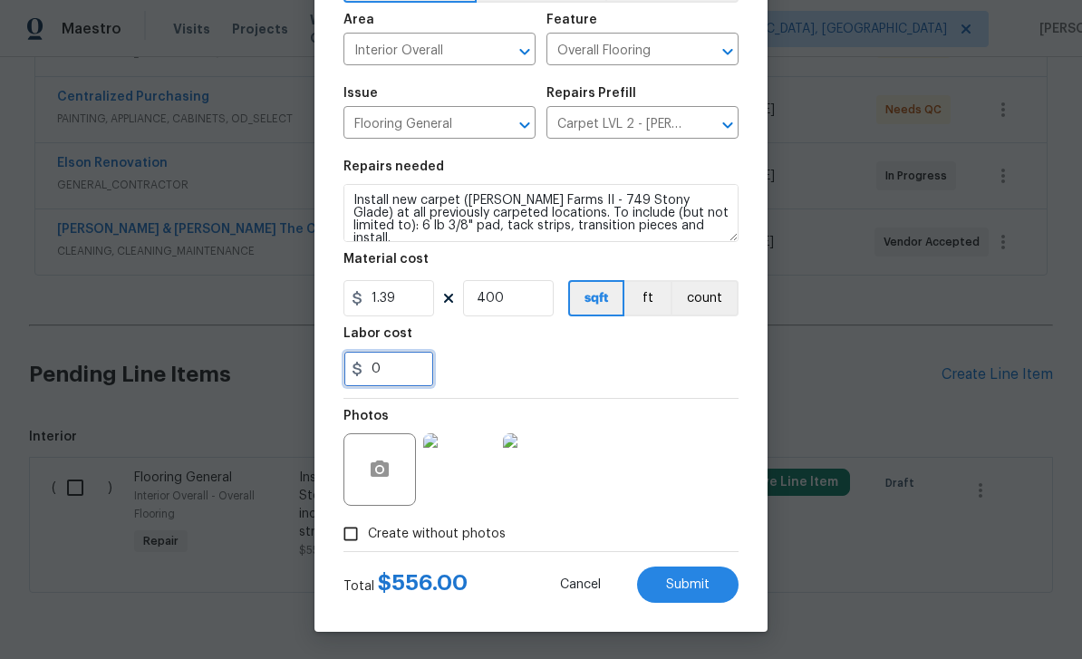
click at [412, 366] on input "0" at bounding box center [388, 369] width 91 height 36
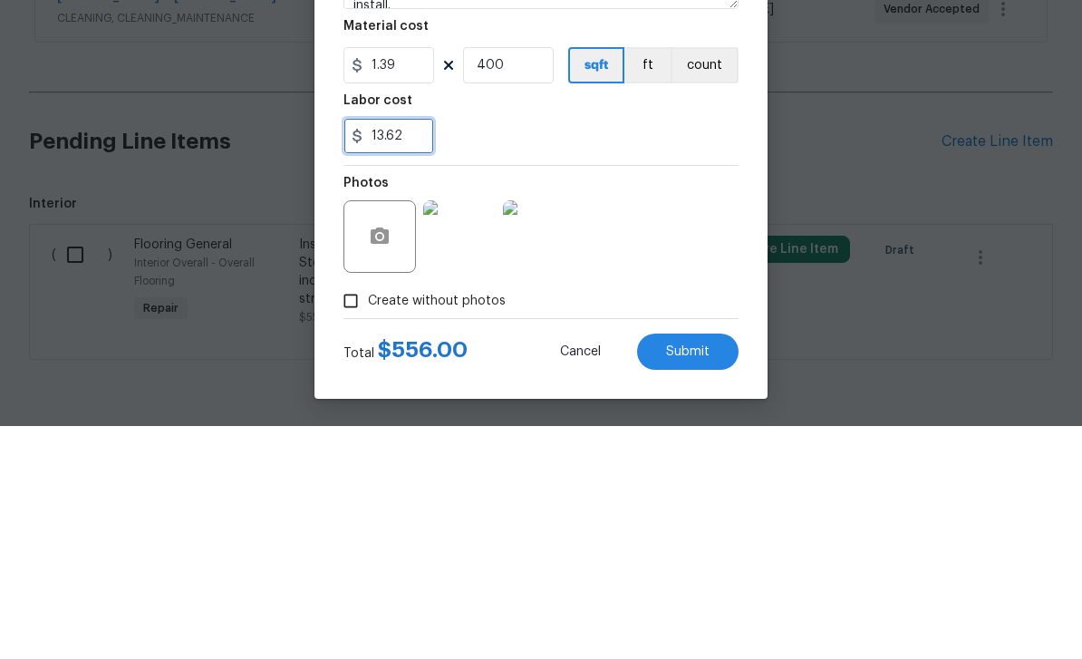
type input "13.62"
click at [656, 161] on section "Repairs needed Install new carpet (Abshire Farms II - 749 Stony Glade) at all p…" at bounding box center [540, 274] width 395 height 248
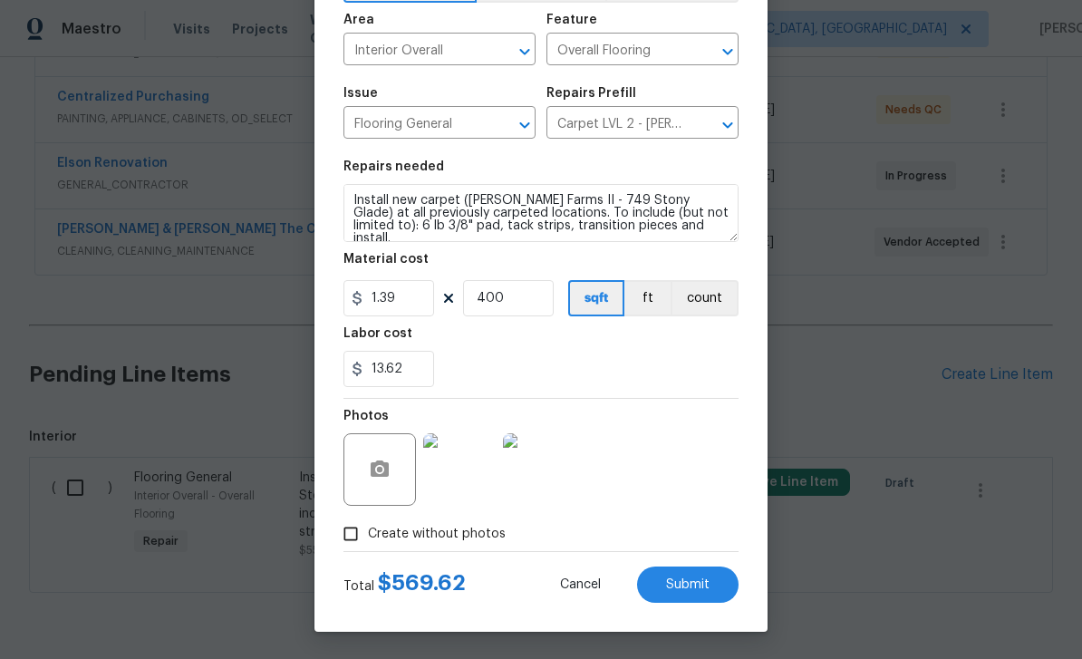
click at [699, 581] on span "Submit" at bounding box center [688, 585] width 44 height 14
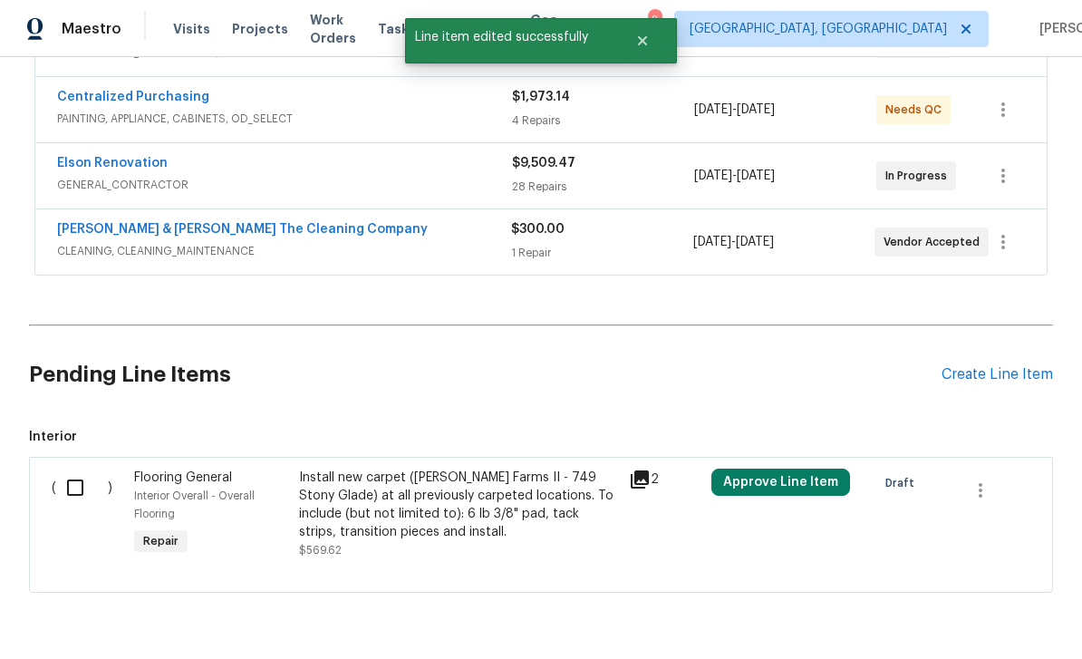
scroll to position [0, 0]
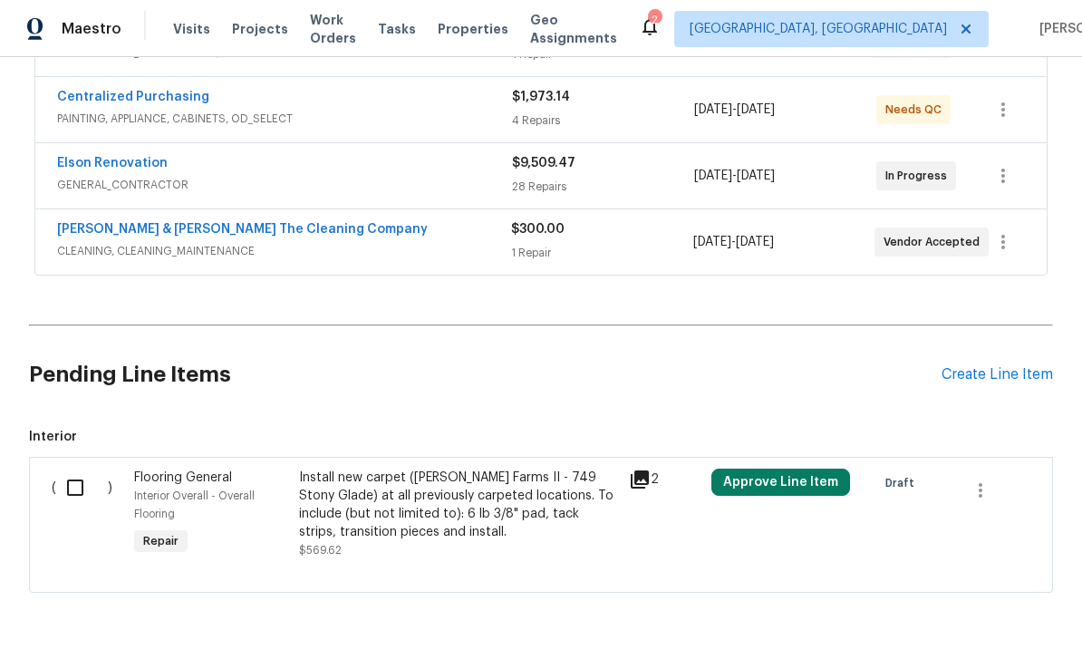
scroll to position [394, 0]
click at [63, 489] on input "checkbox" at bounding box center [82, 488] width 52 height 38
checkbox input "true"
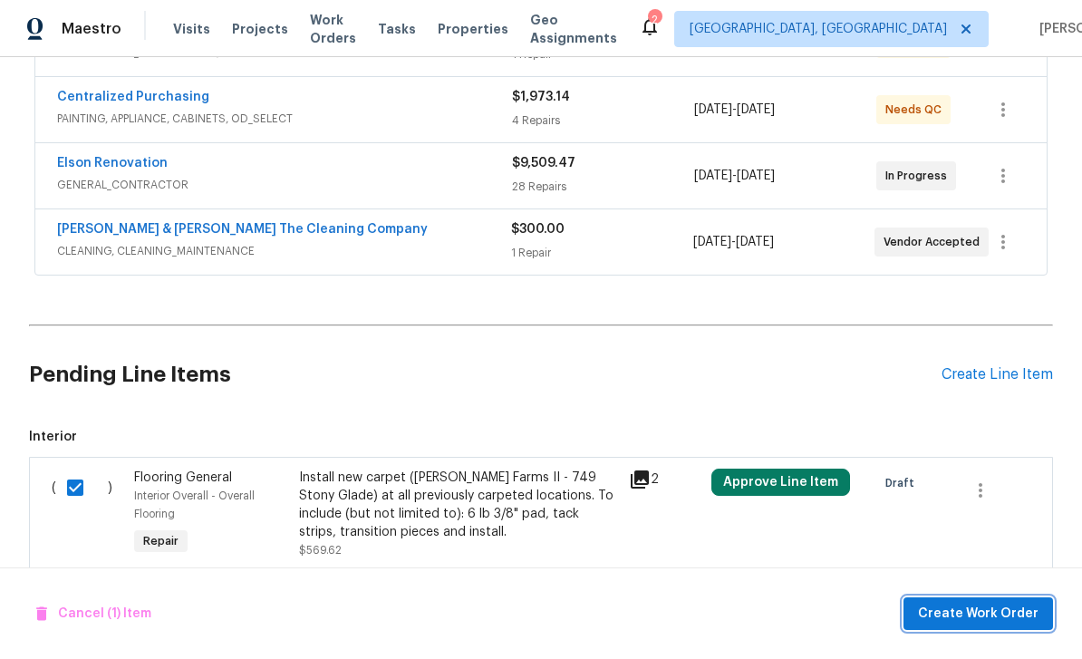
click at [991, 603] on span "Create Work Order" at bounding box center [978, 614] width 121 height 23
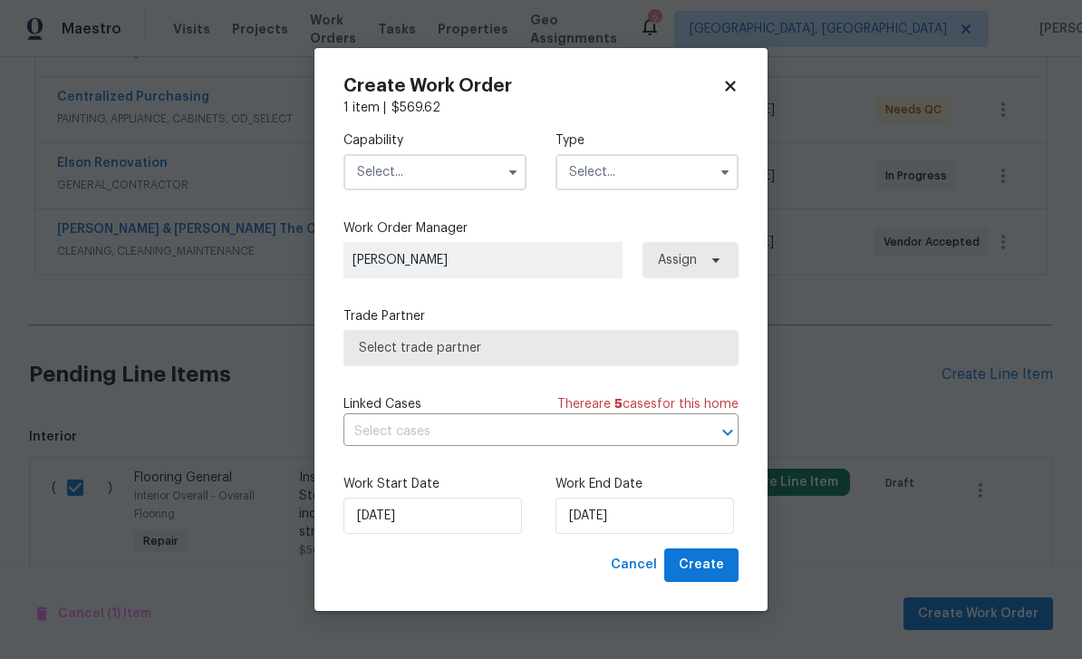
click at [413, 169] on input "text" at bounding box center [434, 172] width 183 height 36
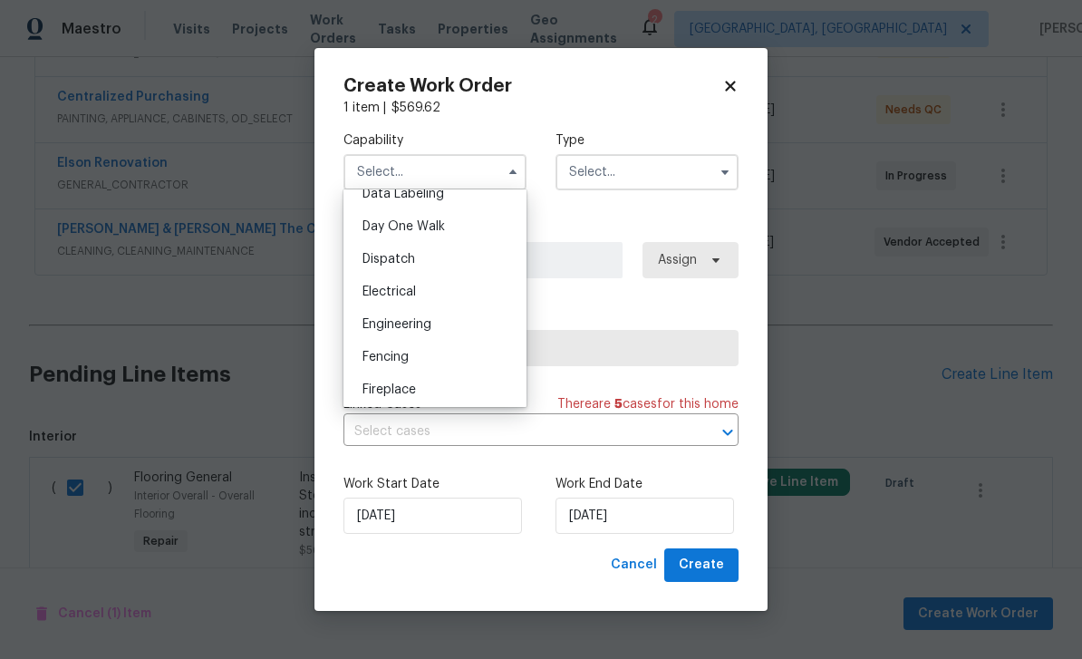
scroll to position [543, 0]
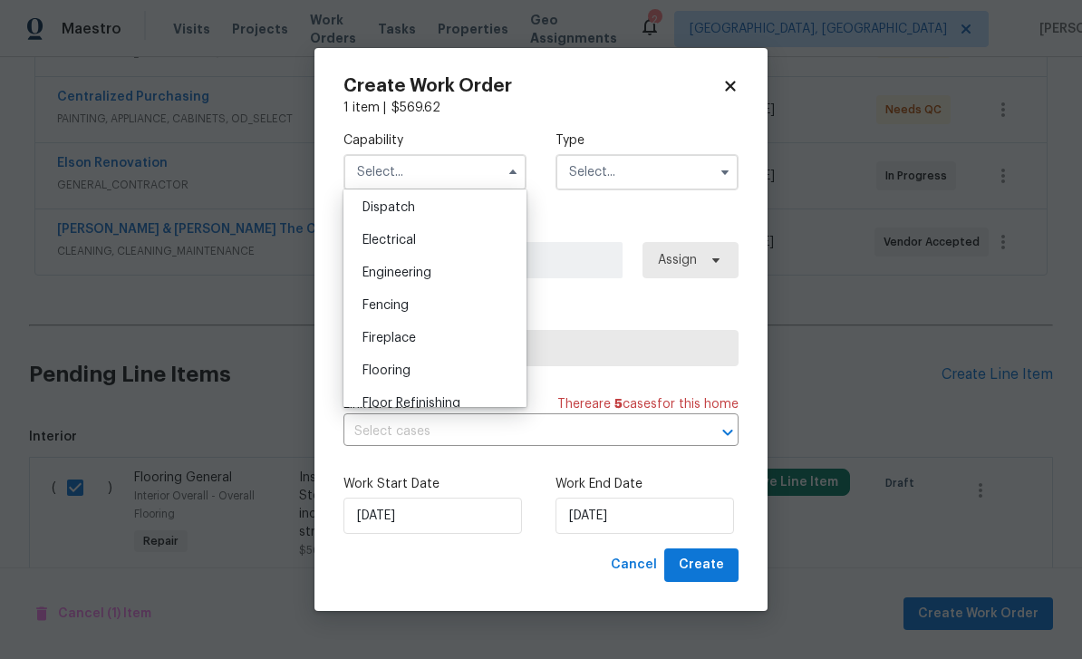
click at [406, 367] on span "Flooring" at bounding box center [387, 370] width 48 height 13
type input "Flooring"
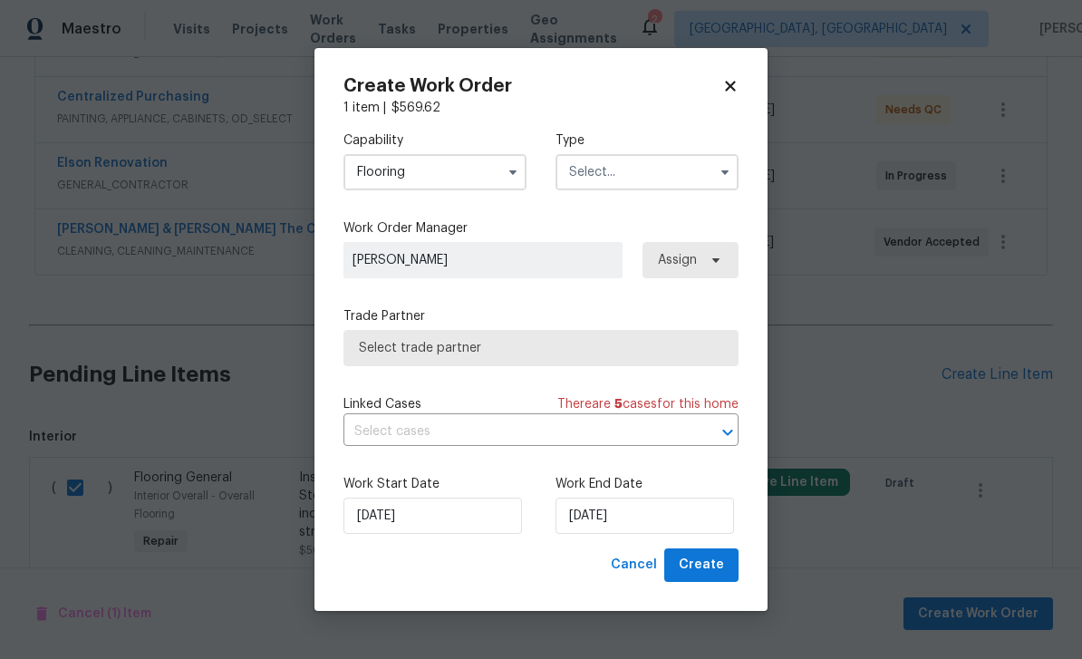
click at [657, 170] on input "text" at bounding box center [647, 172] width 183 height 36
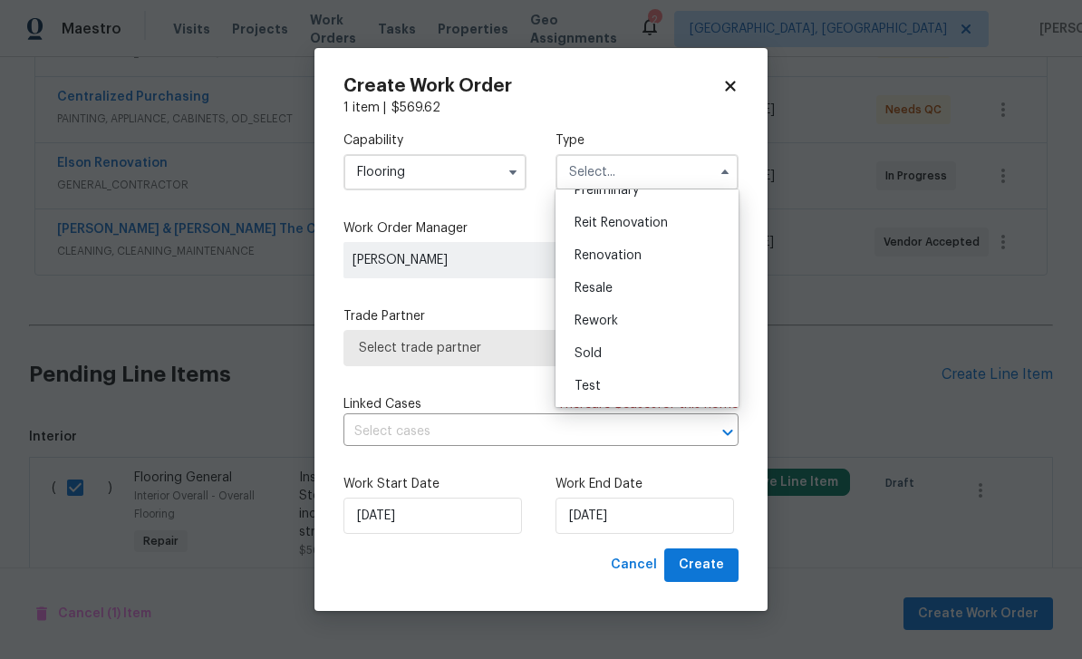
scroll to position [411, 0]
click at [635, 246] on div "Renovation" at bounding box center [647, 255] width 174 height 33
type input "Renovation"
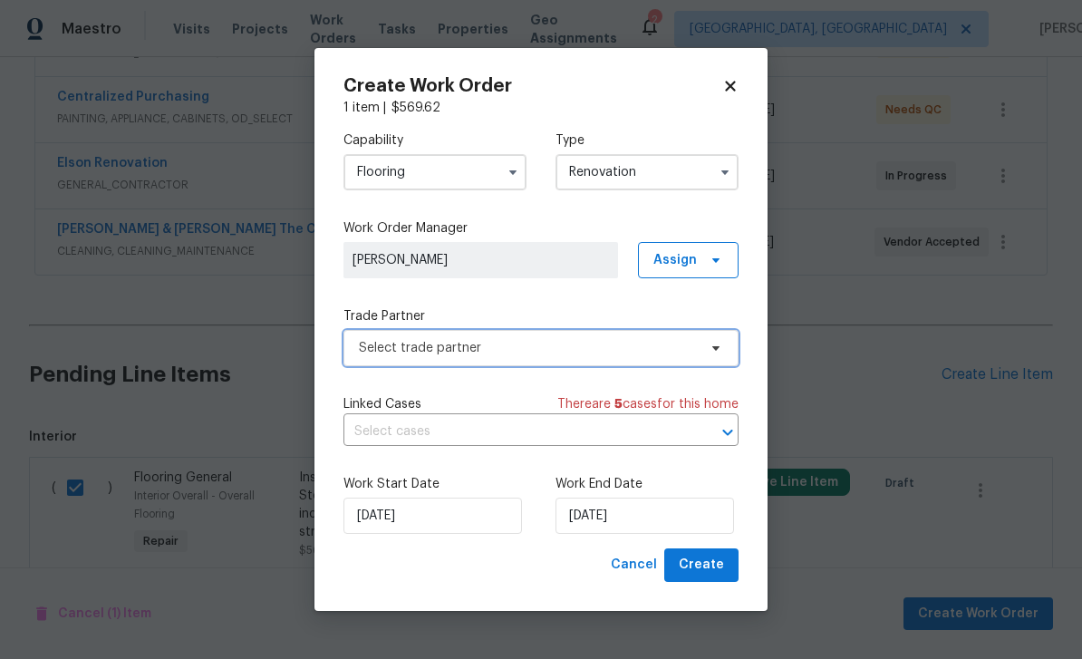
click at [556, 346] on span "Select trade partner" at bounding box center [528, 348] width 338 height 18
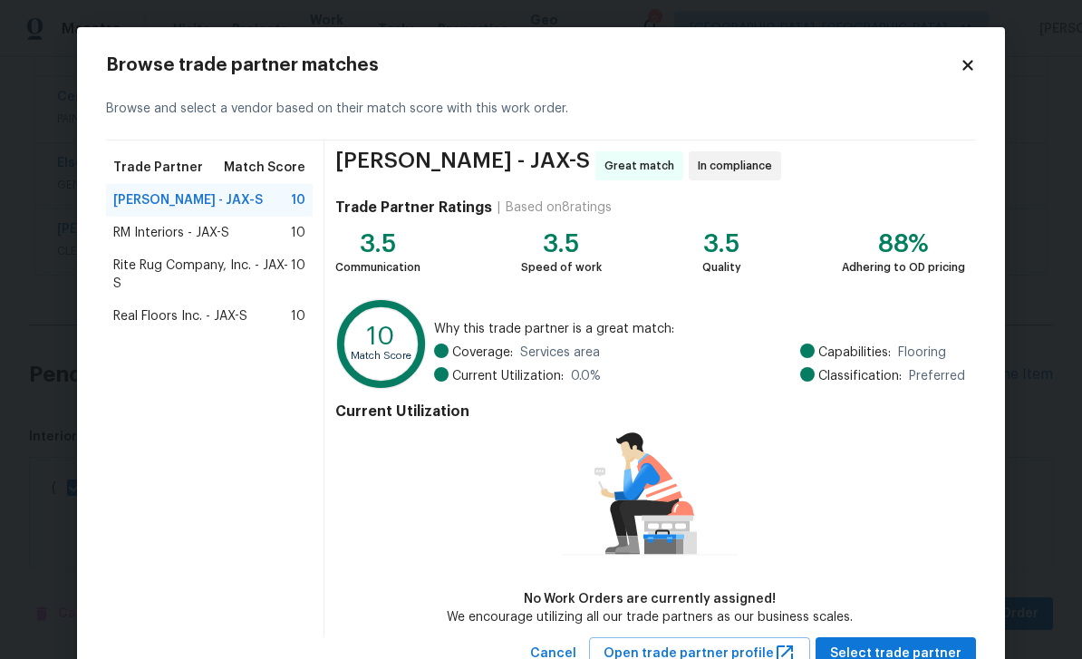
click at [171, 310] on span "Real Floors Inc. - JAX-S" at bounding box center [180, 316] width 134 height 18
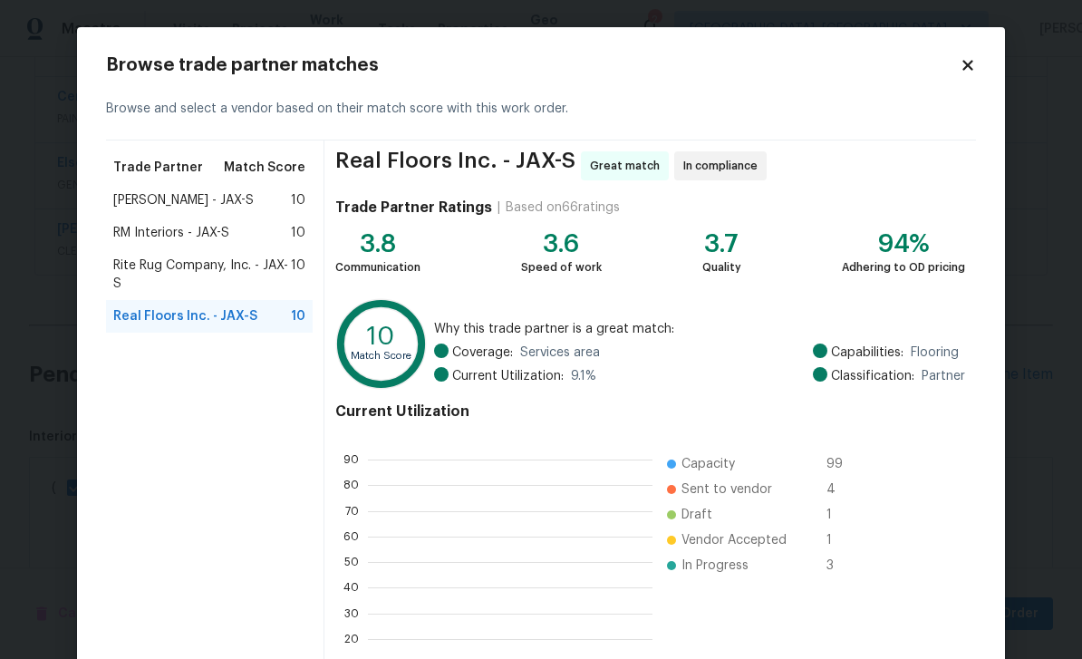
scroll to position [2, 2]
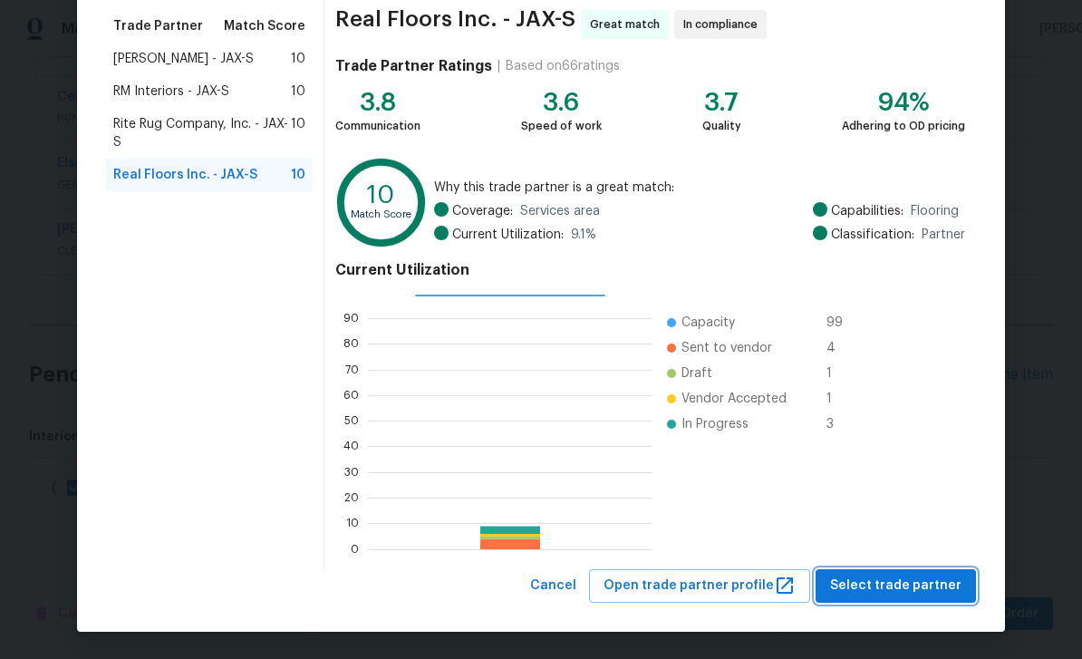
click at [894, 580] on span "Select trade partner" at bounding box center [895, 586] width 131 height 23
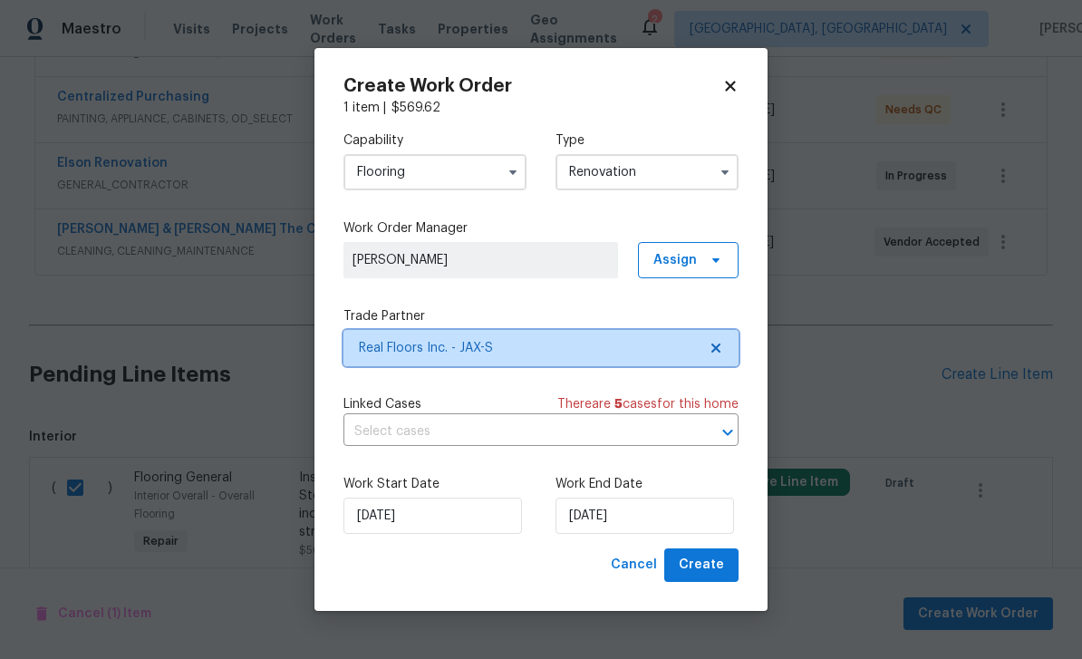
scroll to position [0, 0]
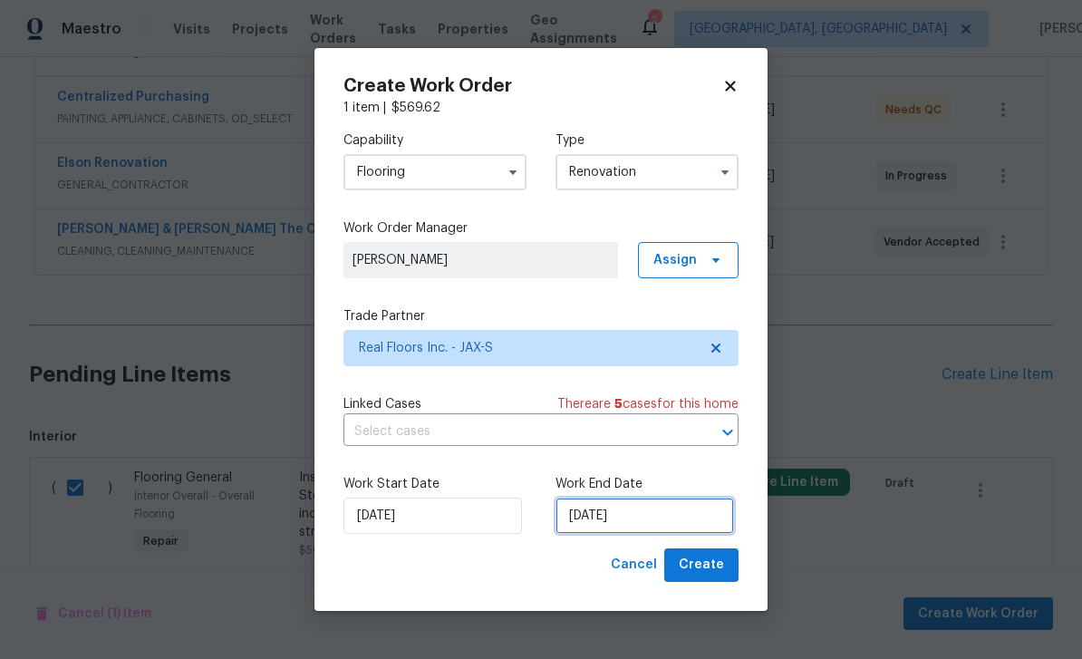
click at [655, 519] on input "[DATE]" at bounding box center [645, 516] width 179 height 36
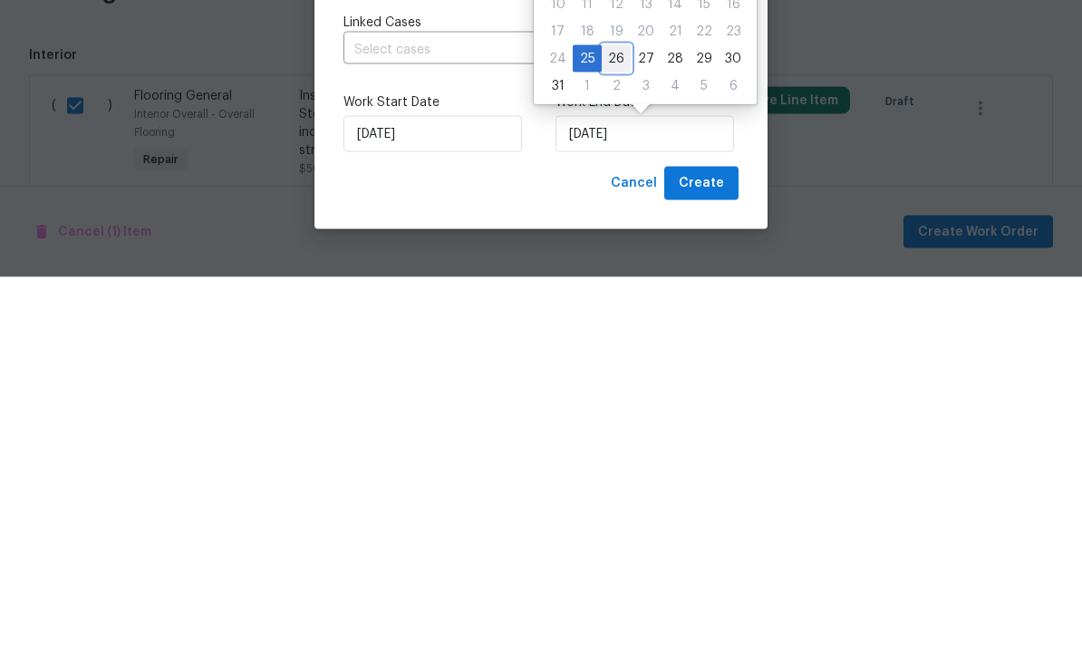
click at [606, 428] on div "26" at bounding box center [616, 440] width 29 height 25
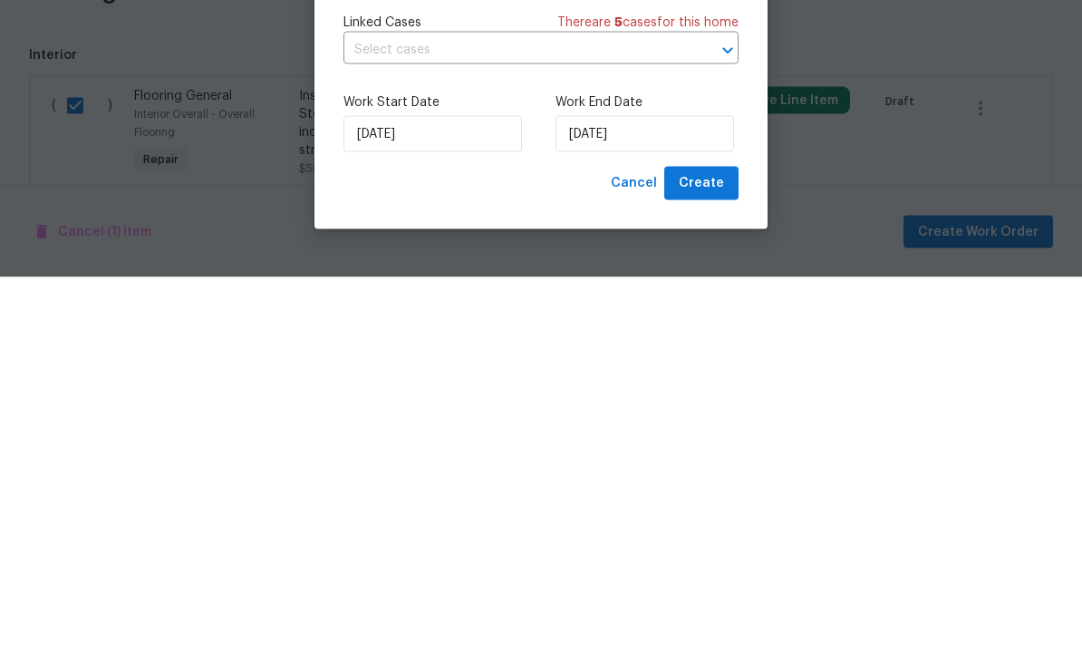
type input "[DATE]"
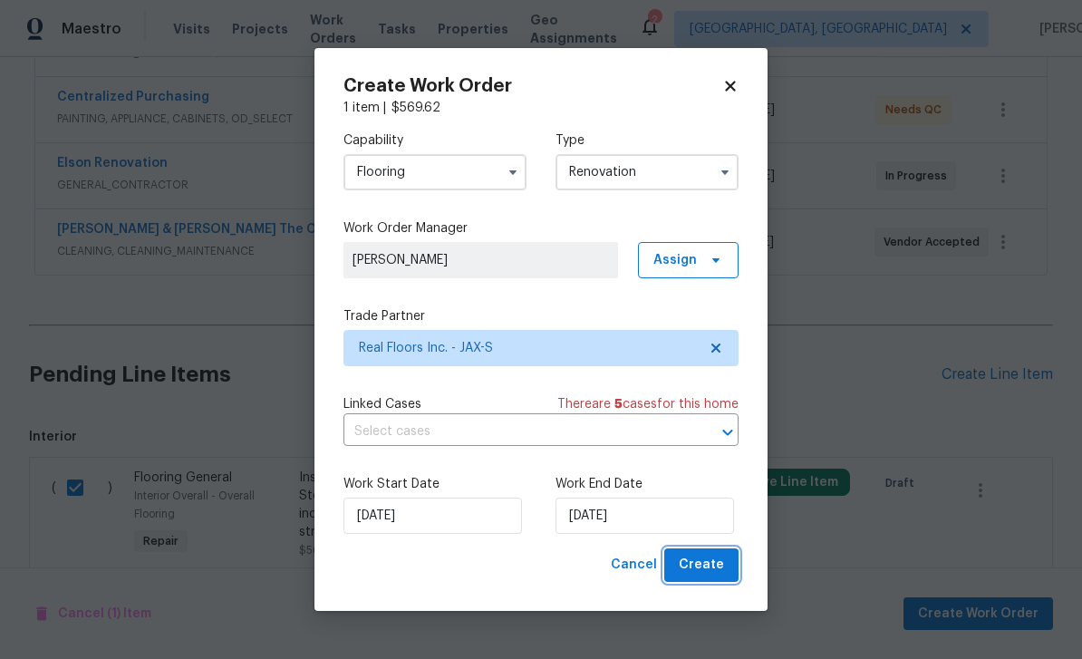
click at [704, 563] on span "Create" at bounding box center [701, 565] width 45 height 23
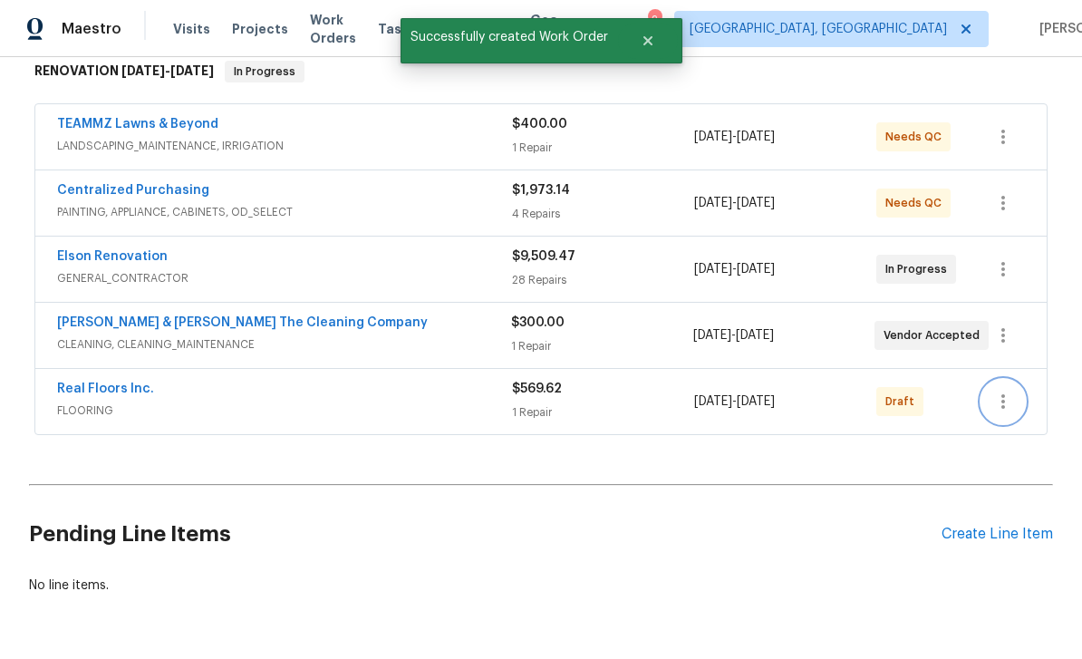
click at [1003, 394] on icon "button" at bounding box center [1003, 401] width 4 height 15
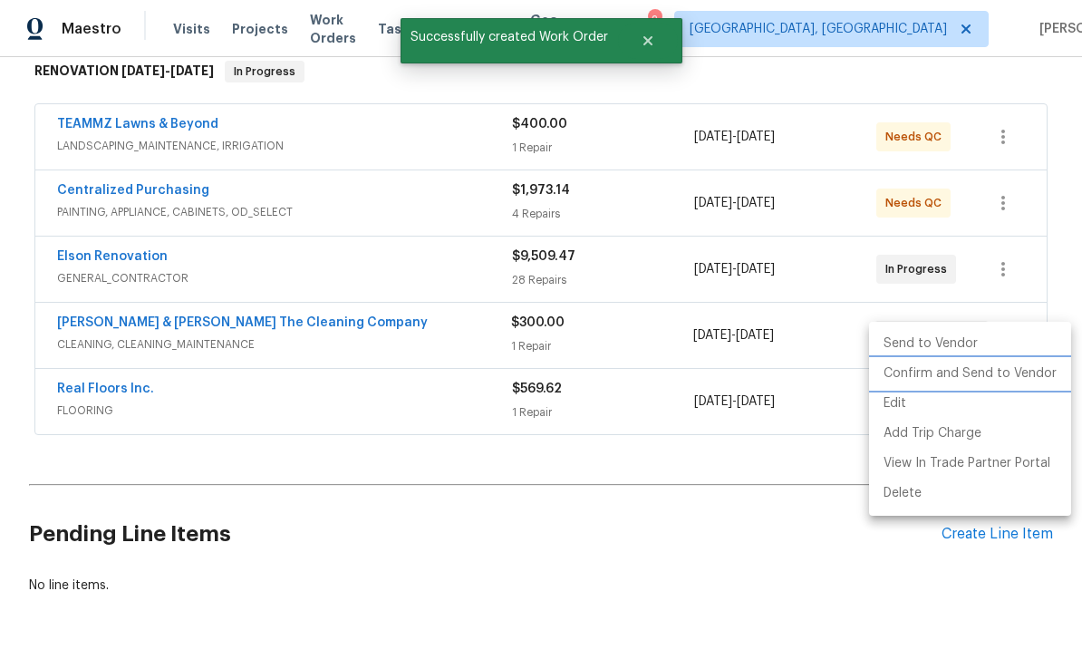
click at [962, 371] on li "Confirm and Send to Vendor" at bounding box center [970, 374] width 202 height 30
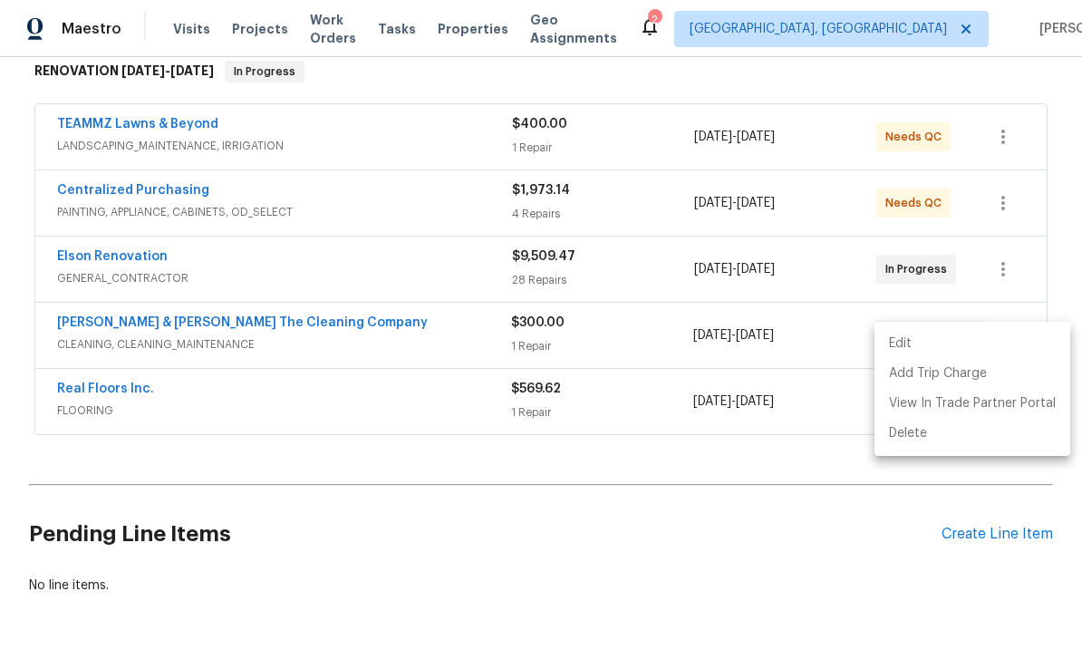
click at [735, 556] on div at bounding box center [541, 329] width 1082 height 659
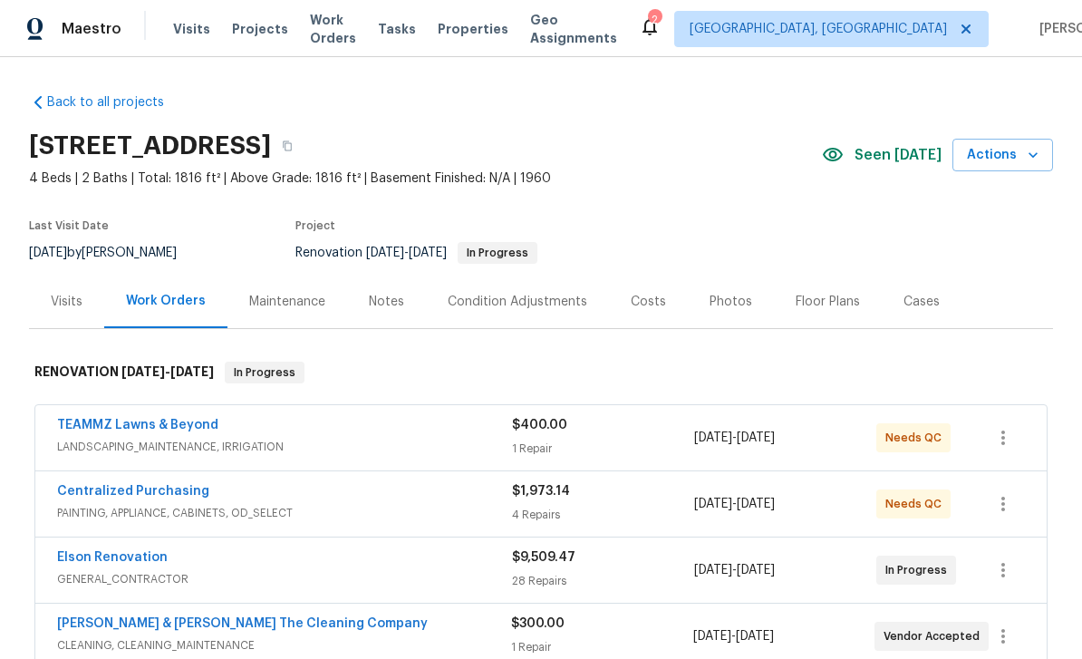
scroll to position [-2, 0]
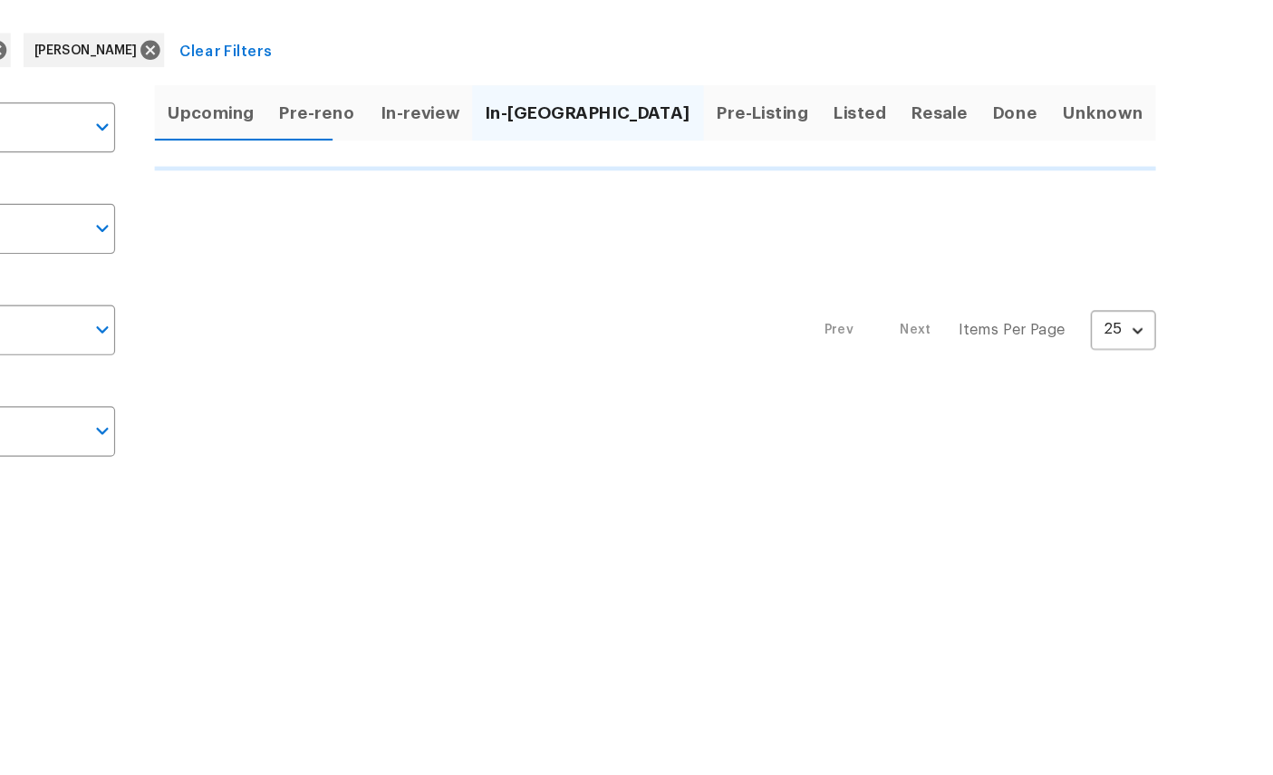
scroll to position [116, 191]
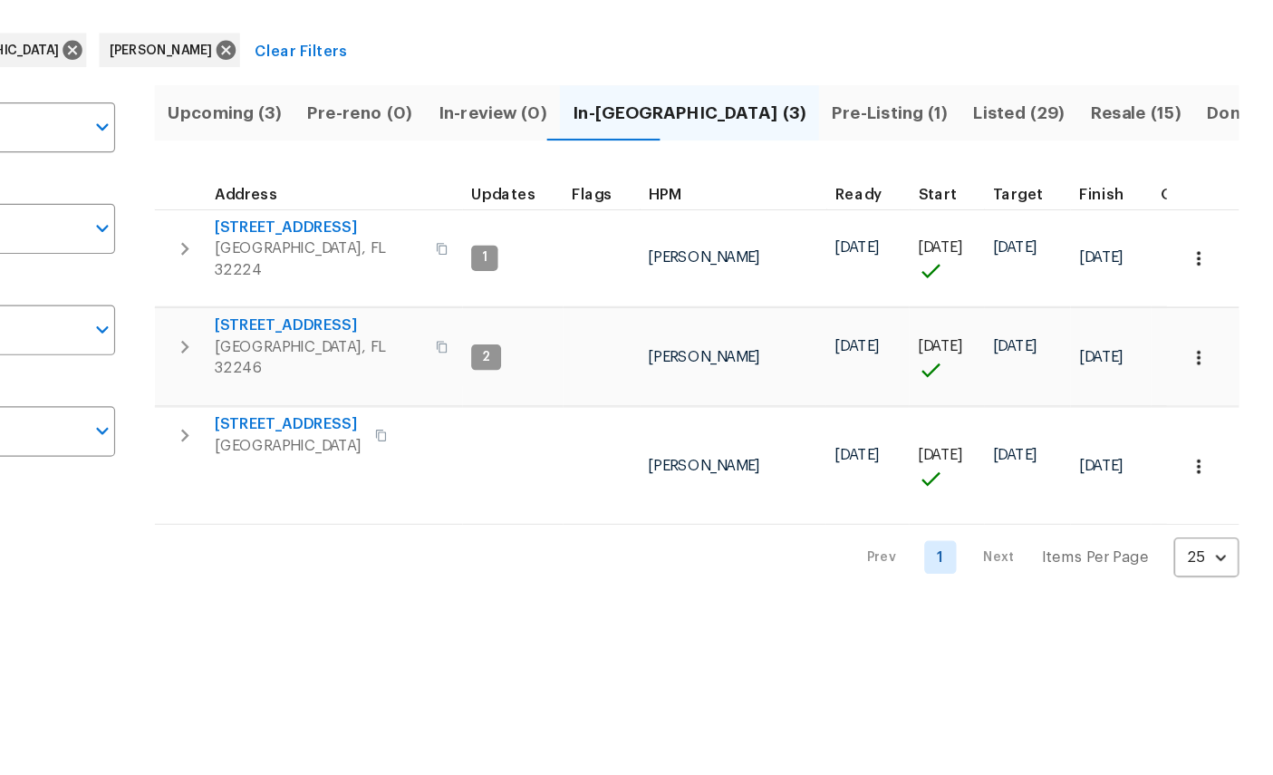
click at [373, 468] on span "5453 S Bend Cir N" at bounding box center [435, 477] width 125 height 18
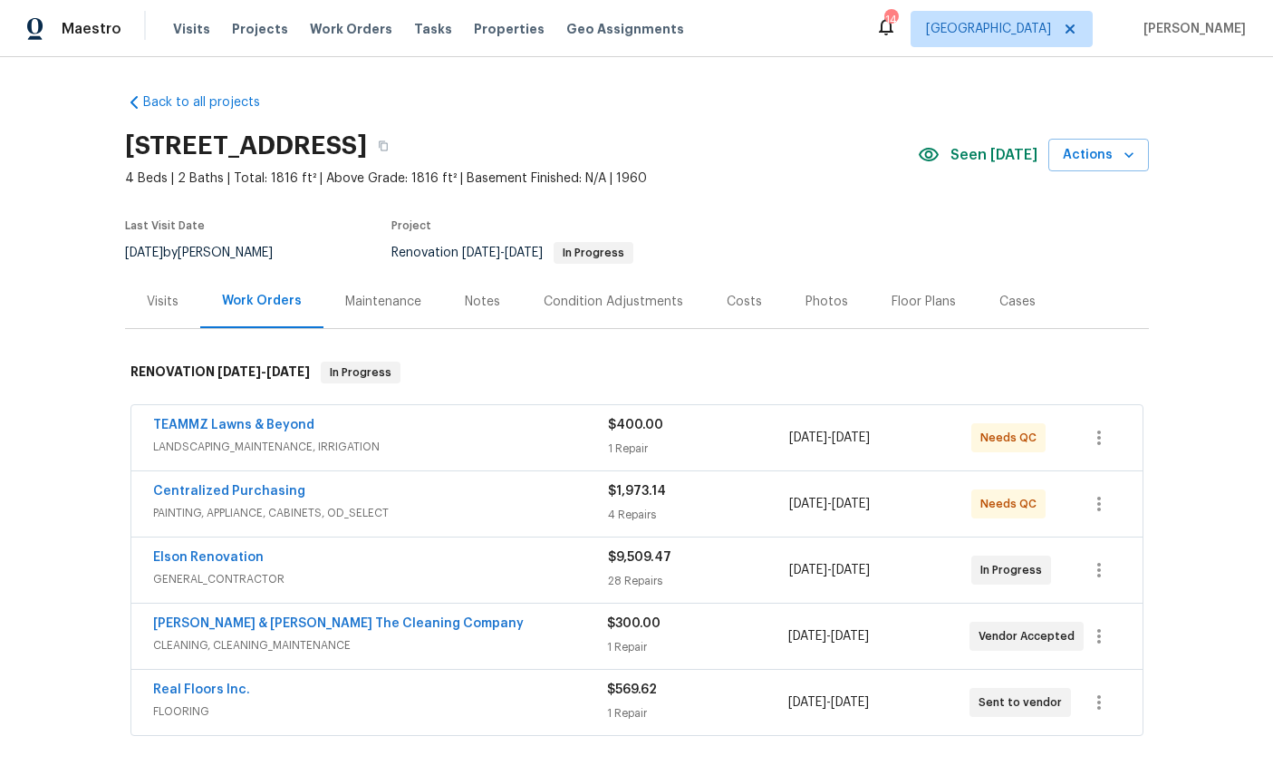
click at [218, 557] on link "Elson Renovation" at bounding box center [208, 557] width 111 height 13
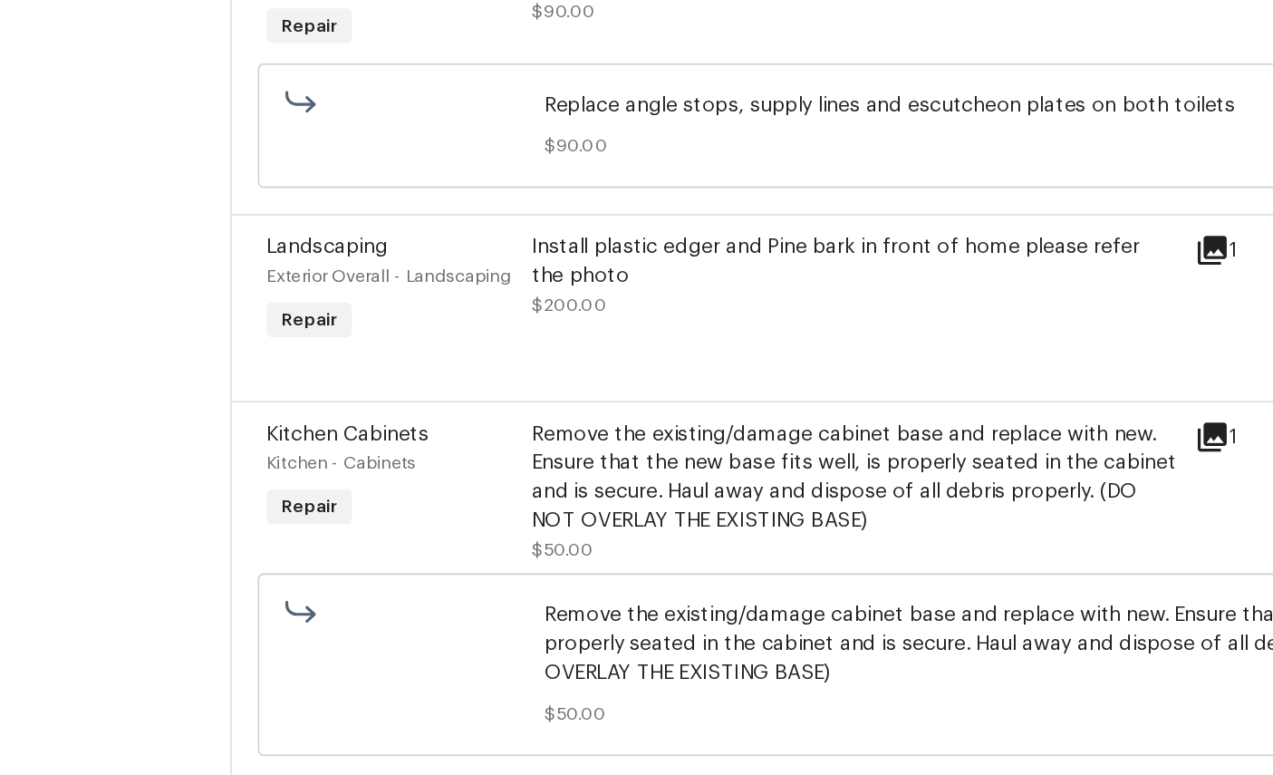
scroll to position [3321, 0]
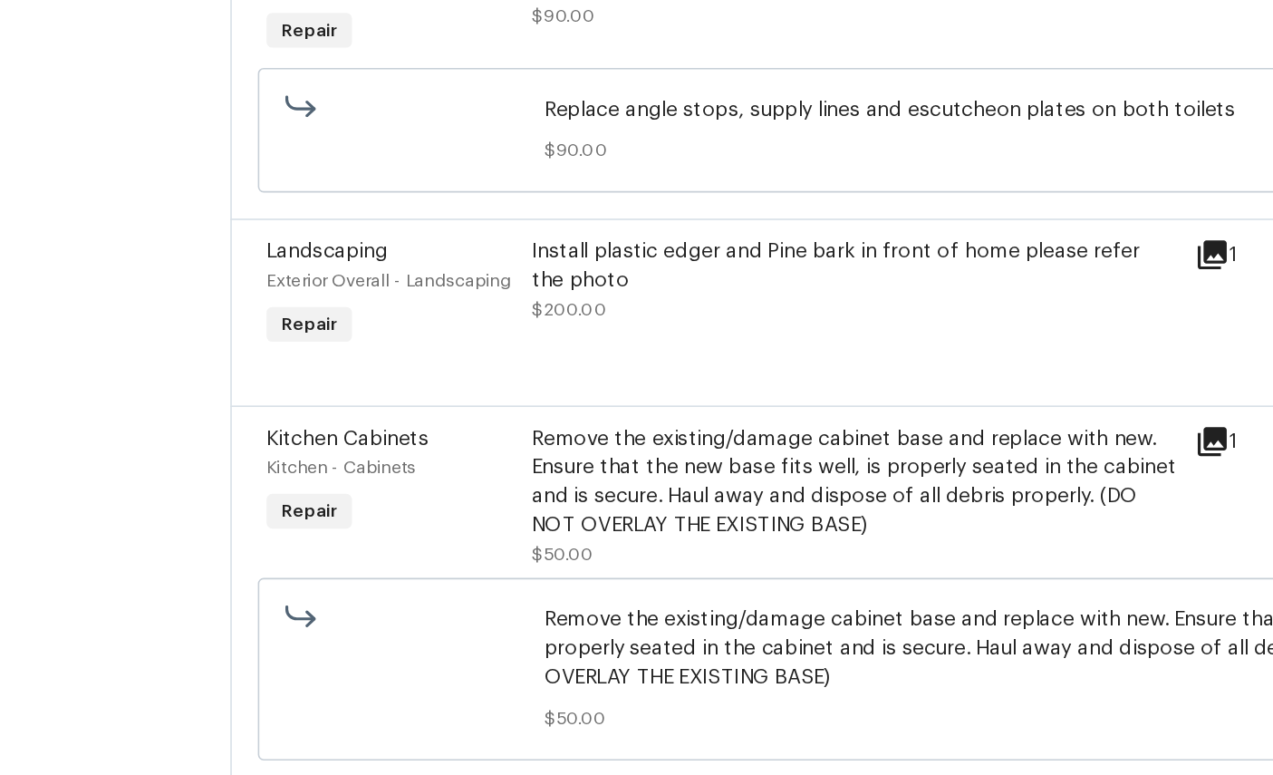
click at [237, 294] on span "Landscaping" at bounding box center [275, 300] width 76 height 13
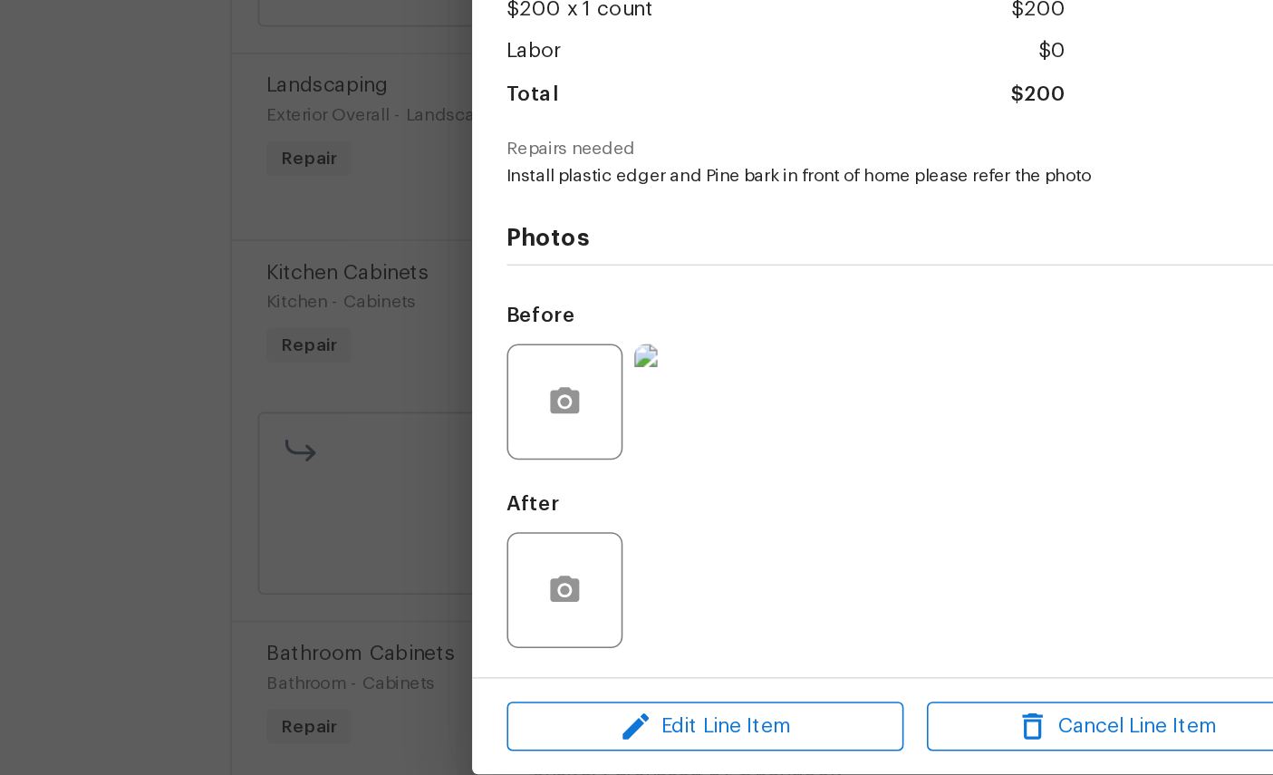
scroll to position [9, 0]
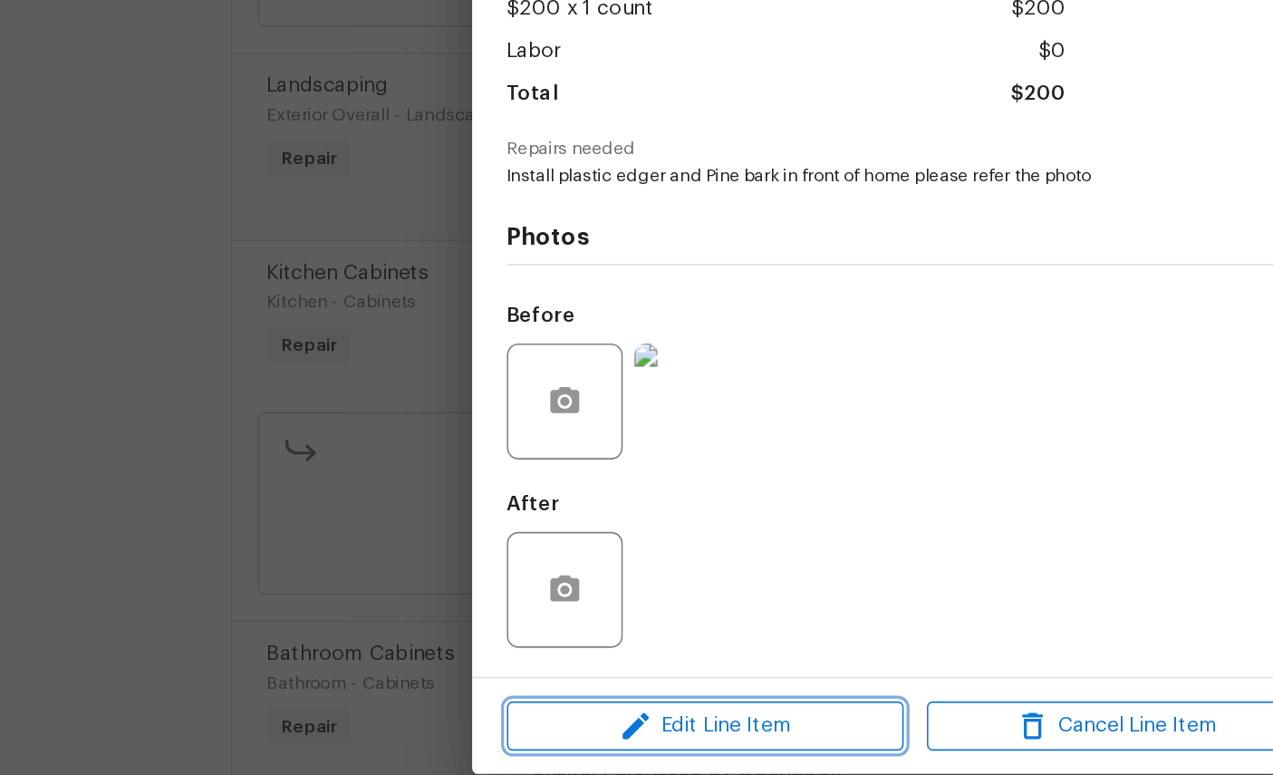
click at [479, 690] on span "Edit Line Item" at bounding box center [510, 701] width 237 height 23
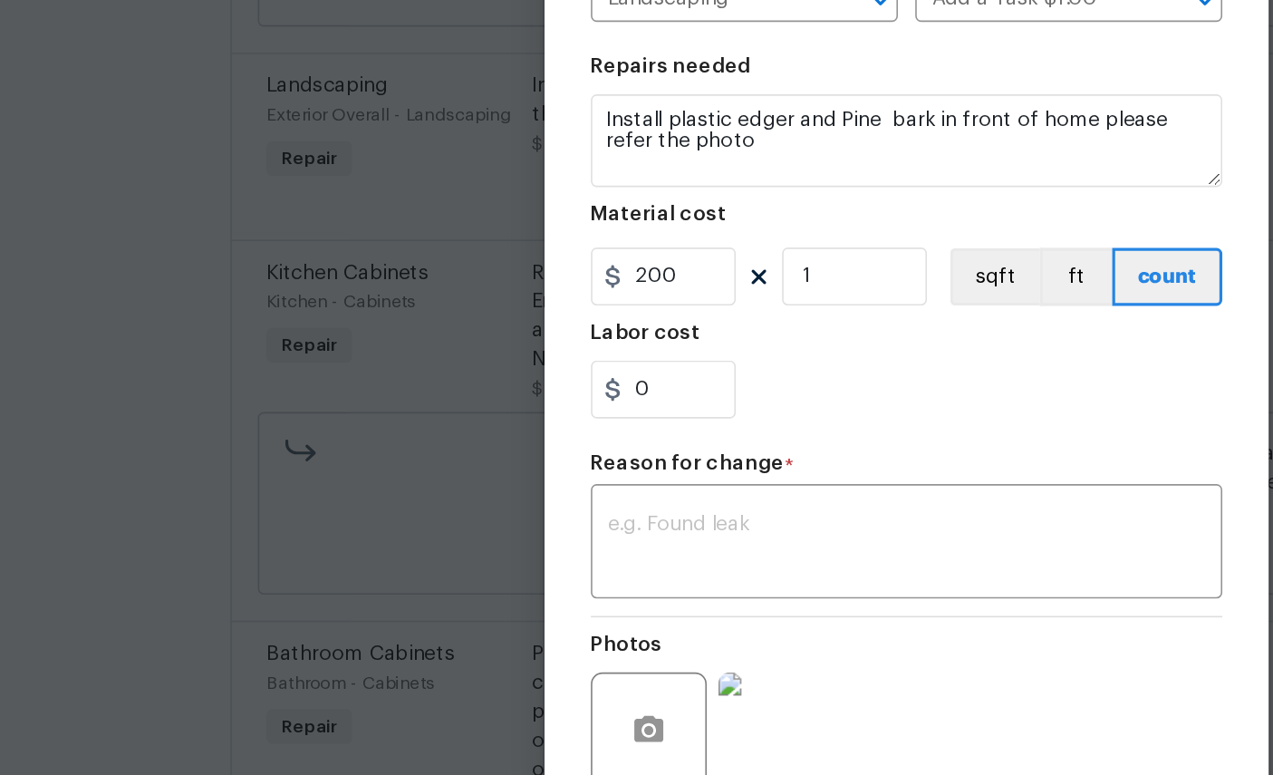
click at [546, 568] on textarea at bounding box center [636, 587] width 373 height 38
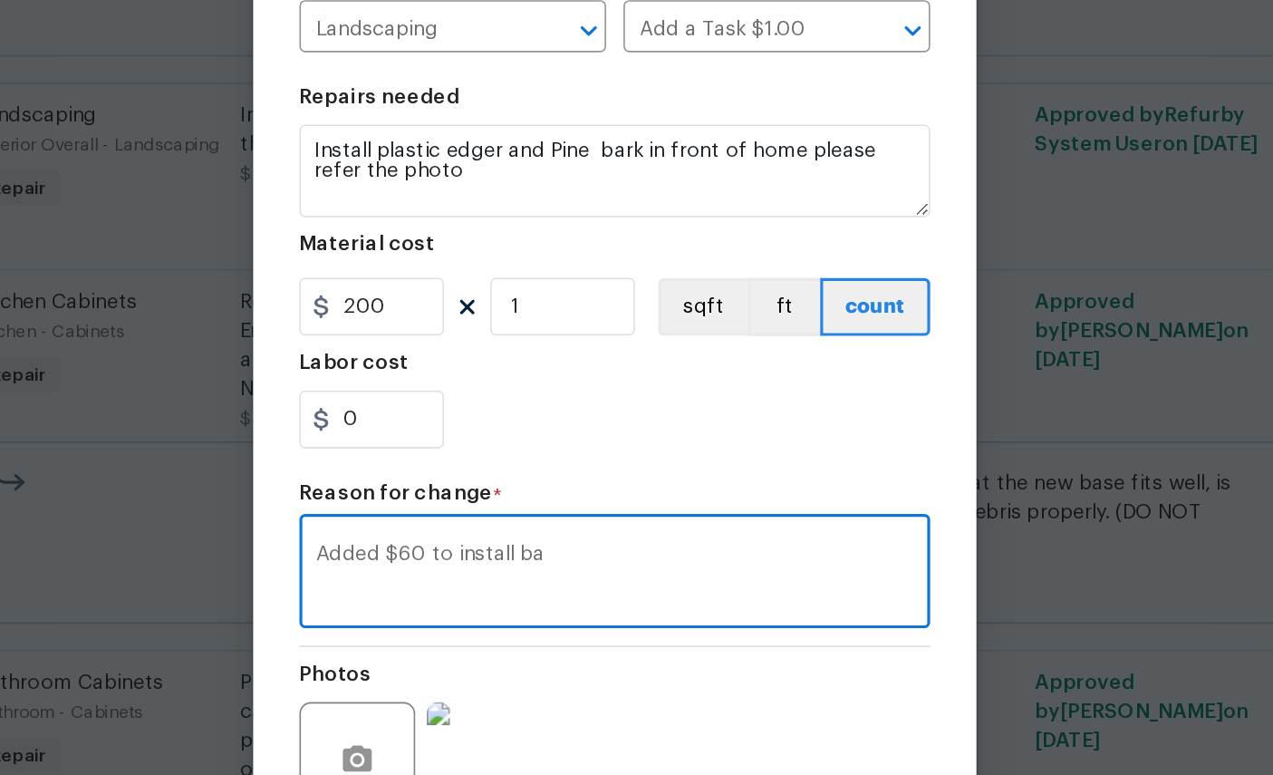
click at [450, 568] on textarea "Added $60 to install ba" at bounding box center [636, 587] width 373 height 38
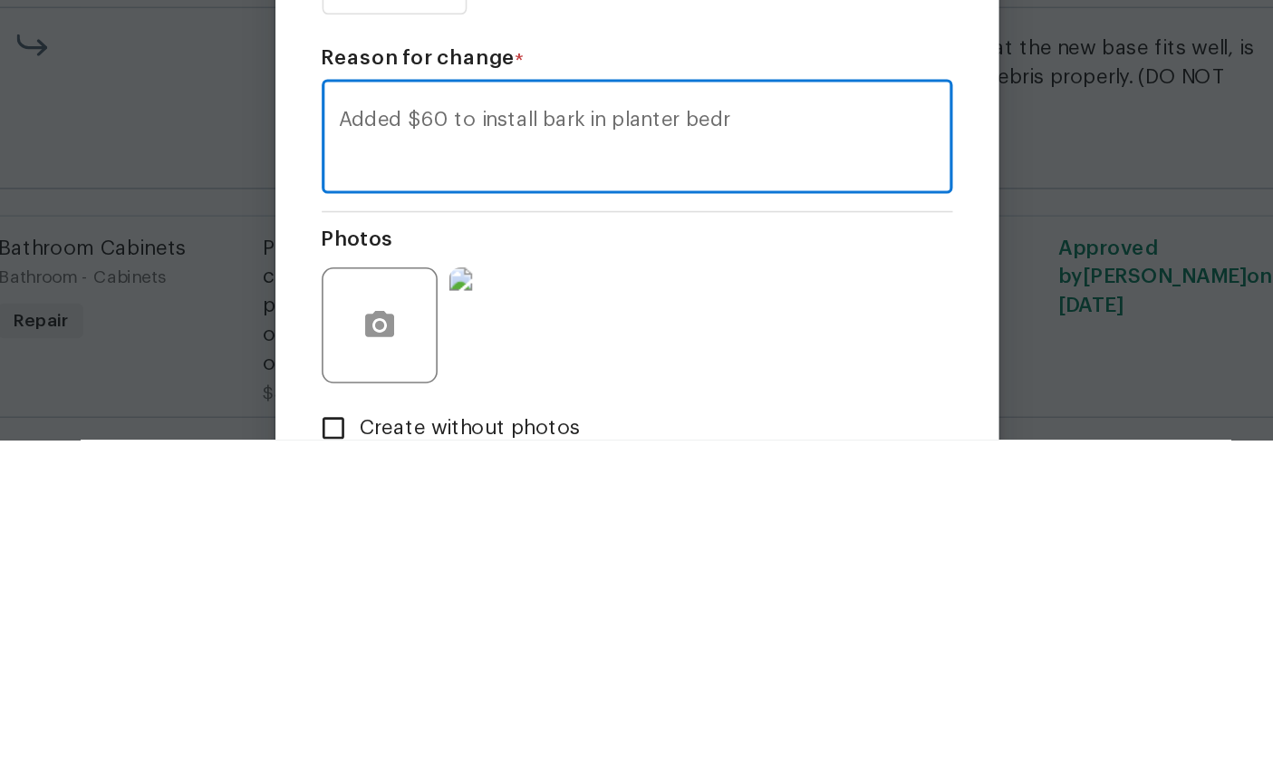
type textarea "Added $60 to install bark in planter bedr"
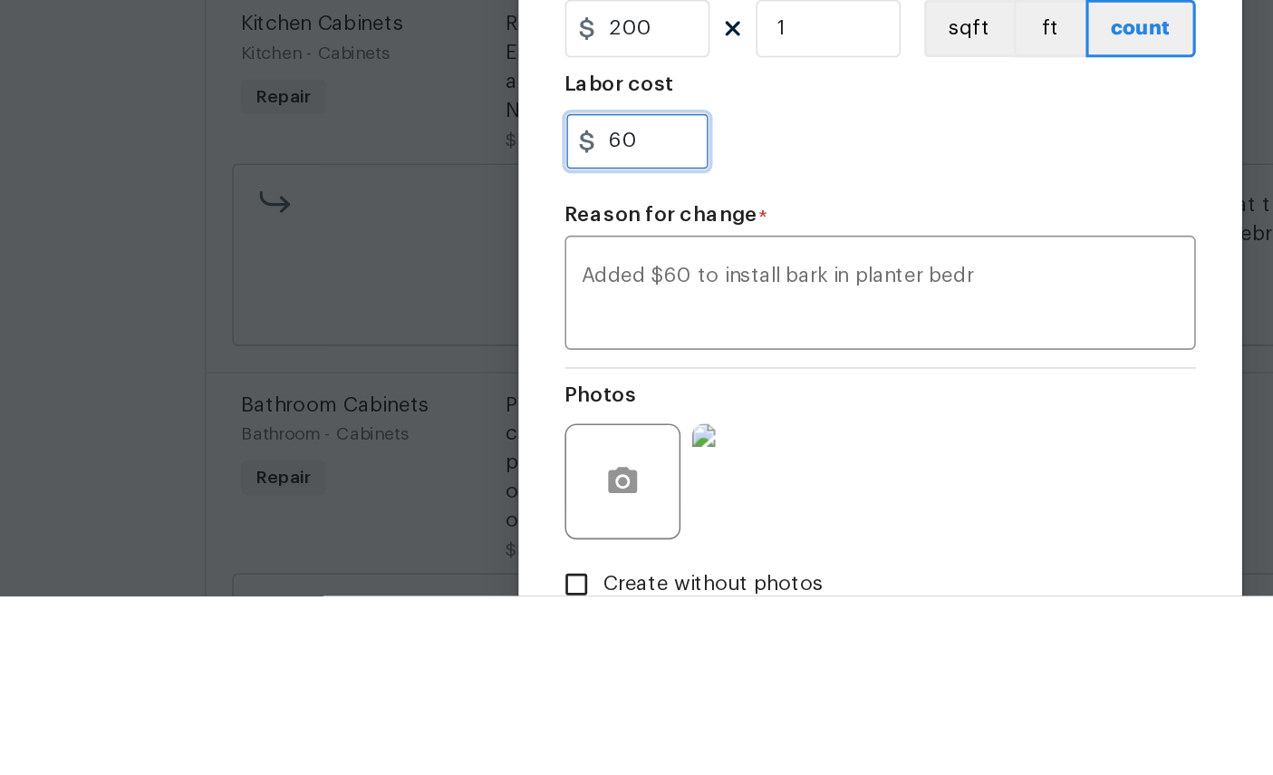
type input "60"
click at [643, 568] on textarea "Added $60 to install bark in planter bedr" at bounding box center [636, 587] width 373 height 38
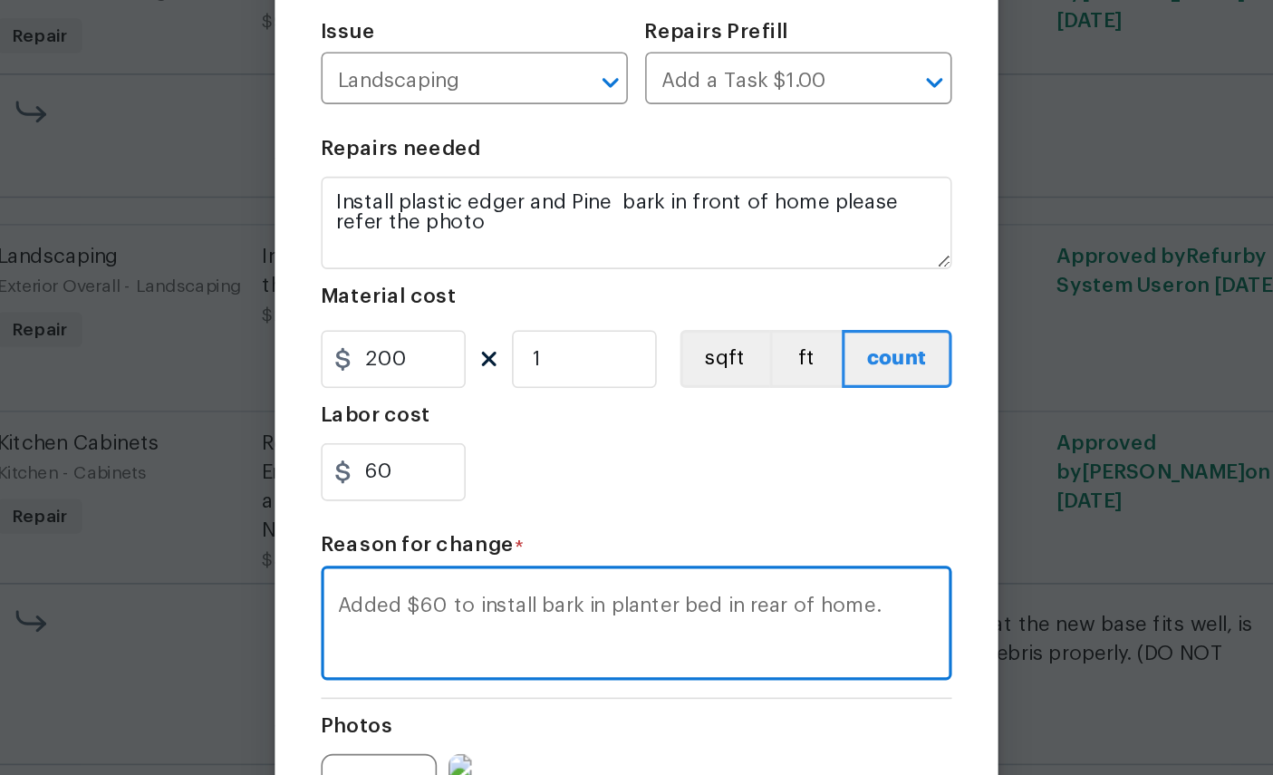
scroll to position [69, 0]
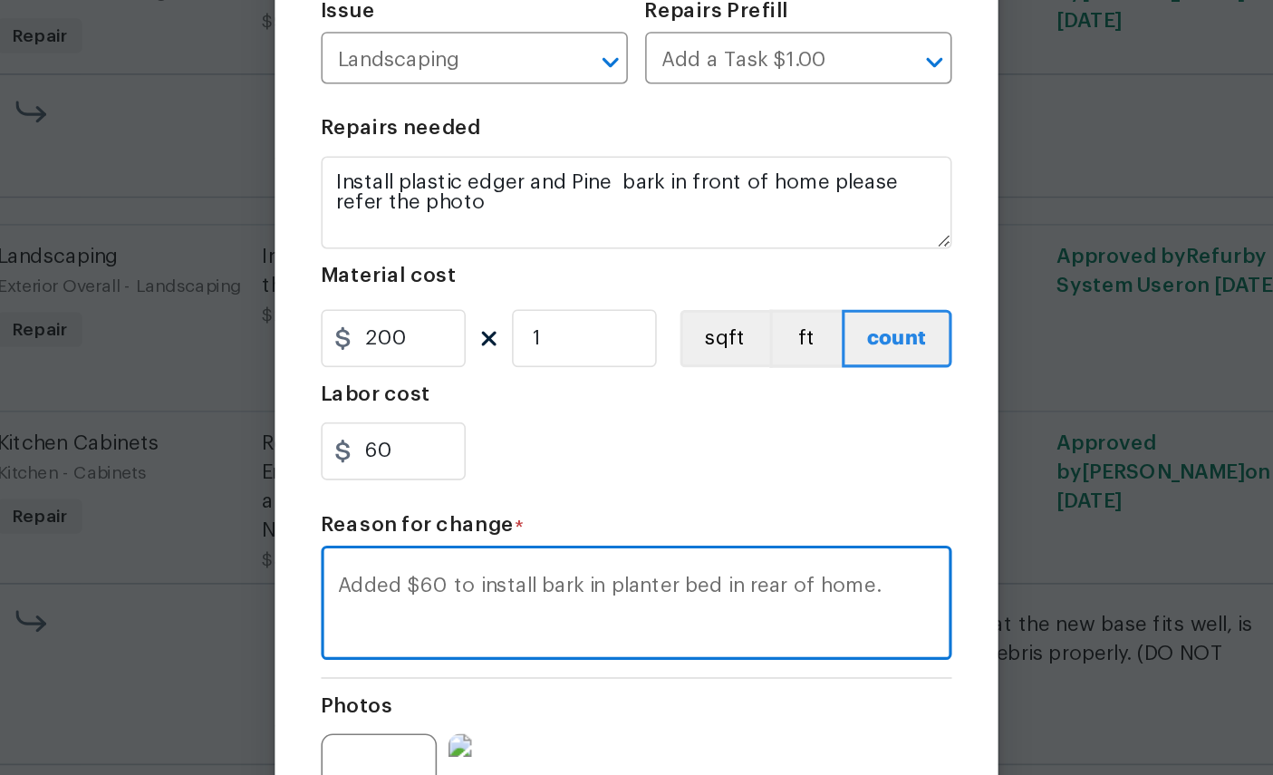
type textarea "Added $60 to install bark in planter bed in rear of home."
click at [440, 461] on div "Reason for change *" at bounding box center [637, 473] width 395 height 24
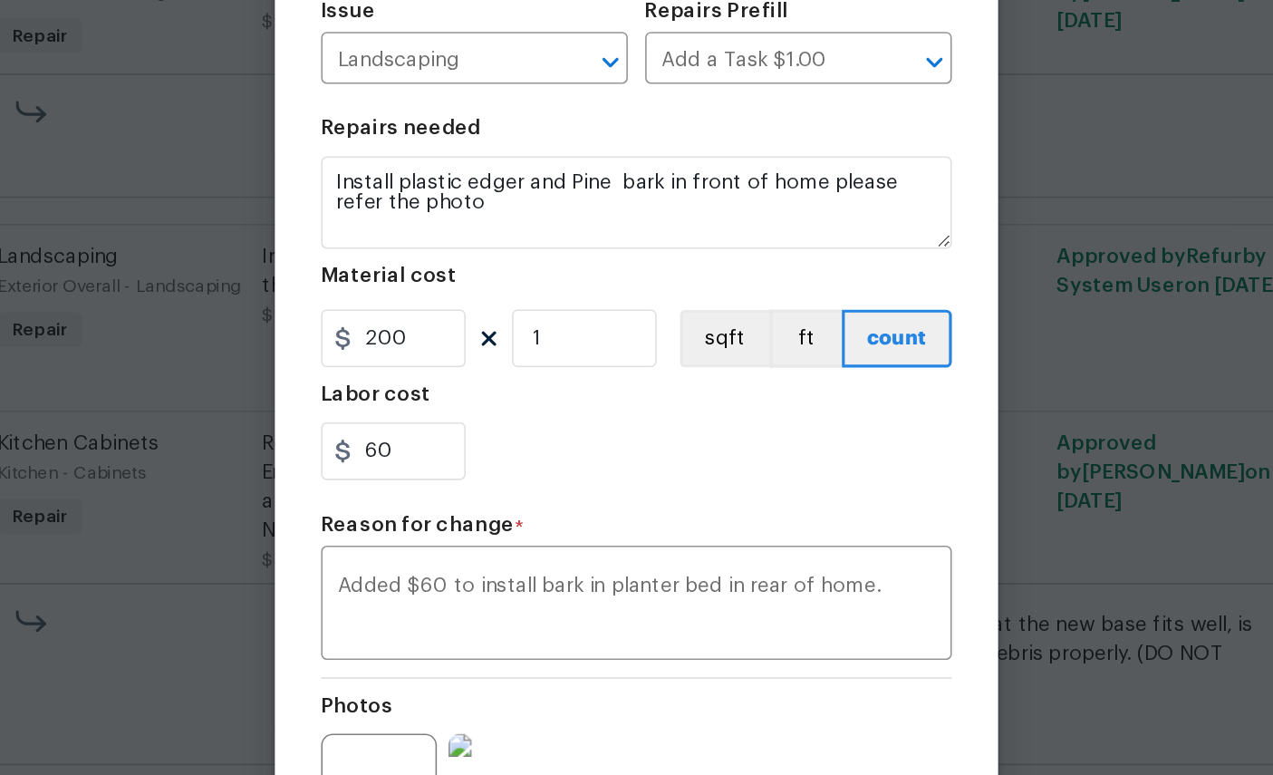
click at [440, 461] on div "Reason for change *" at bounding box center [637, 473] width 395 height 24
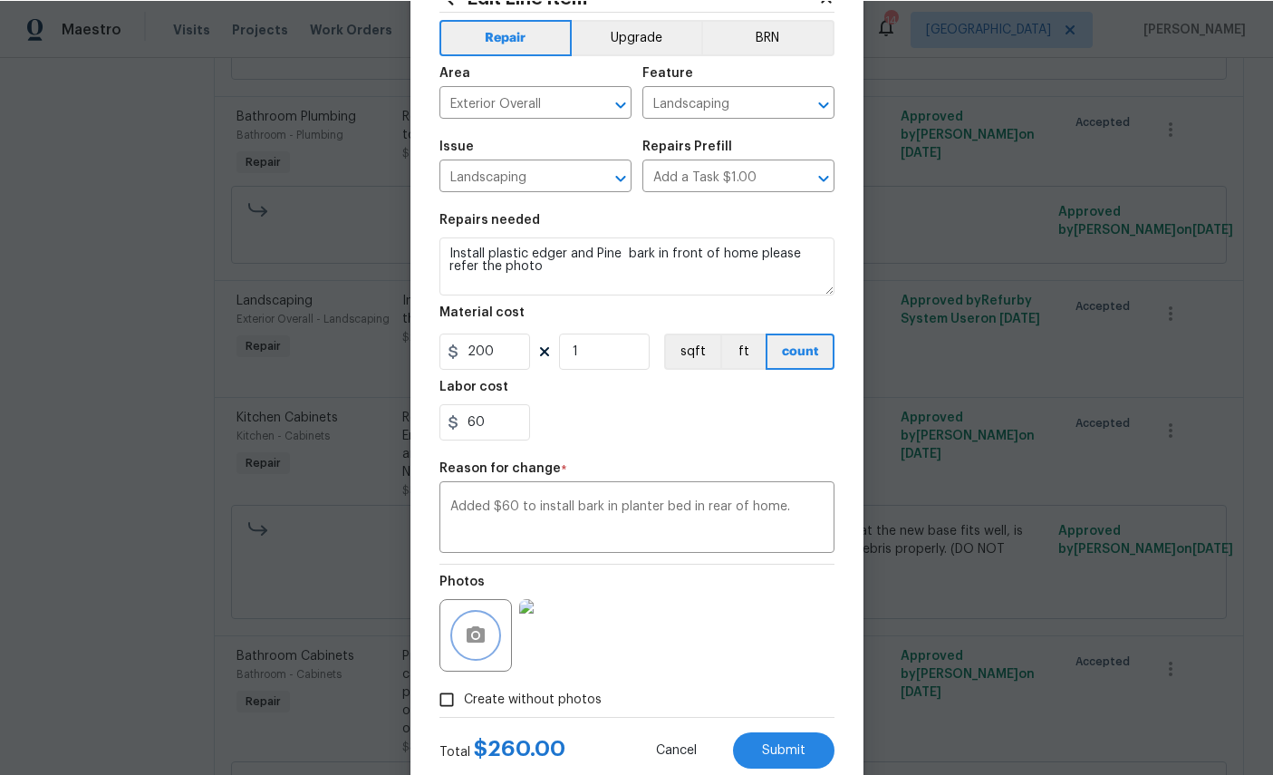
click at [496, 653] on button "button" at bounding box center [476, 635] width 44 height 44
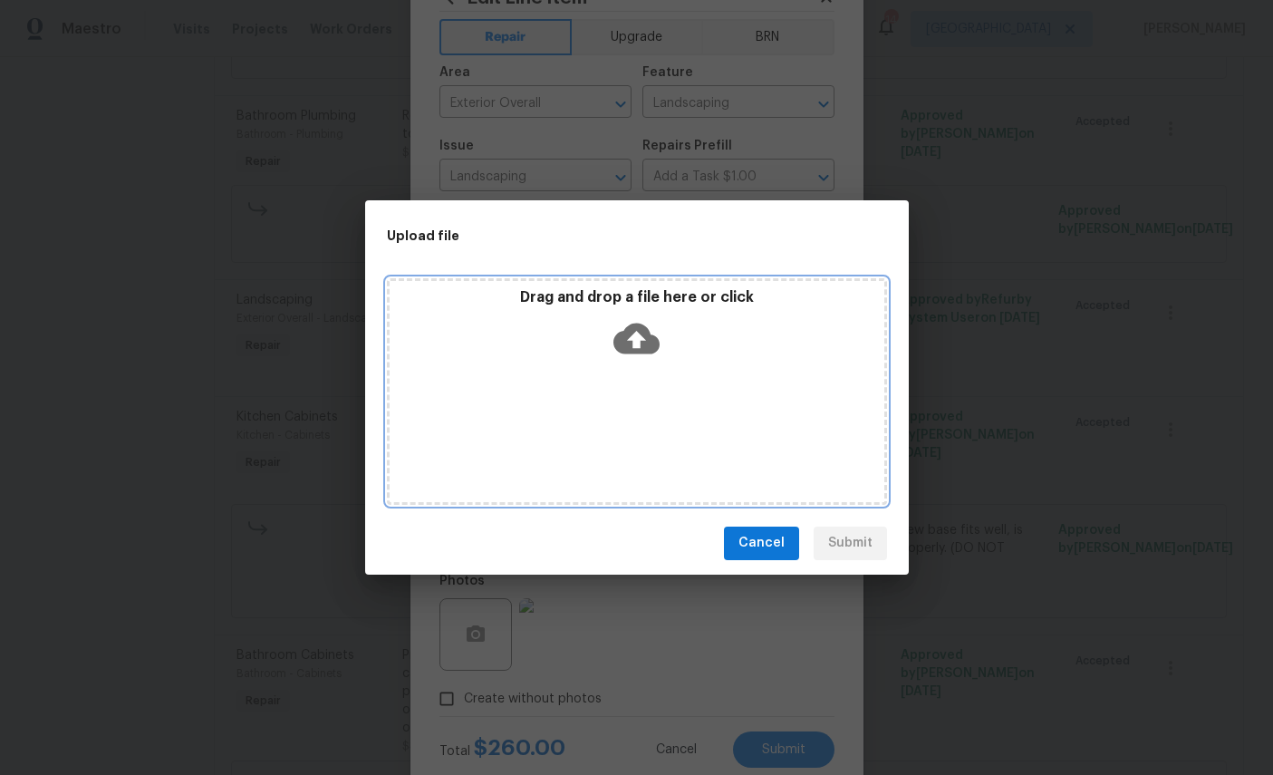
click at [639, 347] on icon at bounding box center [637, 338] width 46 height 46
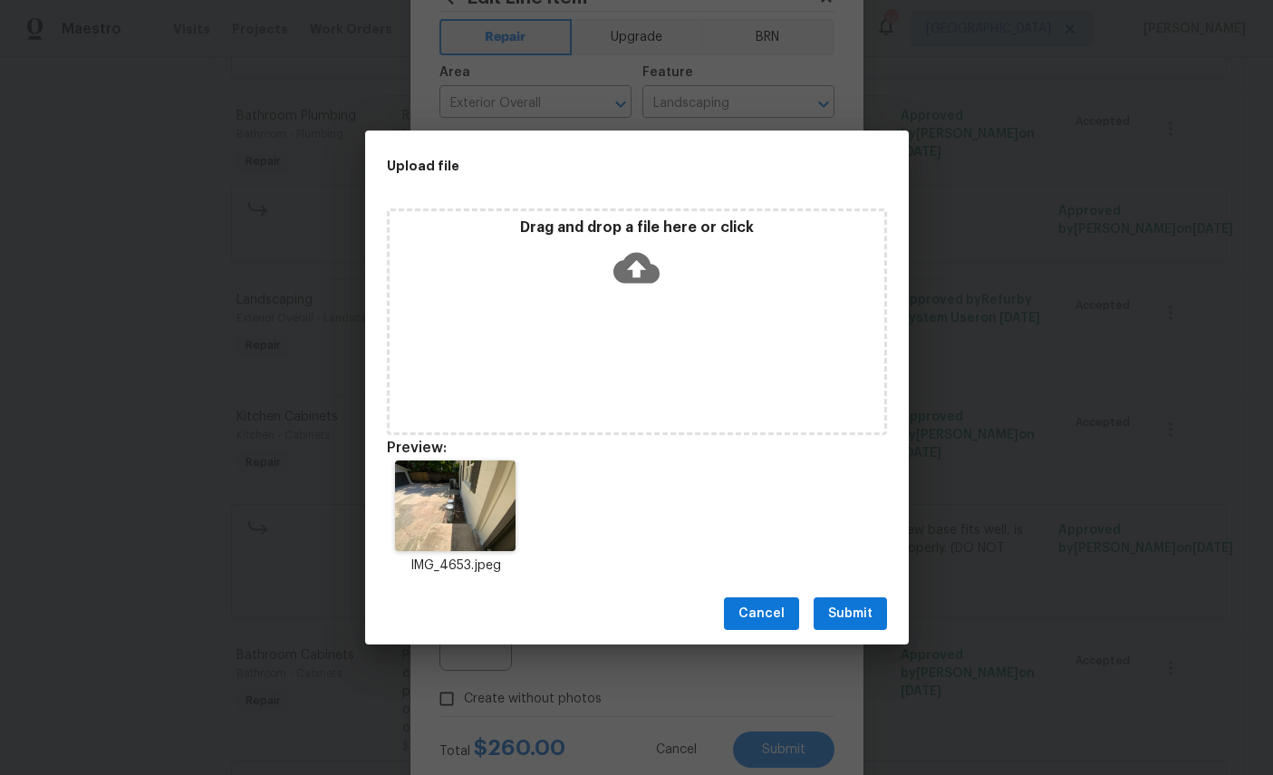
click at [861, 614] on span "Submit" at bounding box center [850, 614] width 44 height 23
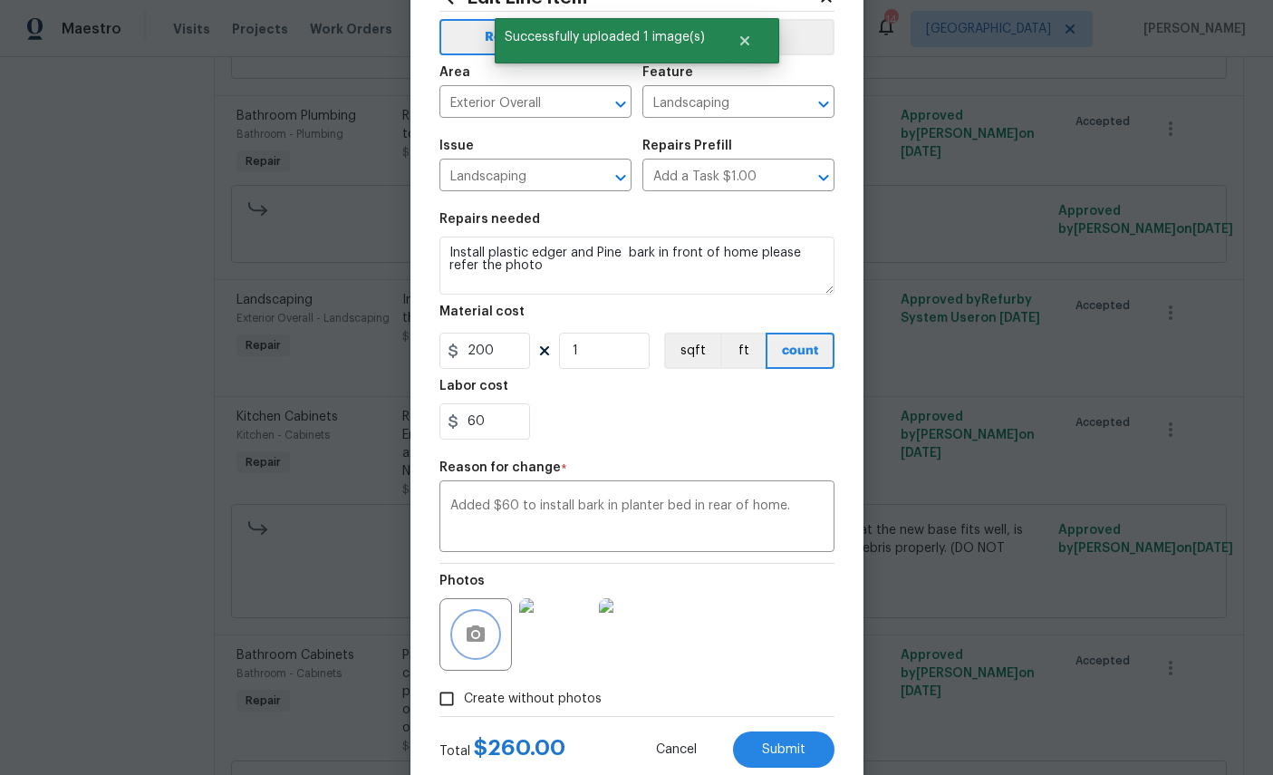
scroll to position [92, 0]
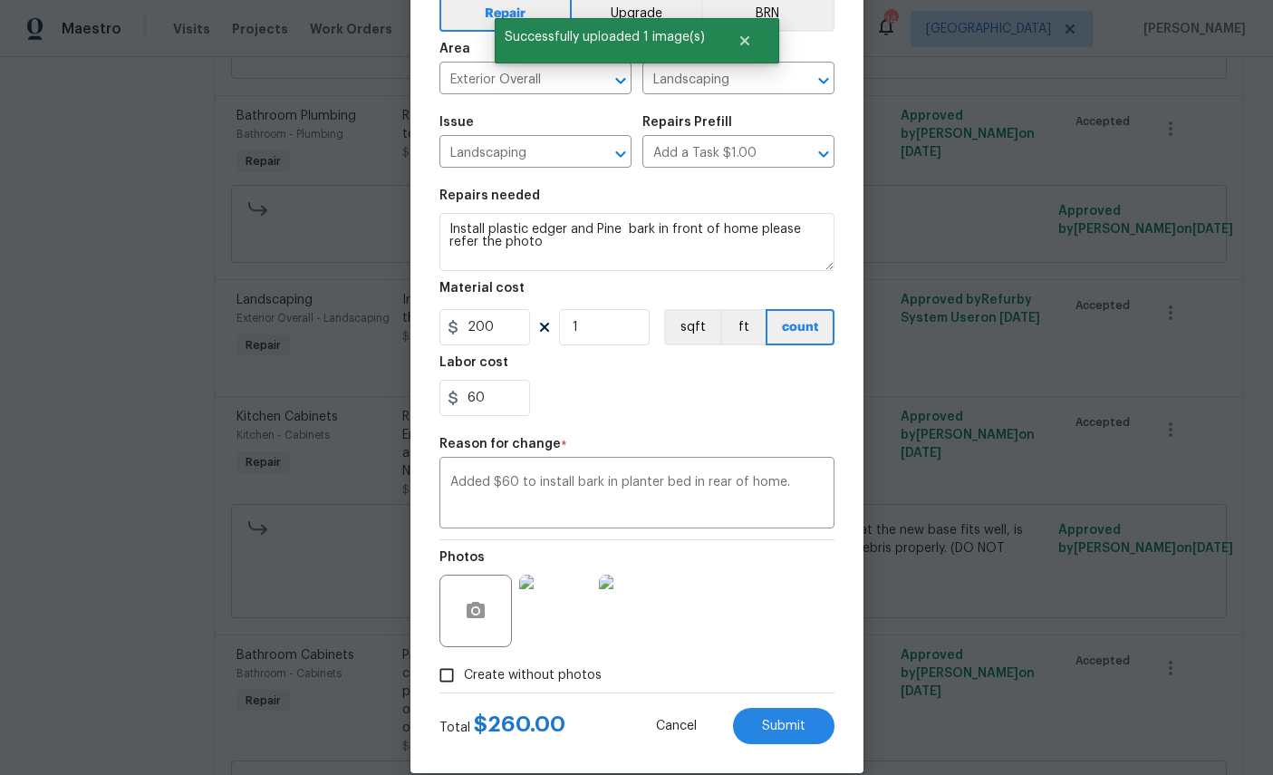
click at [789, 733] on span "Submit" at bounding box center [784, 727] width 44 height 14
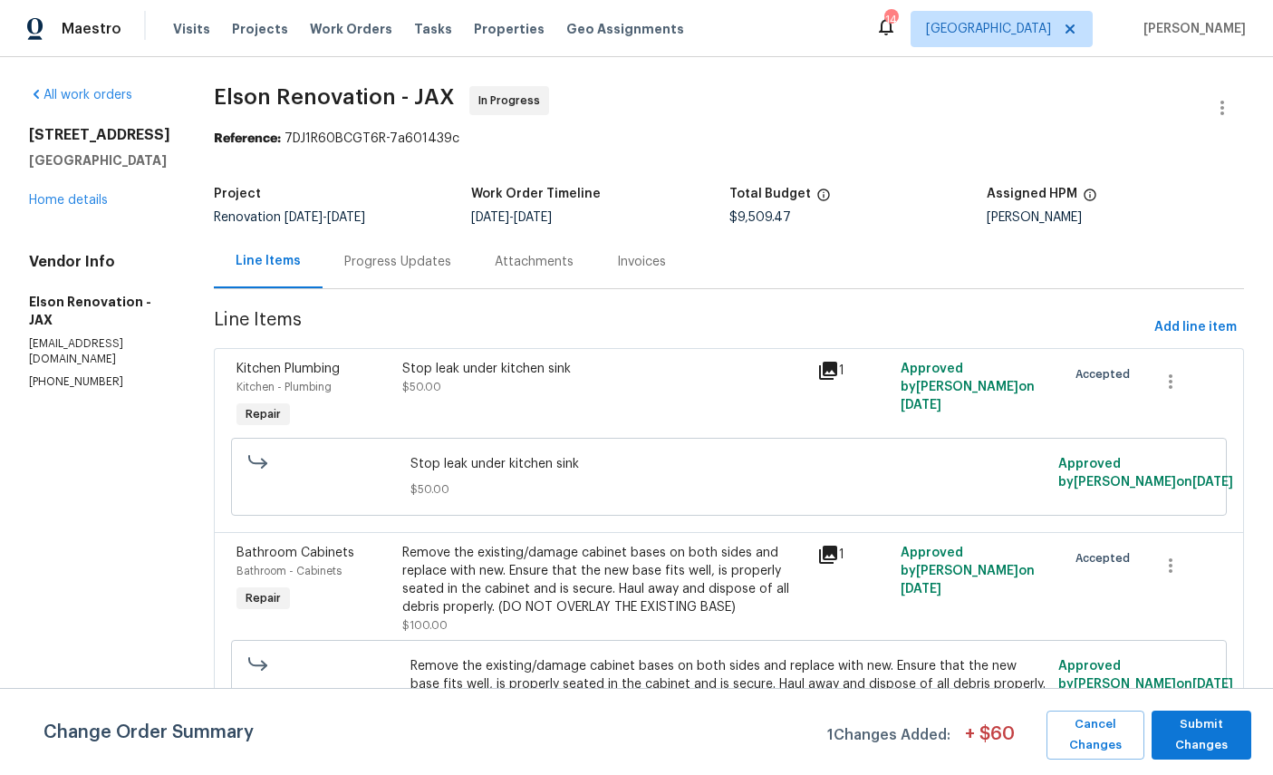
scroll to position [0, 0]
